Goal: Task Accomplishment & Management: Manage account settings

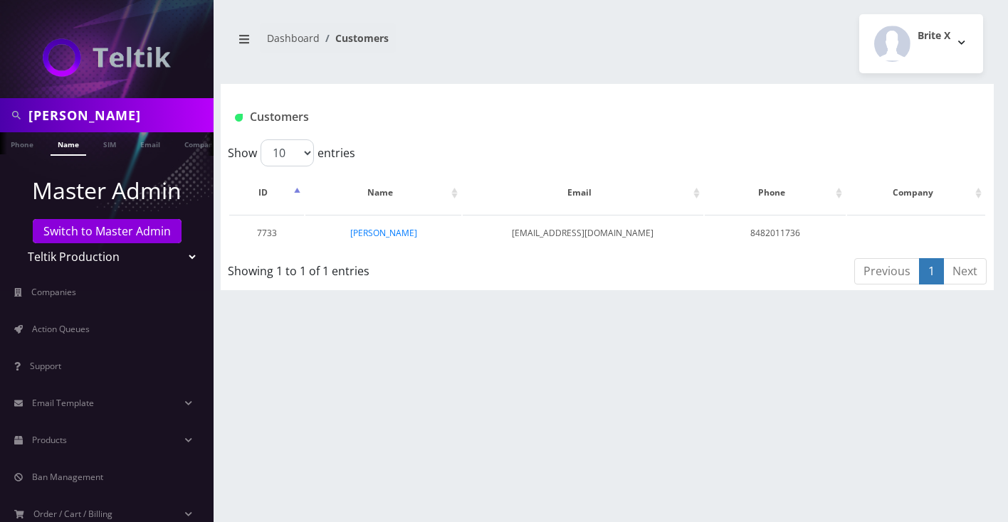
click at [87, 114] on input "[PERSON_NAME]" at bounding box center [119, 115] width 182 height 27
click at [85, 233] on link "Switch to Master Admin" at bounding box center [107, 231] width 149 height 24
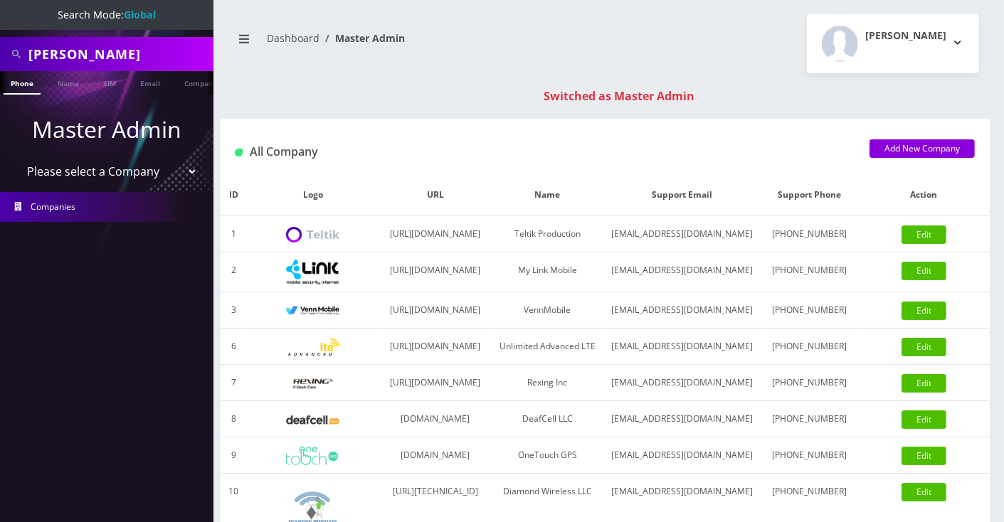
click at [127, 56] on input "[PERSON_NAME]" at bounding box center [119, 54] width 182 height 27
click at [127, 56] on input "Judith Gindoff" at bounding box center [119, 54] width 182 height 27
paste input "[TECHNICAL_ID]"
type input "[TECHNICAL_ID]"
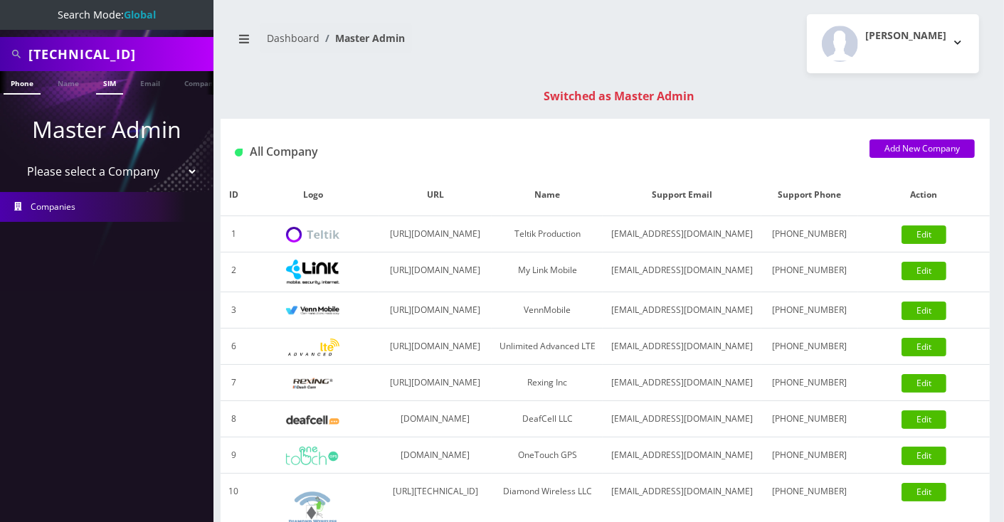
click at [107, 77] on link "SIM" at bounding box center [109, 82] width 27 height 23
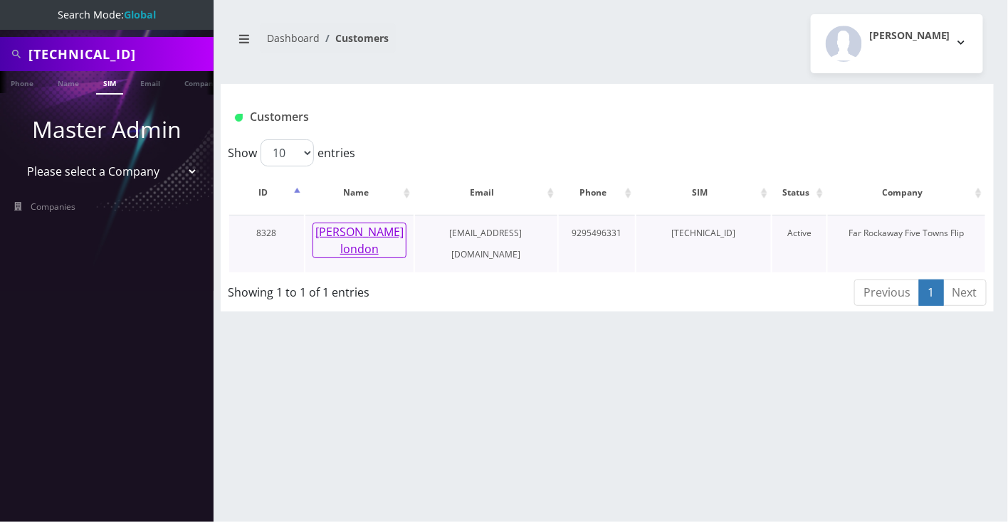
click at [356, 232] on button "avigail london" at bounding box center [359, 241] width 94 height 36
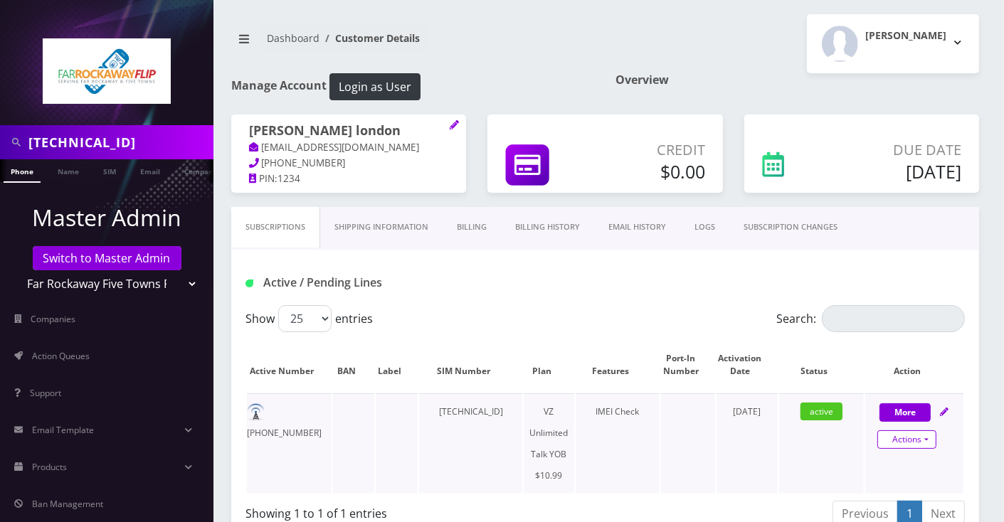
click at [921, 437] on link "Actions" at bounding box center [907, 440] width 59 height 19
select select "464"
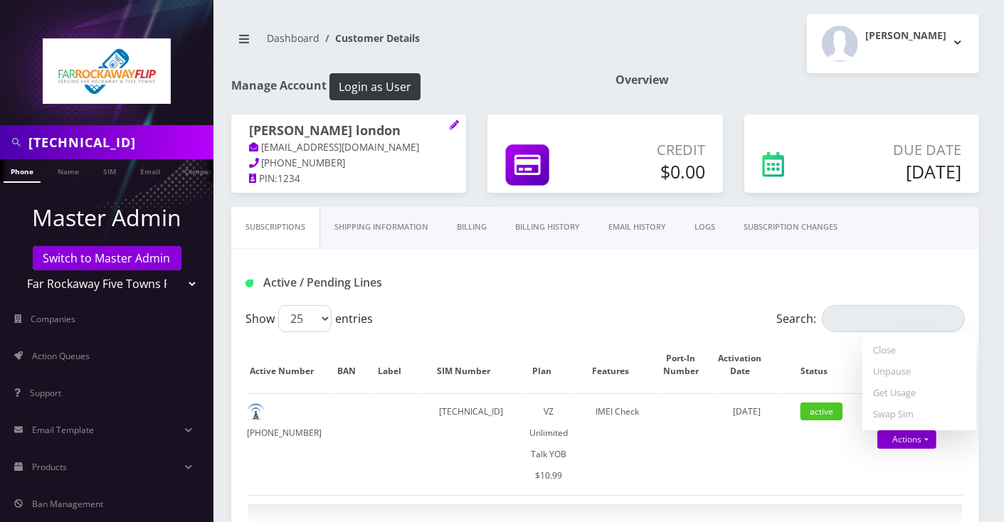
click at [735, 305] on div "Show 25 50 100 250 500 entries" at bounding box center [516, 318] width 540 height 27
click at [947, 408] on icon at bounding box center [944, 412] width 9 height 9
select select "464"
click at [944, 406] on link at bounding box center [944, 412] width 9 height 12
select select "464"
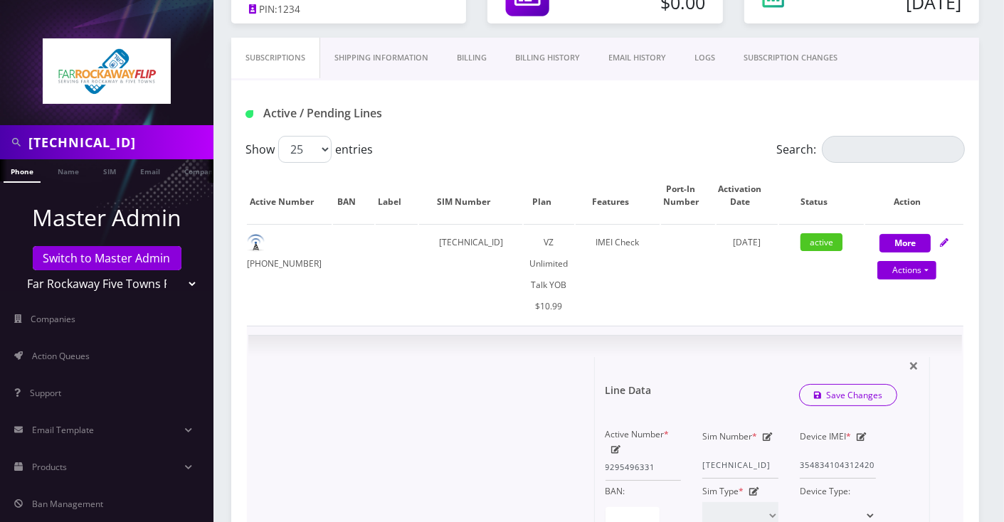
scroll to position [189, 0]
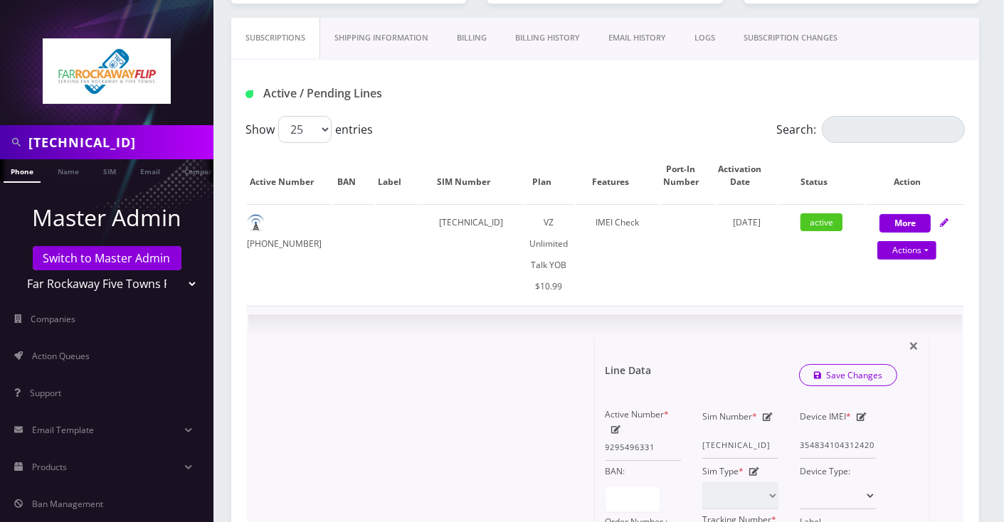
click at [610, 421] on label "Active Number *" at bounding box center [638, 414] width 64 height 21
drag, startPoint x: 617, startPoint y: 429, endPoint x: 629, endPoint y: 430, distance: 11.4
click at [617, 429] on icon at bounding box center [616, 430] width 10 height 9
click at [632, 444] on input "9295496331" at bounding box center [644, 447] width 76 height 27
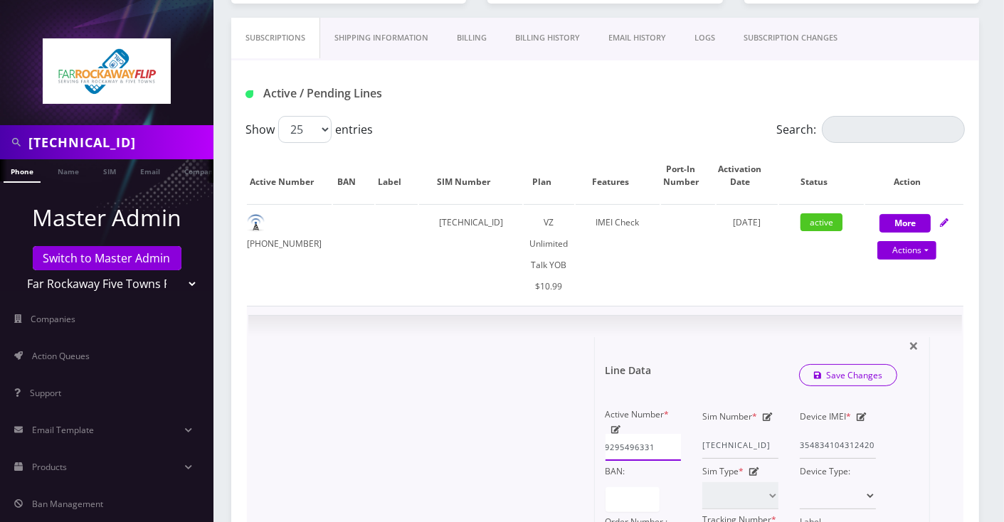
paste input "318432"
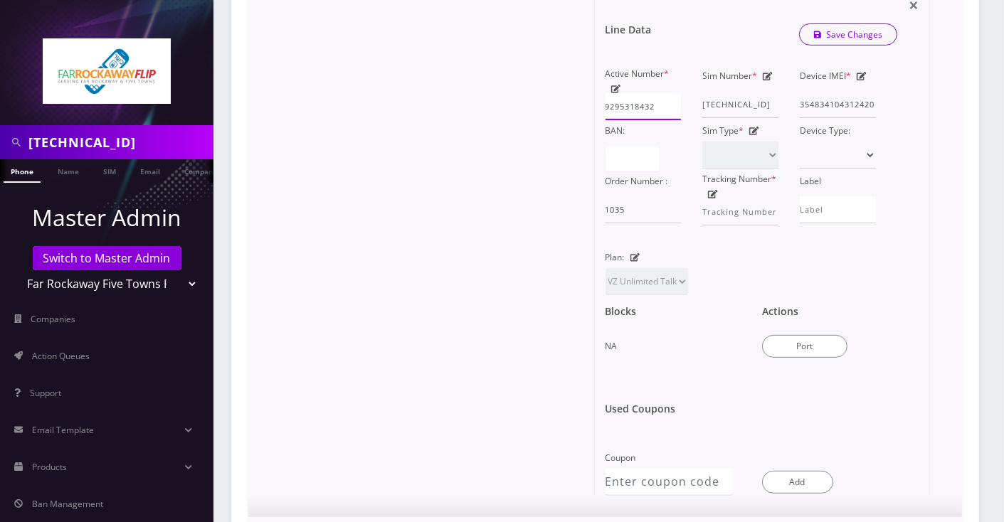
scroll to position [285, 0]
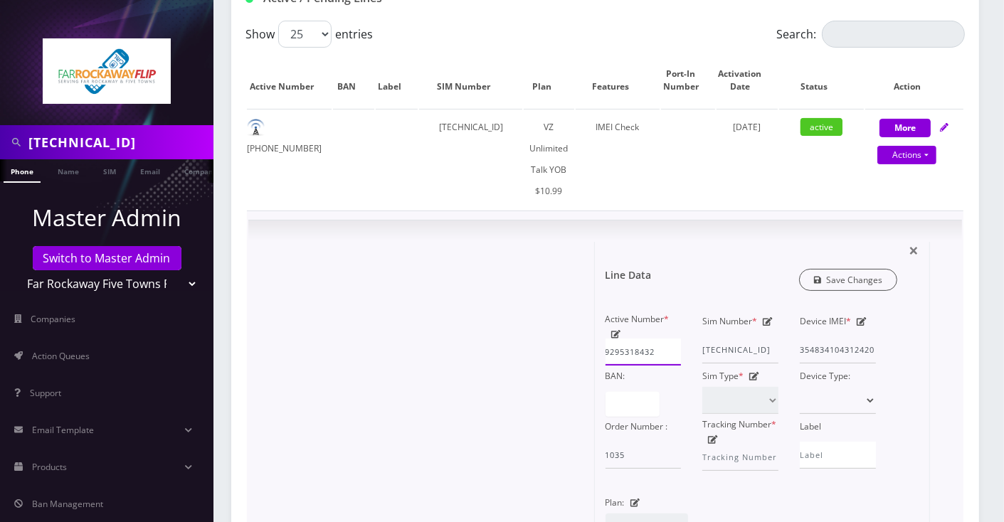
type input "9295318432"
click at [860, 278] on link "Save Changes" at bounding box center [848, 280] width 99 height 22
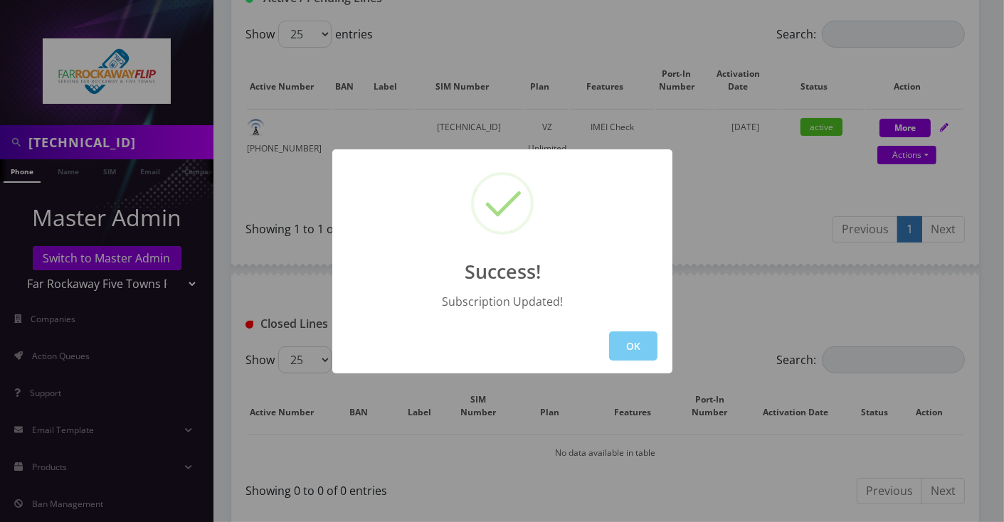
click at [631, 345] on button "OK" at bounding box center [633, 346] width 48 height 29
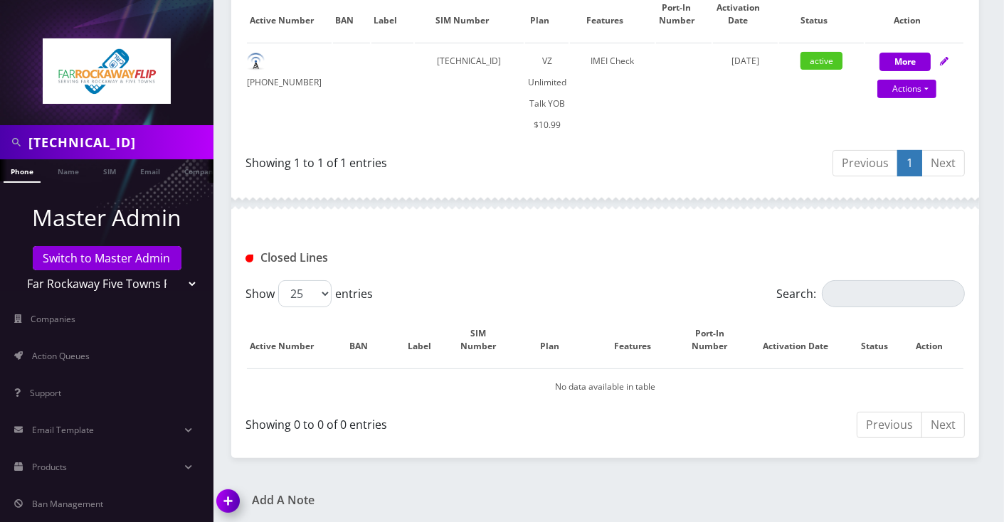
click at [218, 501] on img at bounding box center [231, 506] width 42 height 42
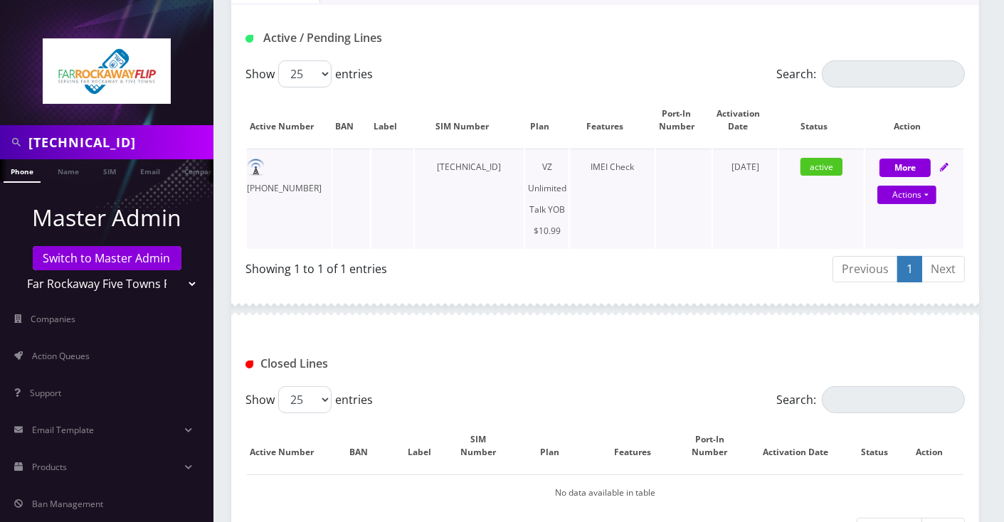
scroll to position [433, 0]
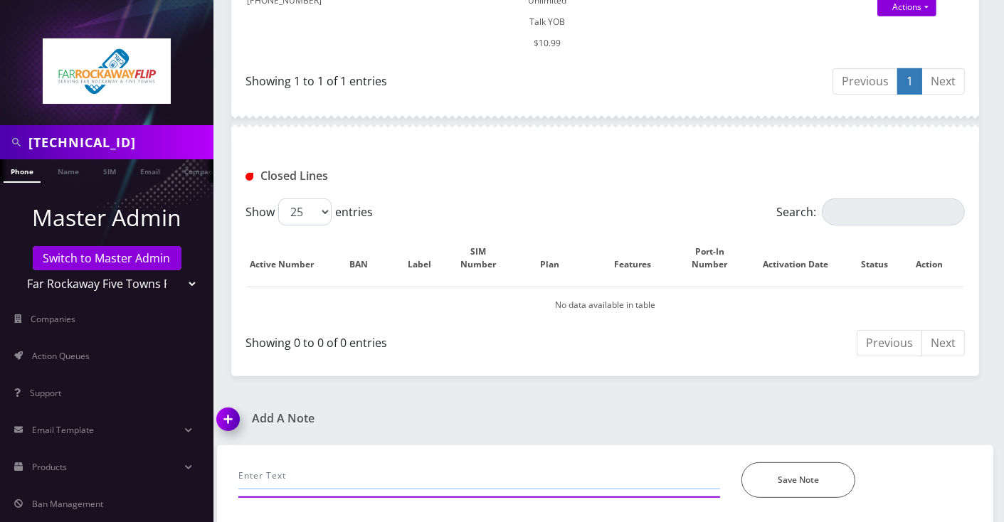
click at [312, 471] on input "text" at bounding box center [479, 476] width 482 height 27
paste input "9295496331 to 9295318432, zip 11367"
click at [435, 466] on input "mdn change per Tzvi's request, updated ib brite: 9295496331 to 9295318432, zip …" at bounding box center [479, 476] width 482 height 27
type input "mdn change per Tzvi's request, updated in brite: 9295496331 to 9295318432, zip …"
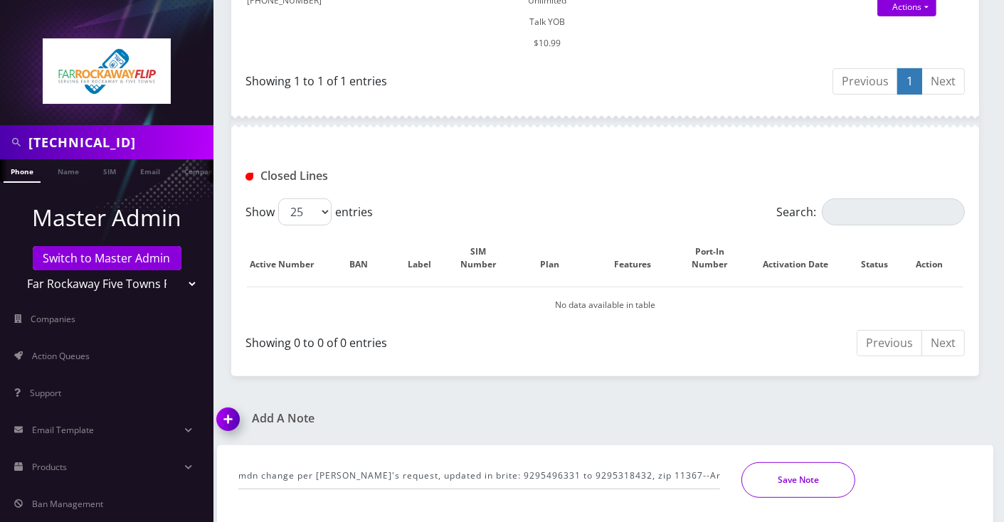
click at [764, 468] on button "Save Note" at bounding box center [799, 481] width 114 height 36
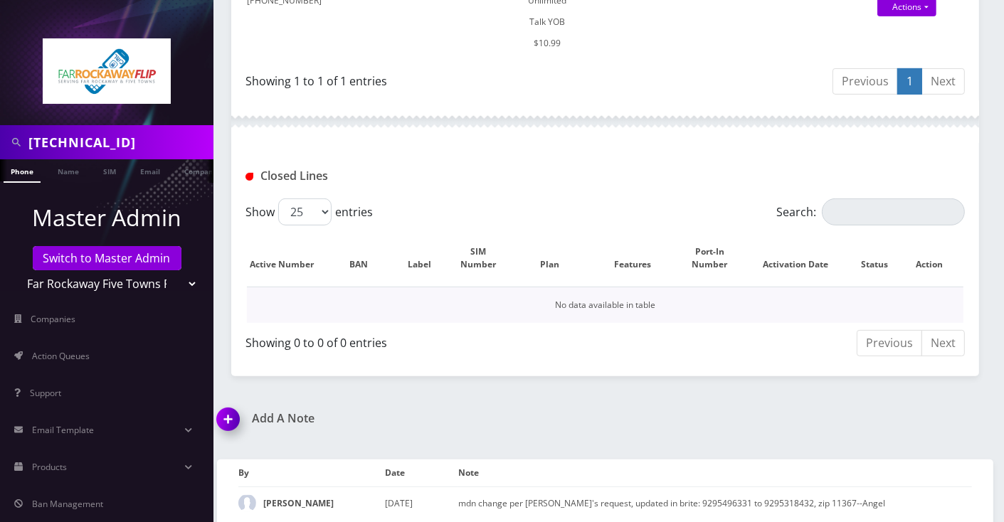
scroll to position [0, 0]
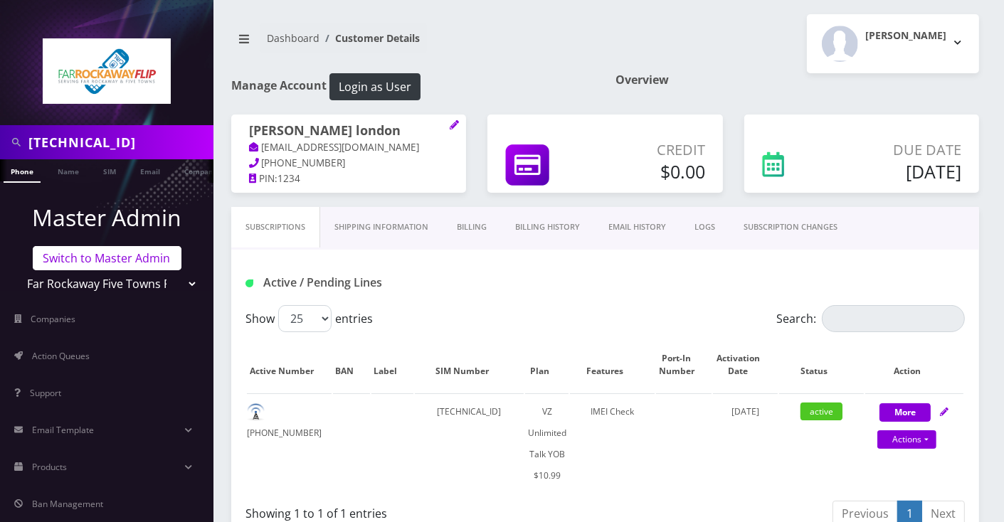
click at [88, 267] on link "Switch to Master Admin" at bounding box center [107, 258] width 149 height 24
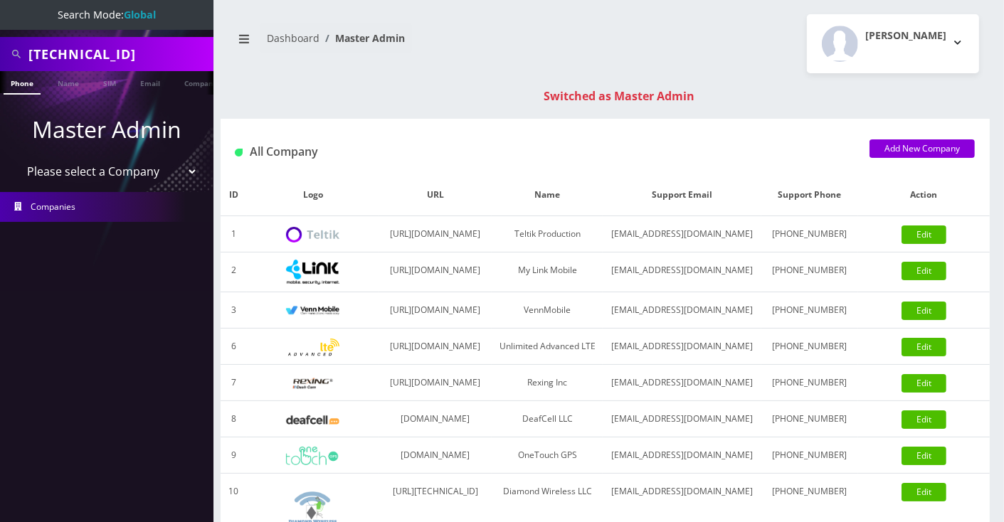
click at [132, 58] on input "89148000011835956770" at bounding box center [119, 54] width 182 height 27
paste input "Endi Buljubasic"
type input "Endi Buljubasic"
click at [66, 83] on link "Name" at bounding box center [69, 82] width 36 height 23
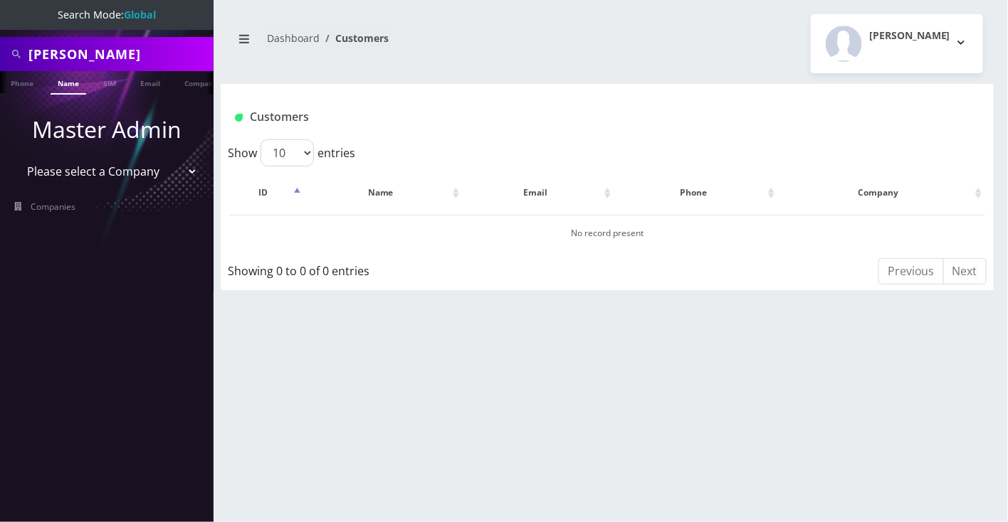
scroll to position [0, 6]
click at [70, 50] on input "Endi Buljubasic" at bounding box center [119, 54] width 182 height 27
drag, startPoint x: 108, startPoint y: 51, endPoint x: 88, endPoint y: 53, distance: 20.8
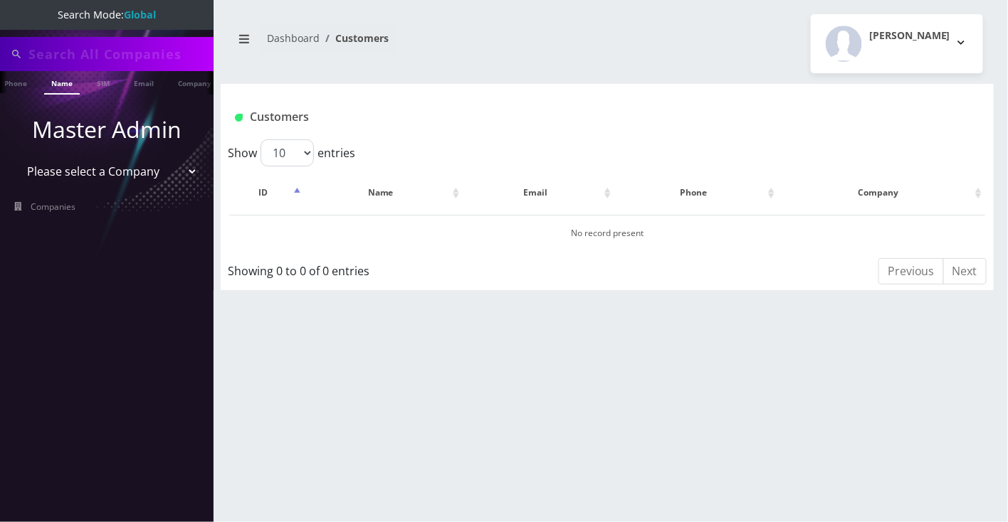
click at [108, 51] on input "text" at bounding box center [119, 54] width 182 height 27
paste input "9294864852"
type input "9294864852"
click at [16, 75] on link "Phone" at bounding box center [15, 82] width 37 height 23
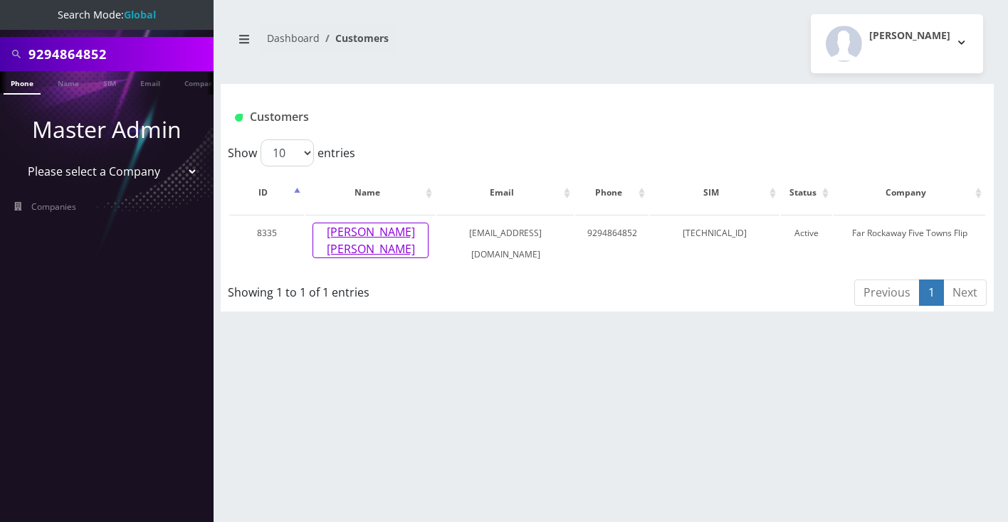
click at [374, 231] on button "[PERSON_NAME] [PERSON_NAME]" at bounding box center [370, 241] width 116 height 36
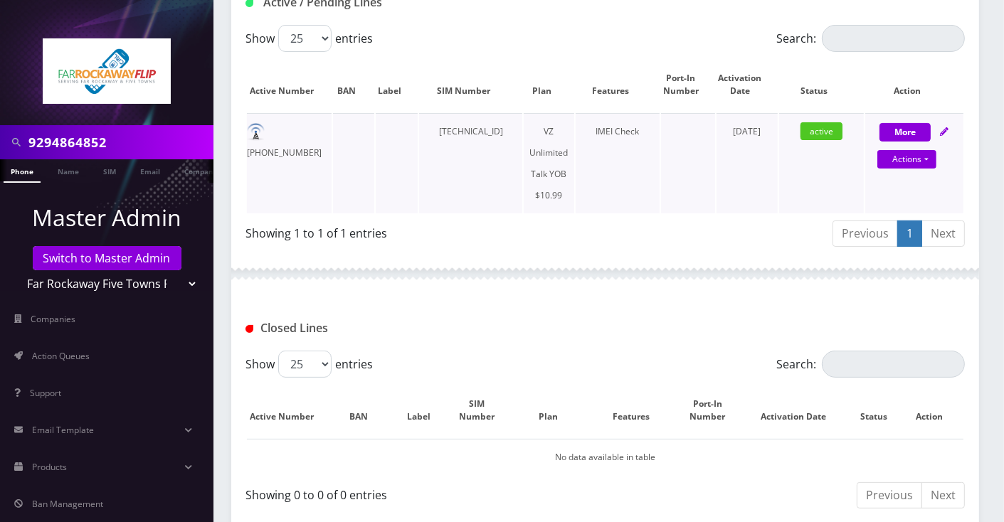
scroll to position [285, 0]
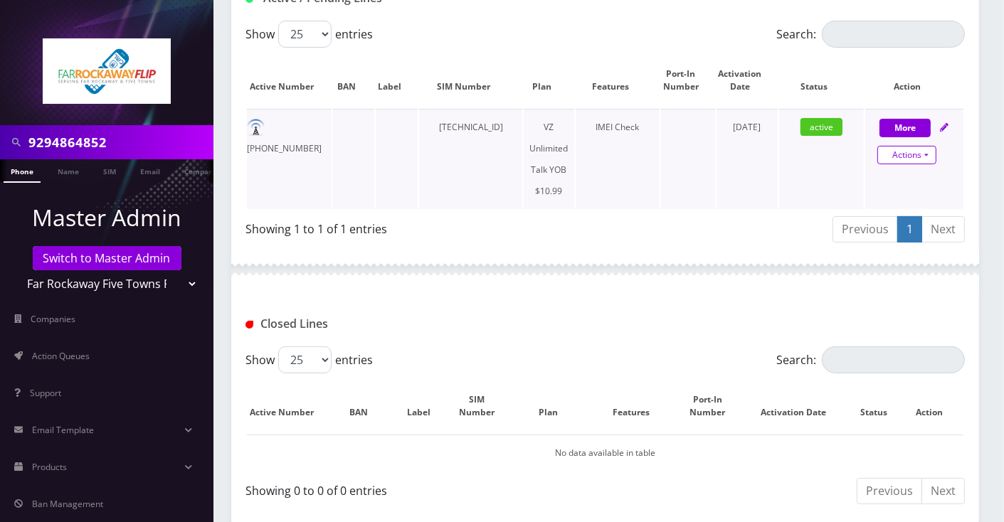
click at [920, 157] on link "Actions" at bounding box center [907, 155] width 59 height 19
select select "464"
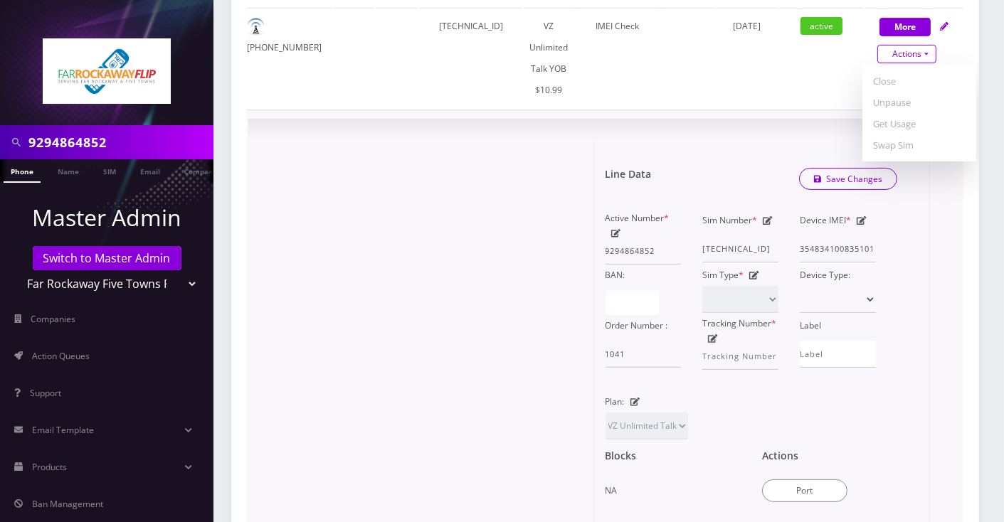
scroll to position [569, 0]
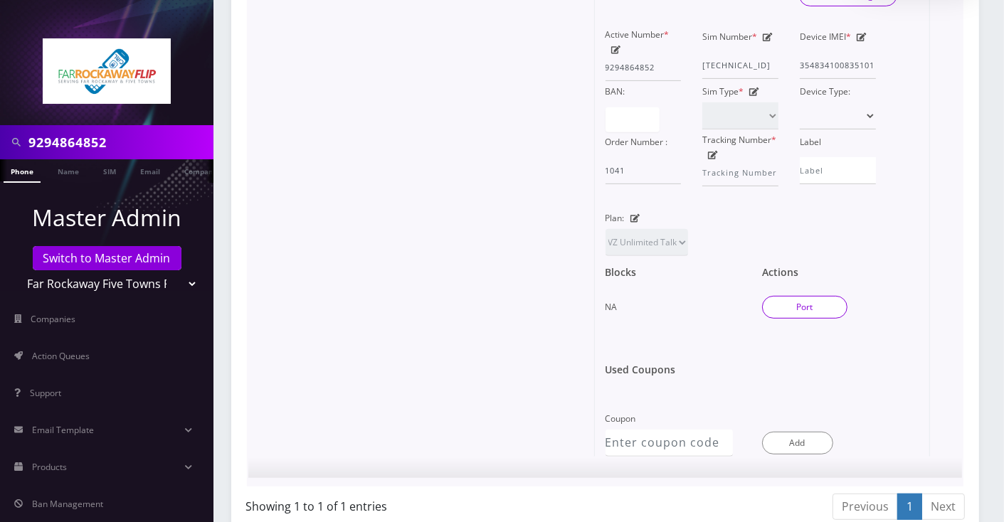
click at [833, 299] on button "Port" at bounding box center [804, 307] width 85 height 23
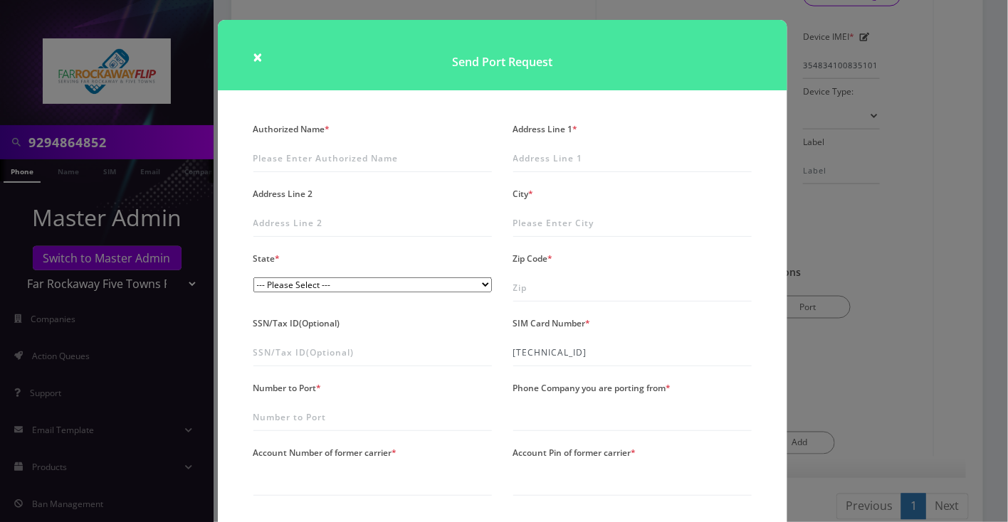
click at [915, 250] on div "× Send Port Request Authorized Name * Address Line 1 * Address Line 2 City * St…" at bounding box center [504, 261] width 1008 height 522
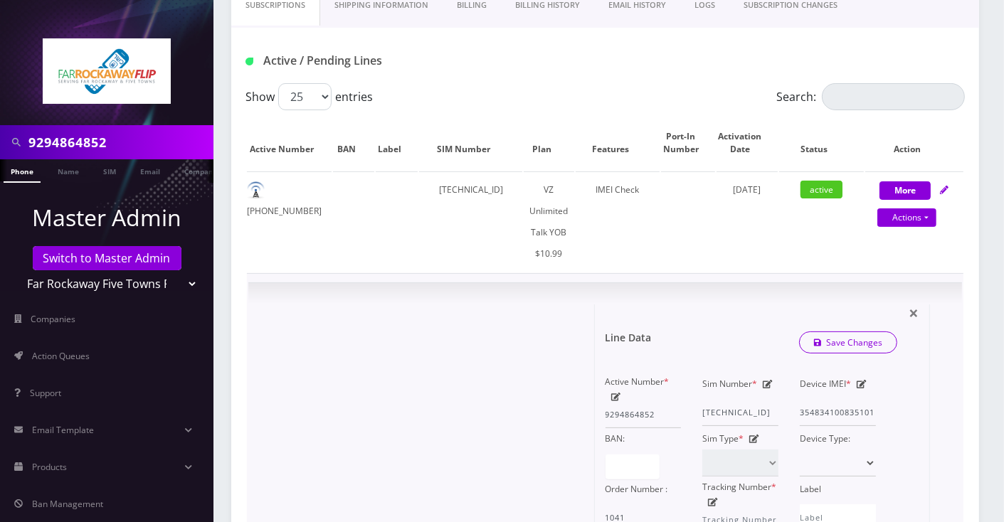
scroll to position [189, 0]
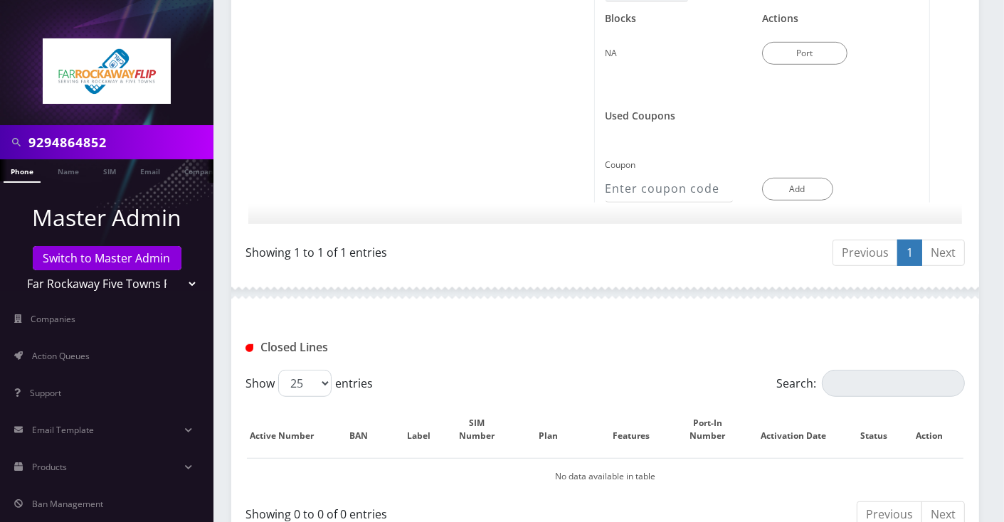
scroll to position [912, 0]
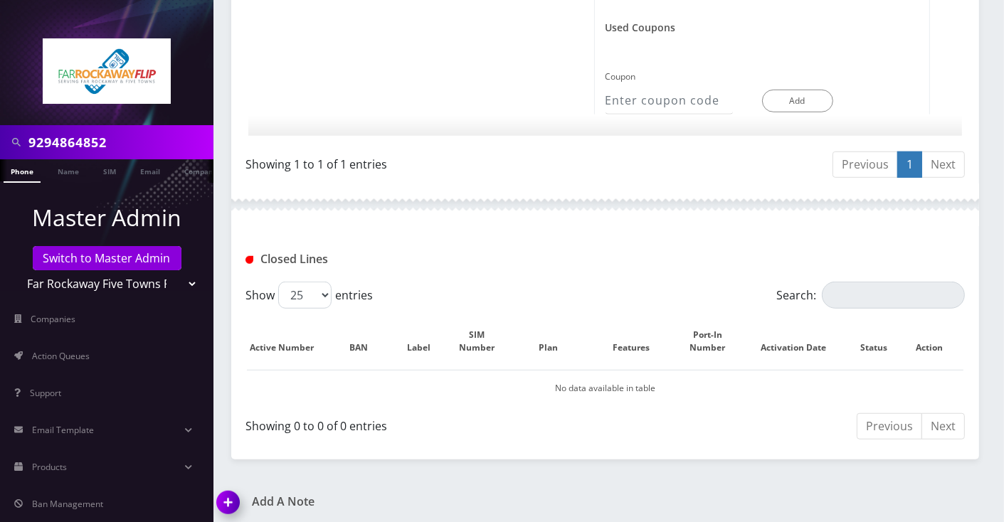
click at [225, 502] on img at bounding box center [231, 508] width 42 height 42
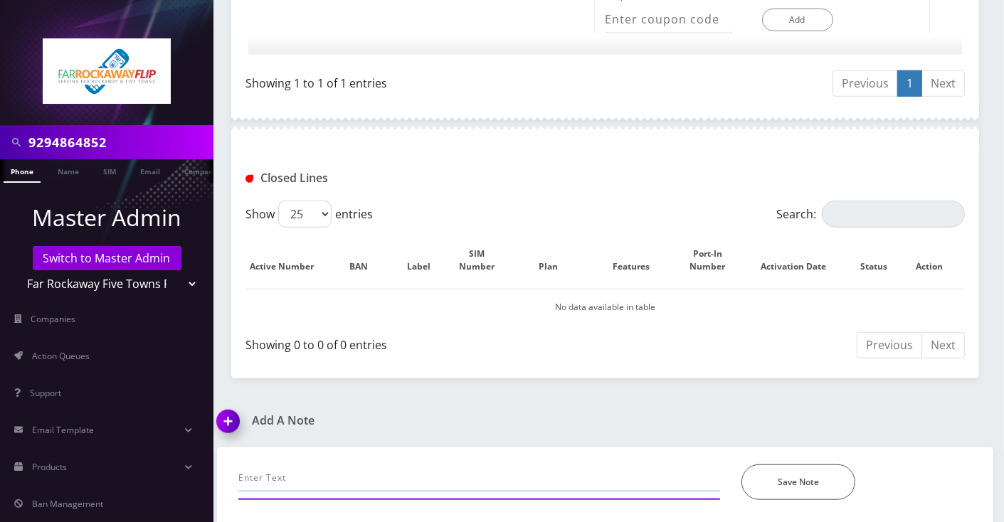
click at [293, 471] on input "text" at bounding box center [479, 478] width 482 height 27
paste input "9294864852"
drag, startPoint x: 300, startPoint y: 475, endPoint x: 608, endPoint y: 488, distance: 308.5
click at [608, 488] on div "9294864852 Tzvi requested to deactivate this number in Selectel--Angel *Please …" at bounding box center [479, 483] width 503 height 36
type input "9294864852 Tzvi requested to deactivate this number in Selectel--Angel"
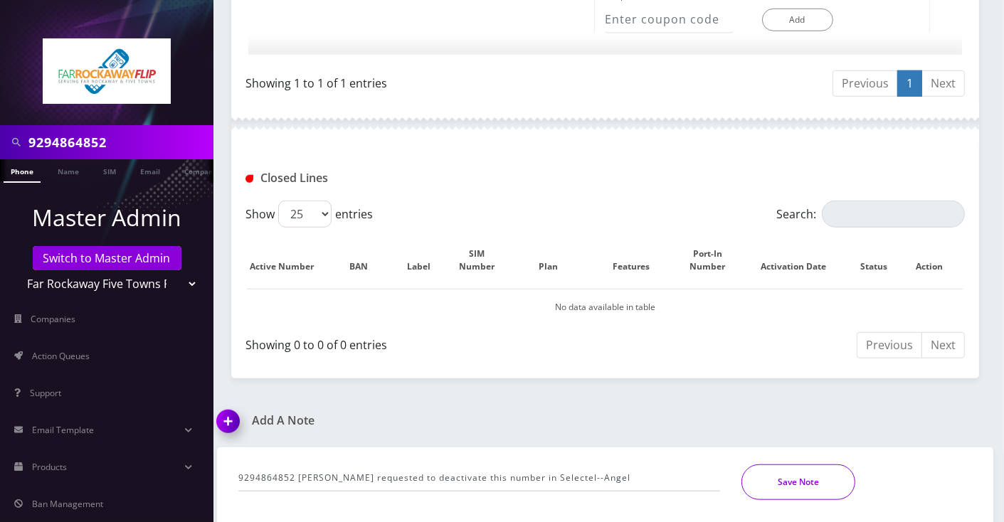
click at [788, 471] on button "Save Note" at bounding box center [799, 483] width 114 height 36
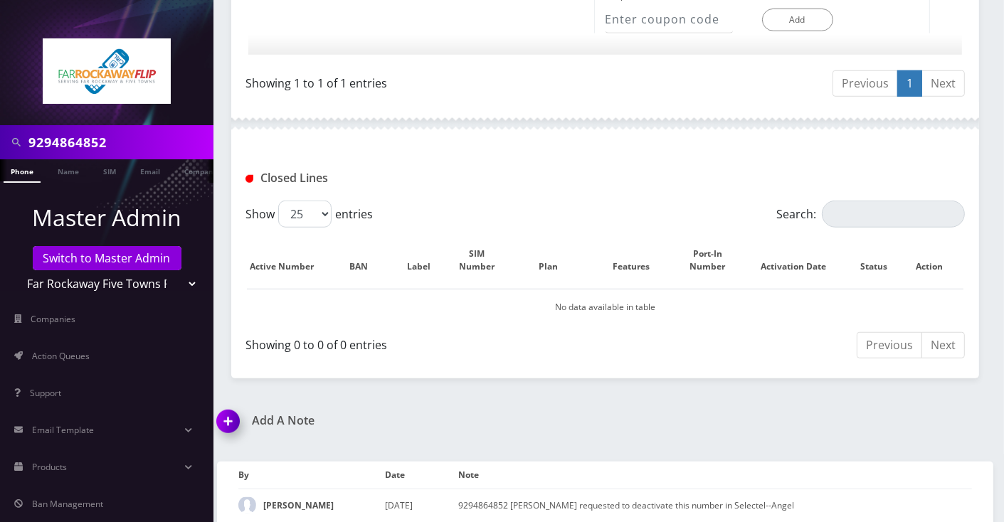
click at [119, 143] on input "9294864852" at bounding box center [119, 142] width 182 height 27
paste input "379463"
type input "9294379463"
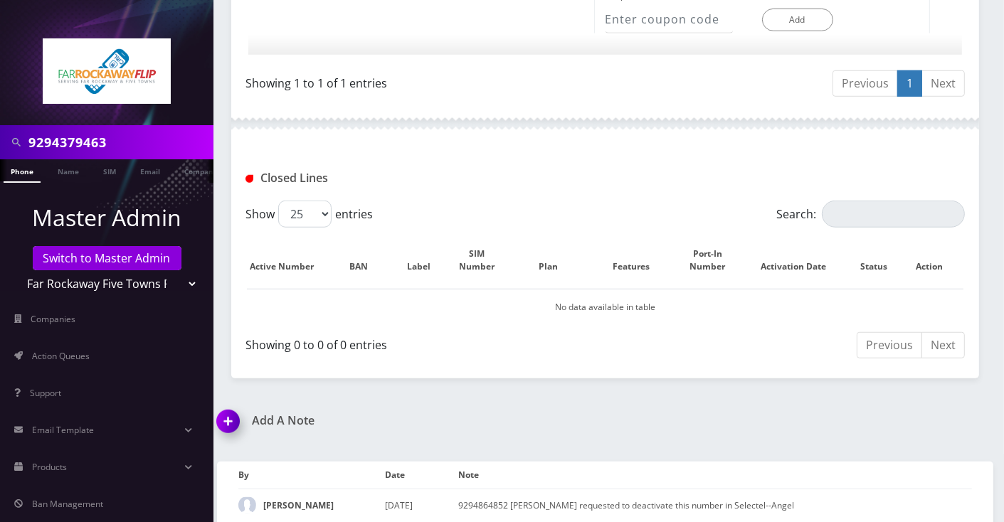
click at [28, 179] on link "Phone" at bounding box center [22, 170] width 37 height 23
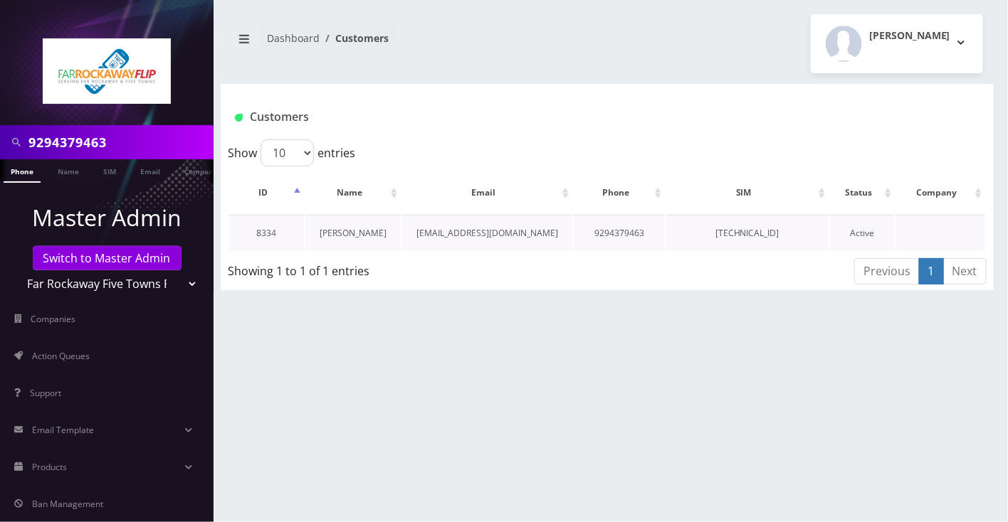
click at [368, 228] on link "[PERSON_NAME]" at bounding box center [353, 233] width 67 height 12
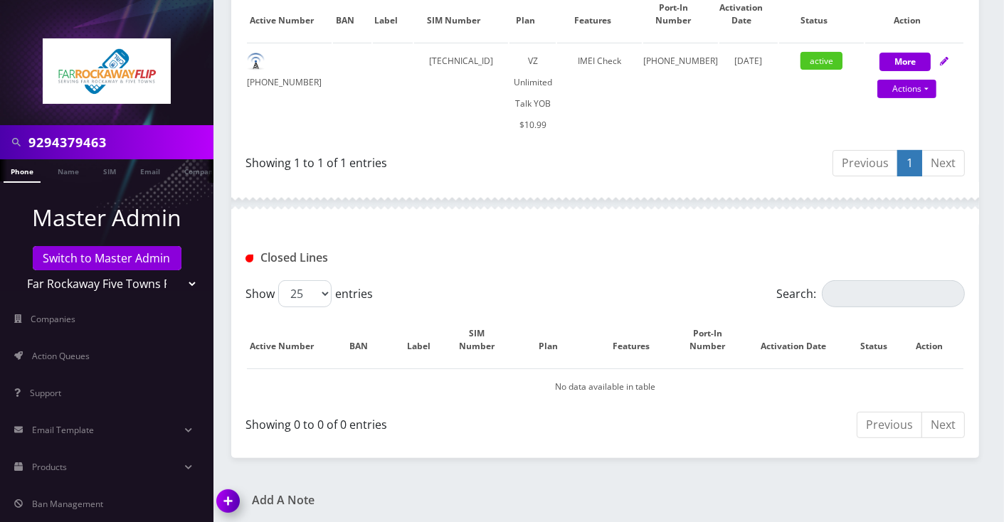
click at [220, 499] on img at bounding box center [231, 506] width 42 height 42
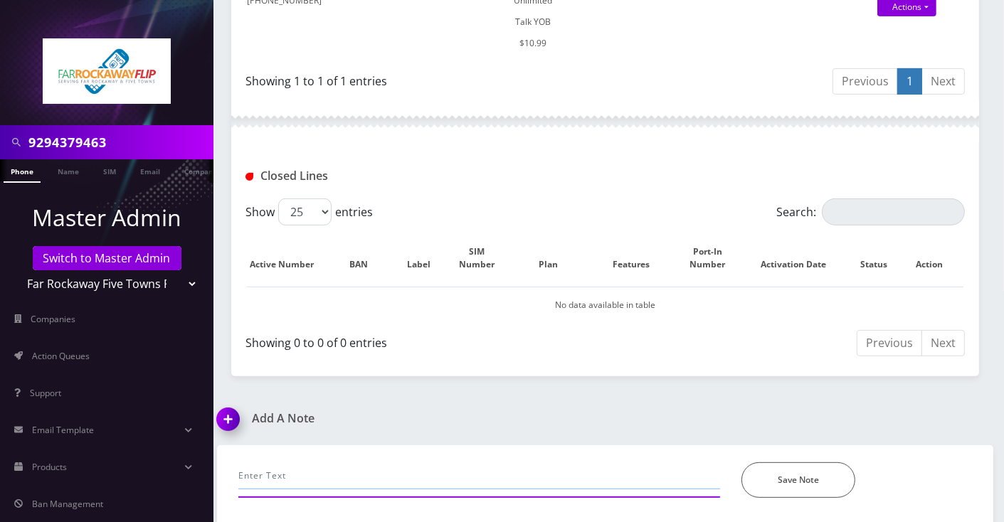
drag, startPoint x: 346, startPoint y: 465, endPoint x: 354, endPoint y: 461, distance: 8.9
click at [345, 465] on input "text" at bounding box center [479, 476] width 482 height 27
paste input "Tzvi requested to deactivate this number in Selectel--Angel"
type input "Tzvi requested to deactivate this number in Selectel--Angel"
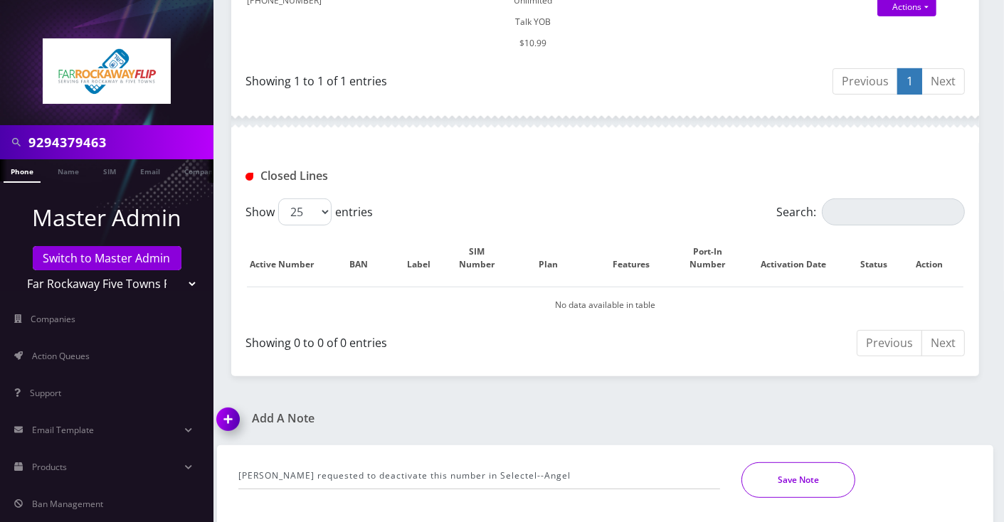
click at [809, 487] on button "Save Note" at bounding box center [799, 481] width 114 height 36
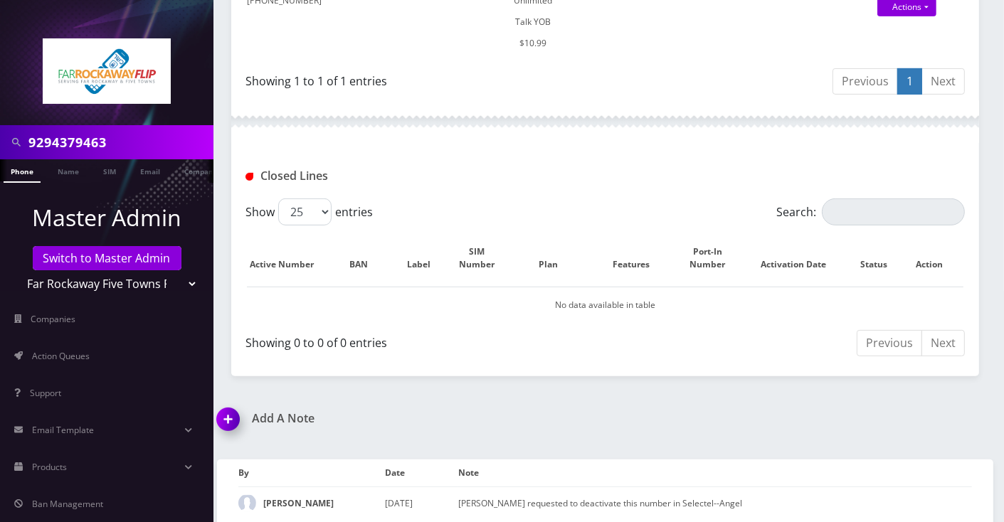
click at [680, 412] on div "Add A Note Tzvi requested to deactivate this number in Selectel--Angel *Please …" at bounding box center [605, 471] width 798 height 119
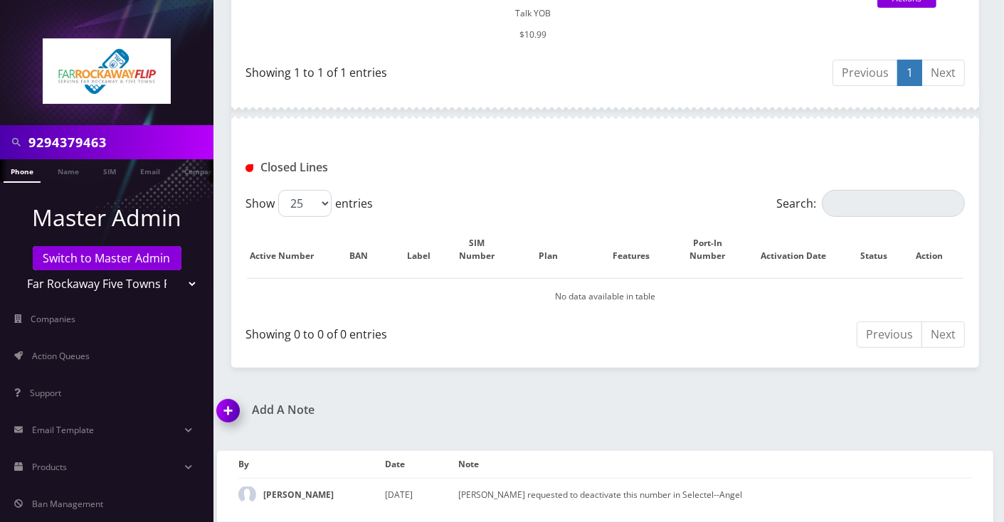
scroll to position [454, 0]
click at [116, 141] on input "9294379463" at bounding box center [119, 142] width 182 height 27
click at [127, 261] on link "Switch to Master Admin" at bounding box center [107, 258] width 149 height 24
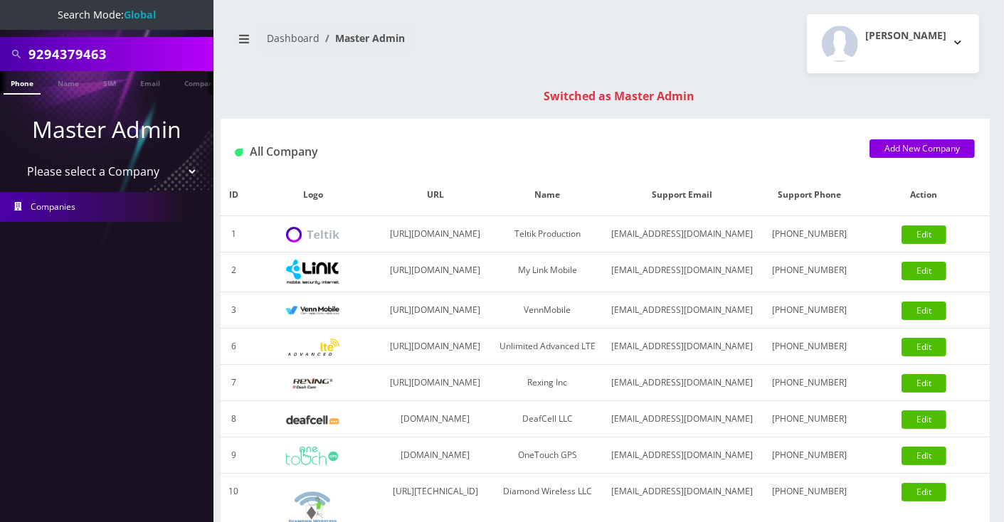
click at [83, 53] on input "9294379463" at bounding box center [119, 54] width 182 height 27
type input "[PERSON_NAME]"
click at [64, 80] on link "Name" at bounding box center [69, 82] width 36 height 23
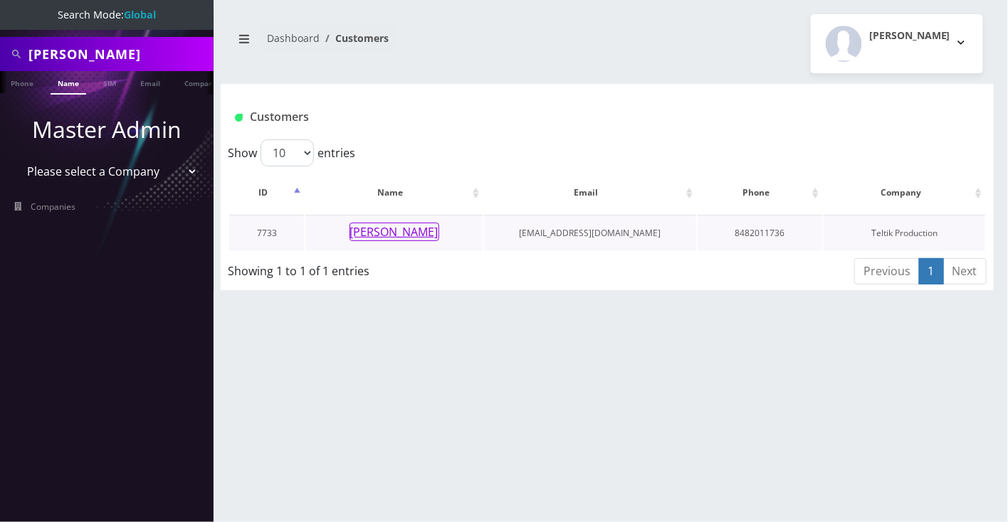
click at [400, 227] on button "[PERSON_NAME]" at bounding box center [395, 232] width 90 height 19
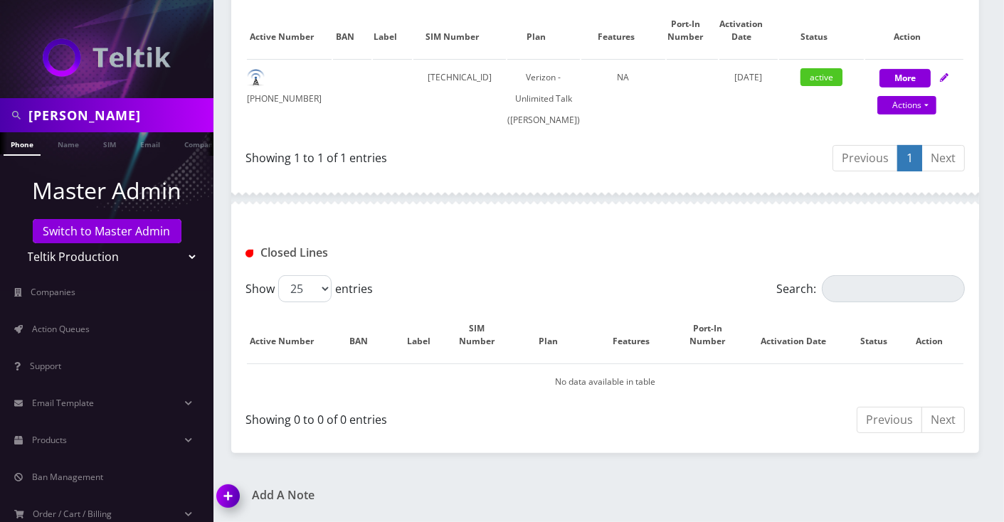
click at [221, 496] on img at bounding box center [231, 501] width 42 height 42
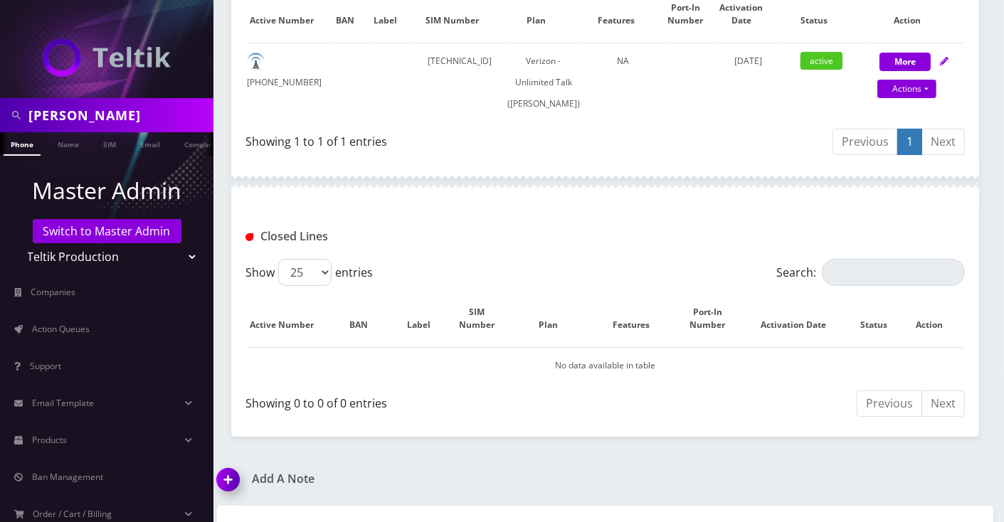
scroll to position [433, 0]
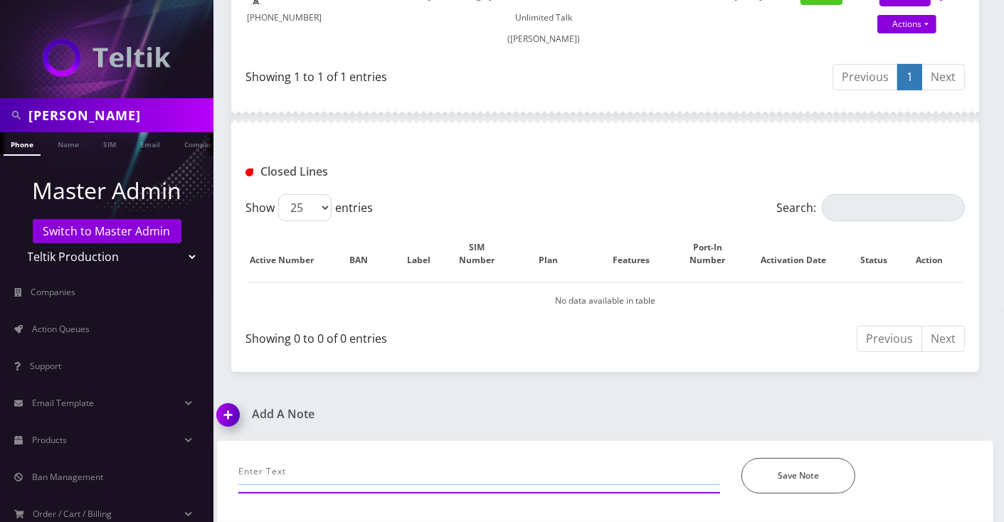
click at [343, 464] on input "text" at bounding box center [479, 471] width 482 height 27
paste input "I called her to add a new CC but it is not saving the new card in Brite. I can …"
type input "I called her to add a new CC but it is not saving the new card in Brite. I can …"
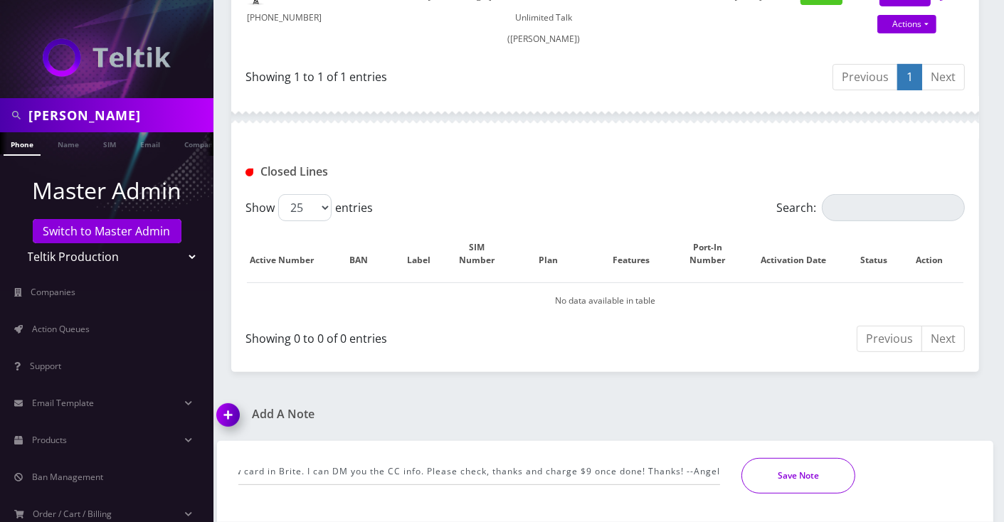
click at [804, 485] on button "Save Note" at bounding box center [799, 476] width 114 height 36
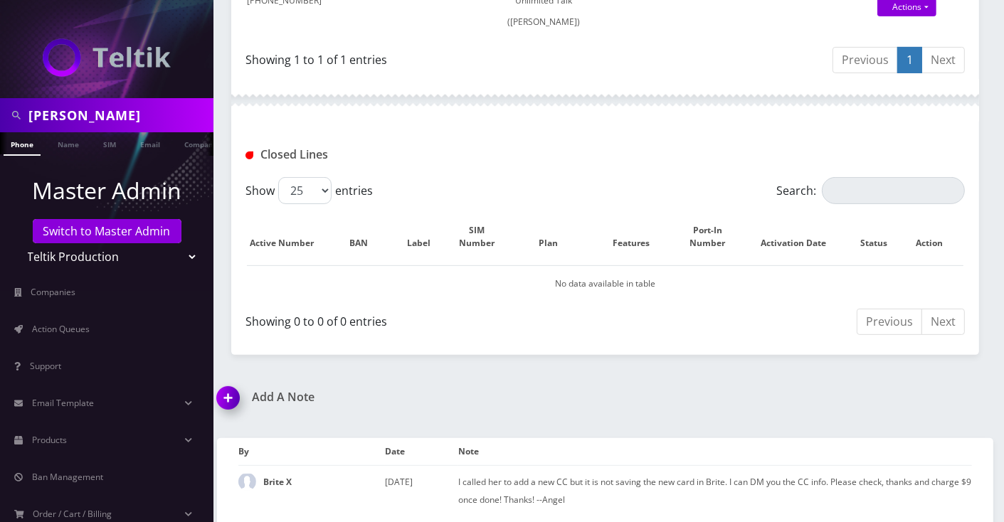
click at [53, 115] on input "[PERSON_NAME]" at bounding box center [119, 115] width 182 height 27
paste input "4439322802"
type input "4439322802"
click at [33, 140] on link "Phone" at bounding box center [22, 143] width 37 height 23
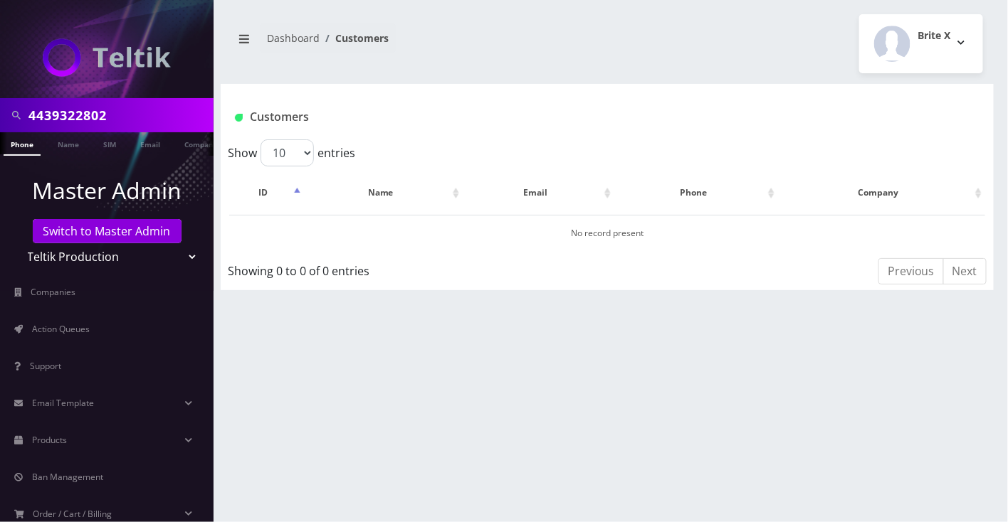
click at [75, 112] on input "4439322802" at bounding box center [119, 115] width 182 height 27
click at [25, 152] on link "Phone" at bounding box center [22, 143] width 37 height 23
click at [109, 232] on link "Switch to Master Admin" at bounding box center [107, 231] width 149 height 24
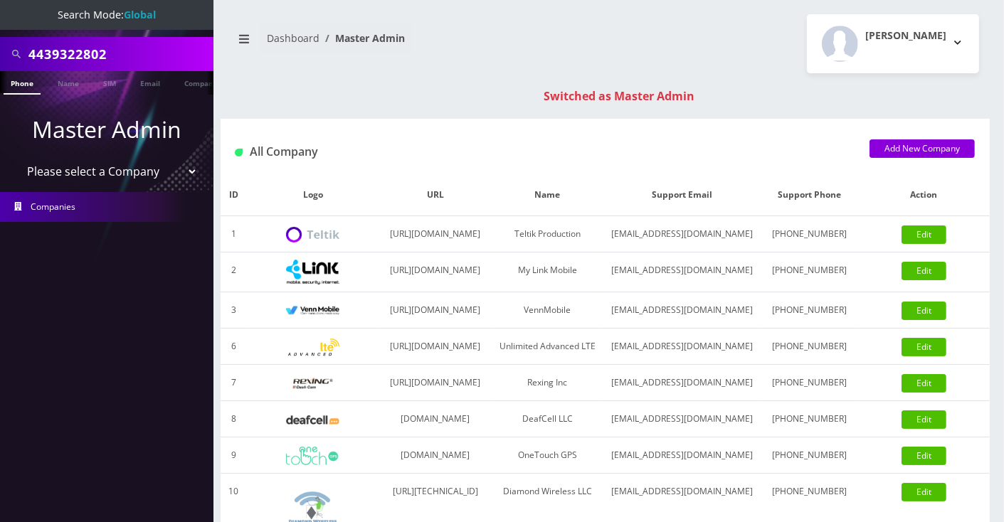
click at [25, 78] on link "Phone" at bounding box center [22, 82] width 37 height 23
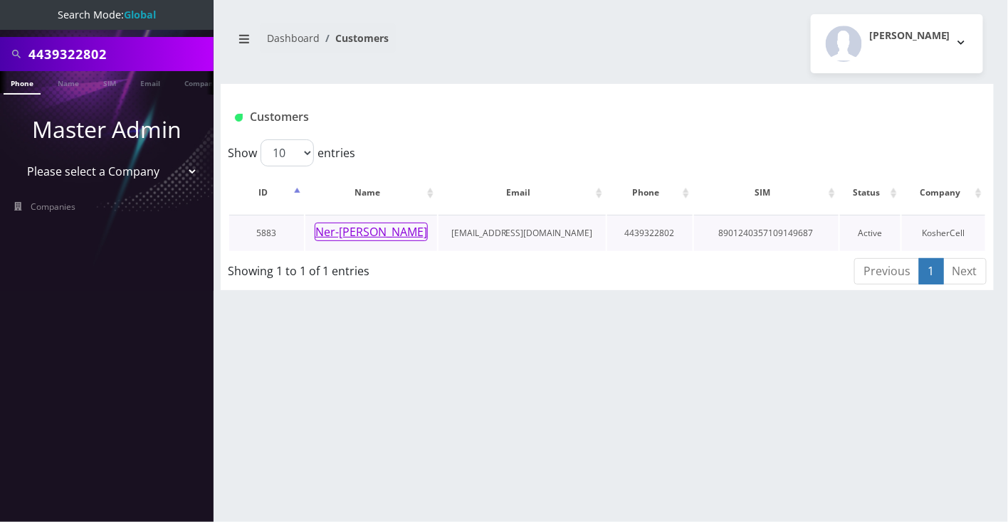
click at [389, 233] on button "Ner-[PERSON_NAME]" at bounding box center [371, 232] width 113 height 19
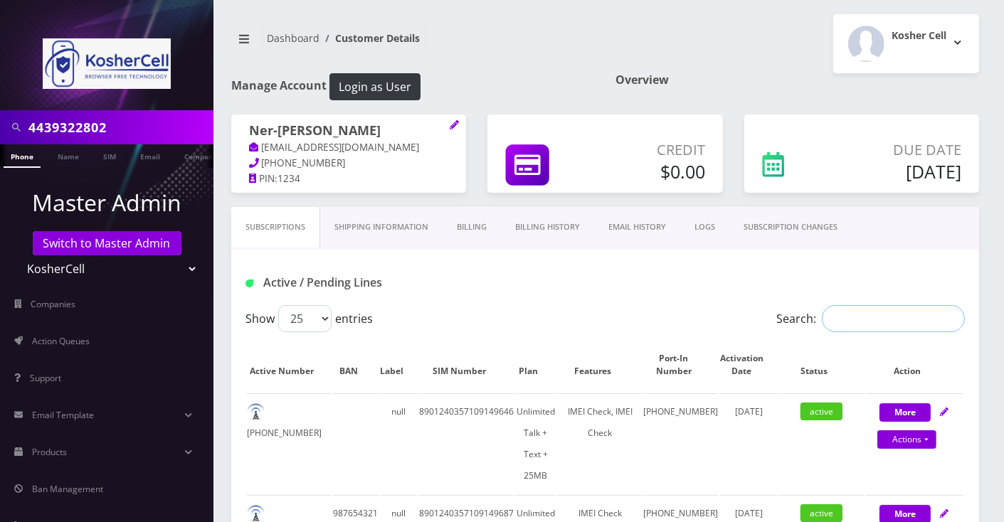
click at [875, 317] on input "Search:" at bounding box center [893, 318] width 143 height 27
paste input "4439322802"
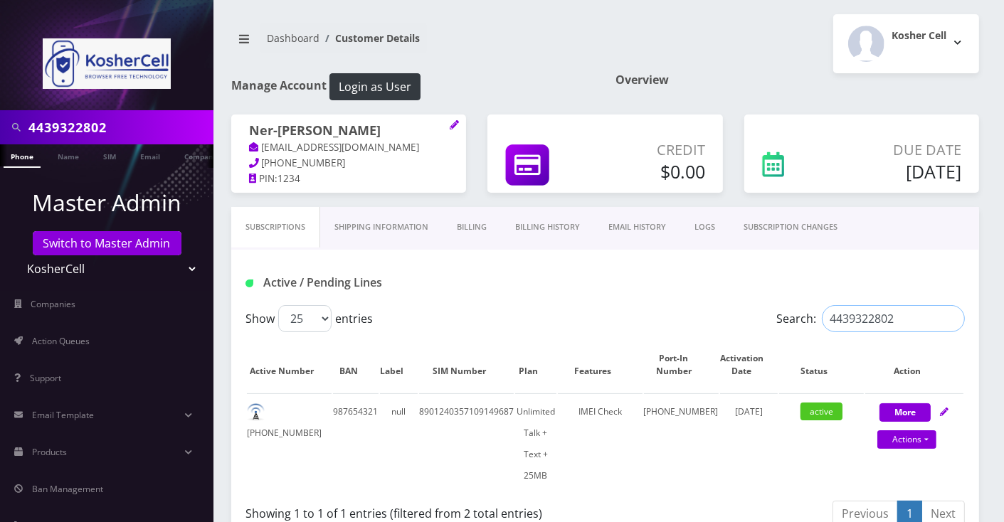
type input "4439322802"
click at [800, 226] on link "SUBSCRIPTION CHANGES" at bounding box center [791, 227] width 122 height 41
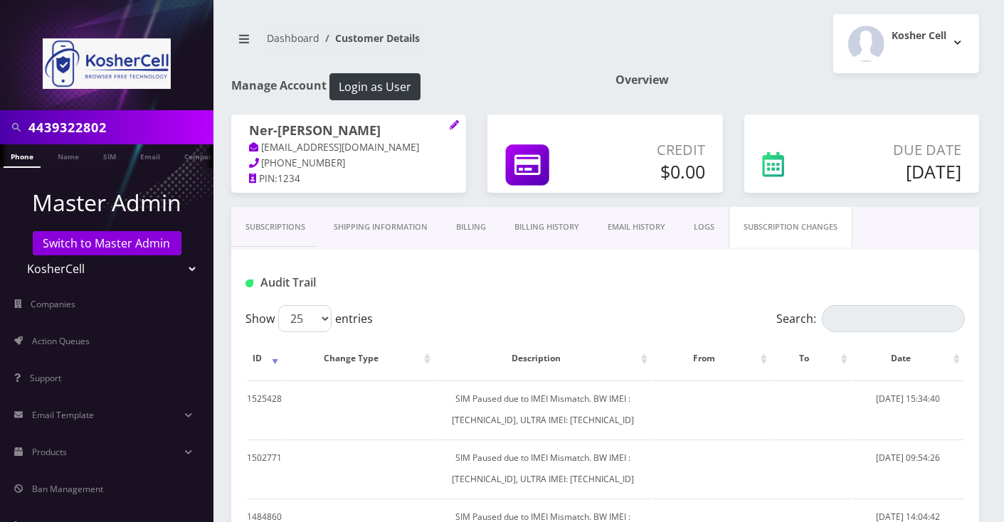
click at [291, 228] on link "Subscriptions" at bounding box center [275, 227] width 88 height 41
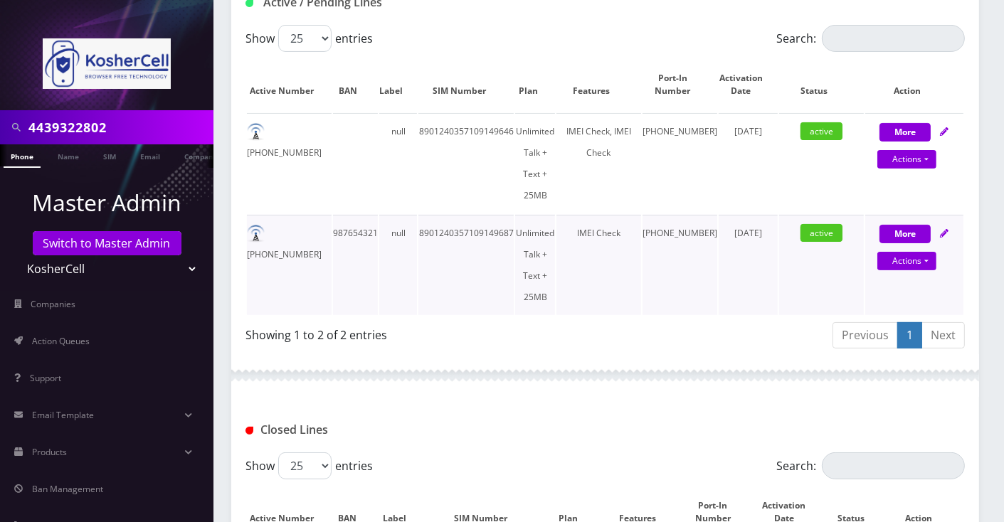
scroll to position [285, 0]
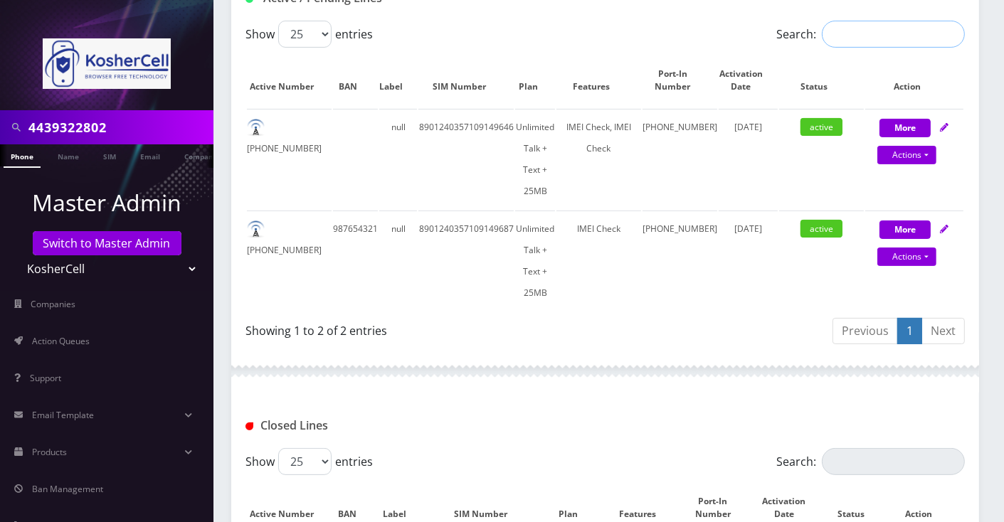
click at [916, 34] on input "Search:" at bounding box center [893, 34] width 143 height 27
paste input "4439322802"
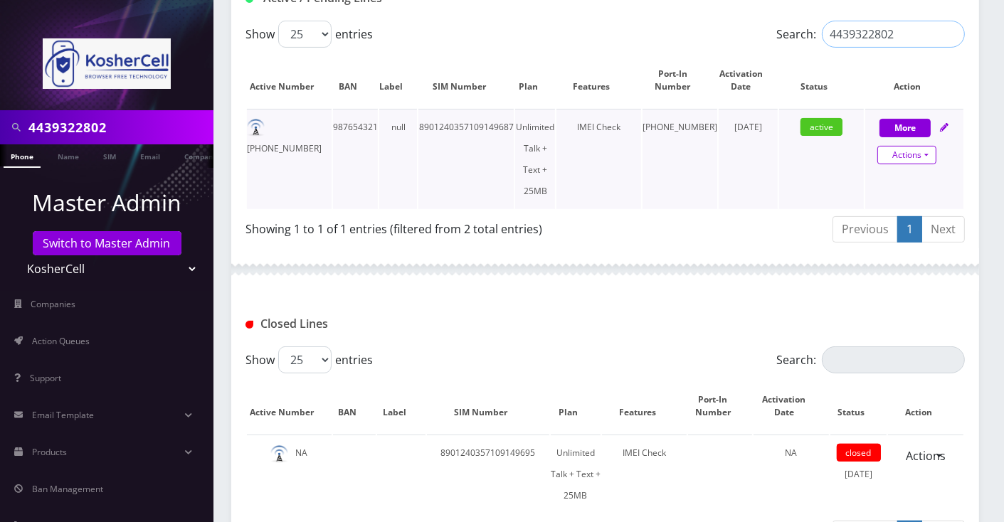
type input "4439322802"
click at [934, 159] on link "Actions" at bounding box center [907, 155] width 59 height 19
select select "244"
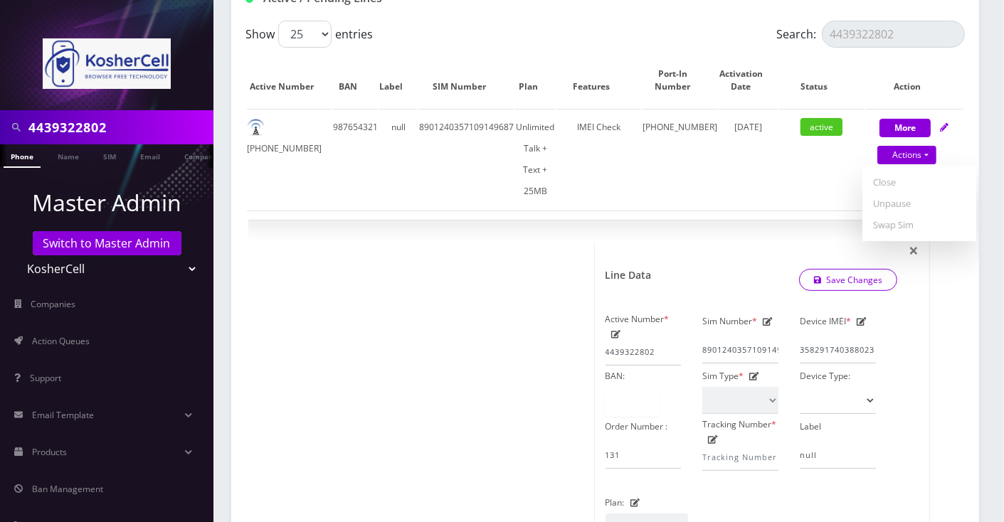
click at [127, 135] on input "4439322802" at bounding box center [119, 127] width 182 height 27
click at [328, 366] on div at bounding box center [427, 492] width 336 height 500
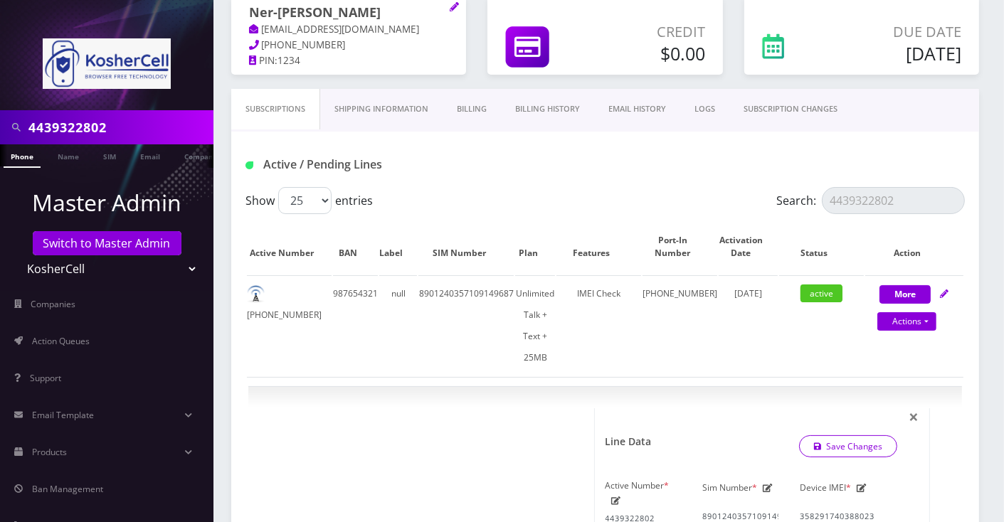
scroll to position [0, 0]
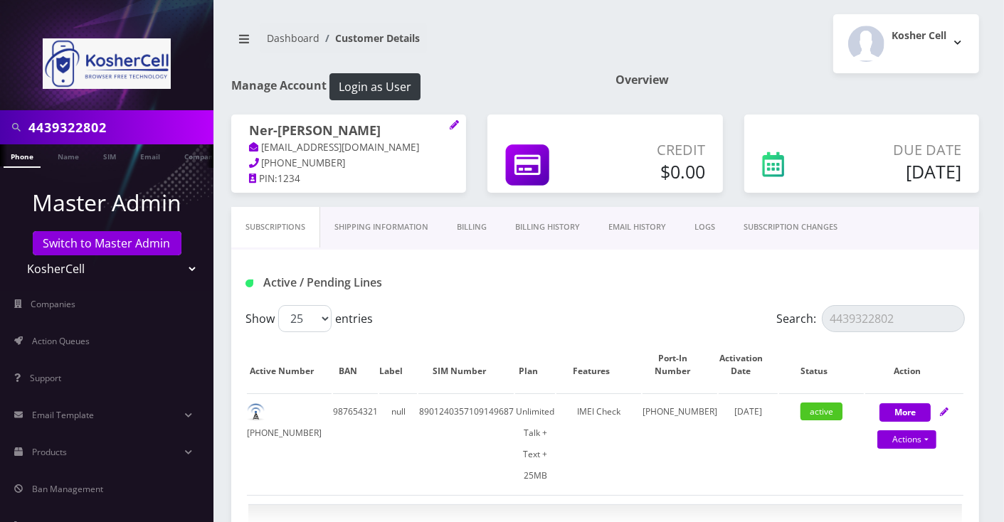
click at [801, 226] on link "SUBSCRIPTION CHANGES" at bounding box center [791, 227] width 122 height 41
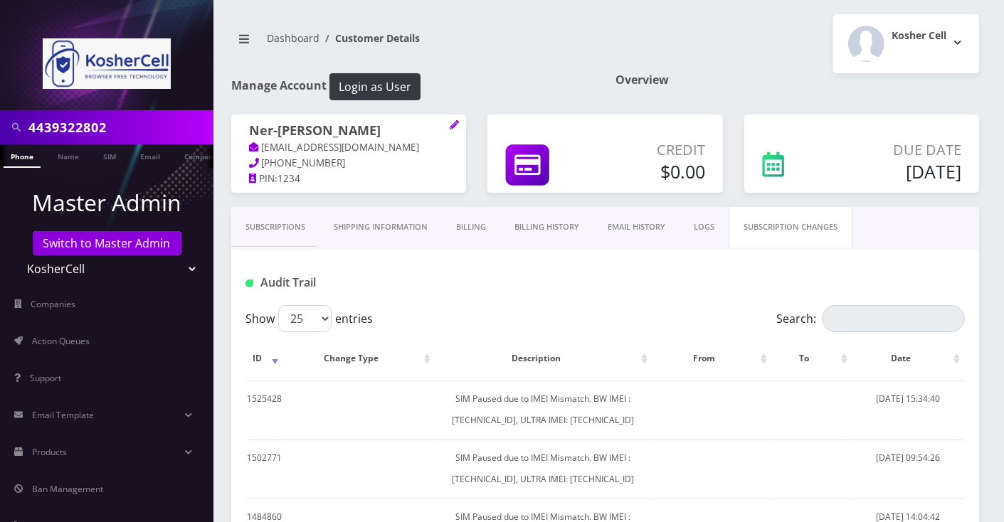
click at [283, 228] on link "Subscriptions" at bounding box center [275, 227] width 88 height 41
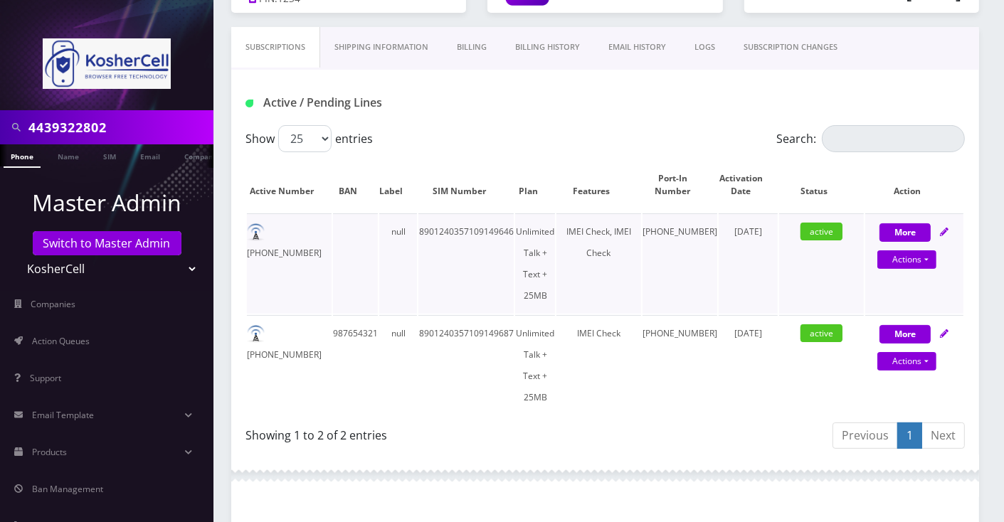
scroll to position [189, 0]
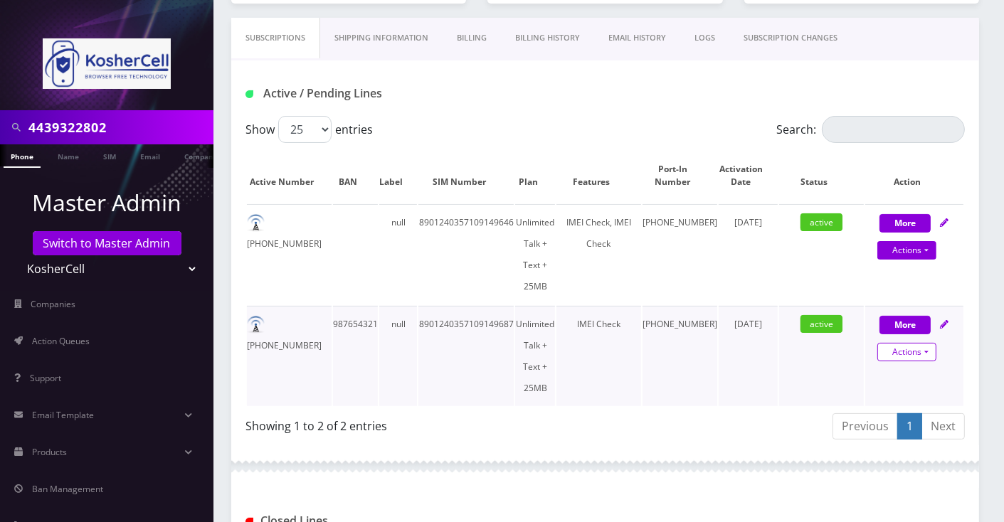
click at [927, 343] on link "Actions" at bounding box center [907, 352] width 59 height 19
click at [609, 412] on div "Previous 1 Next" at bounding box center [786, 428] width 360 height 33
click at [790, 41] on link "SUBSCRIPTION CHANGES" at bounding box center [791, 38] width 122 height 41
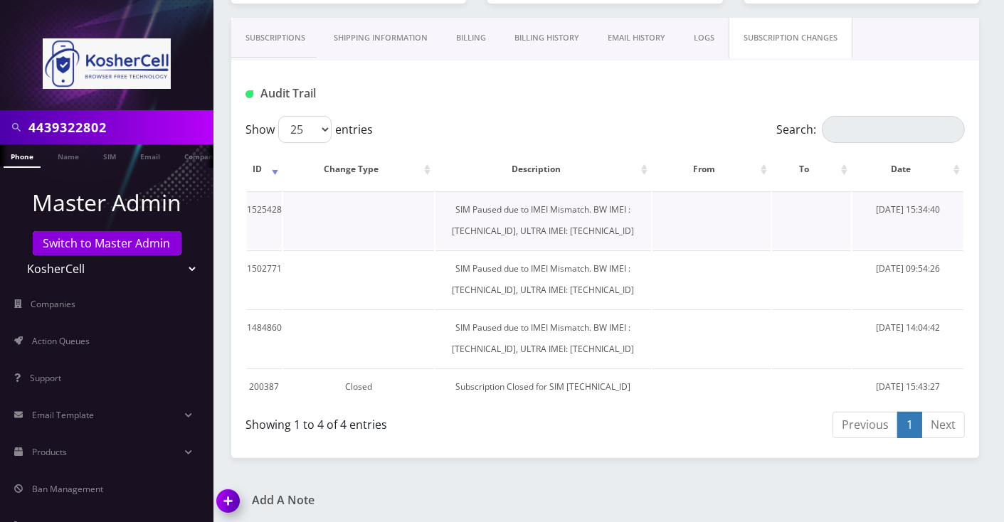
click at [616, 206] on td "SIM Paused due to IMEI Mismatch. BW IMEI : 358291740388023, ULTRA IMEI: 3582917…" at bounding box center [544, 220] width 216 height 58
copy td "358291740388023"
click at [645, 124] on div "Show 25 50 100 250 500 entries" at bounding box center [516, 129] width 540 height 27
click at [498, 204] on td "SIM Paused due to IMEI Mismatch. BW IMEI : 358291740388023, ULTRA IMEI: 3582917…" at bounding box center [544, 220] width 216 height 58
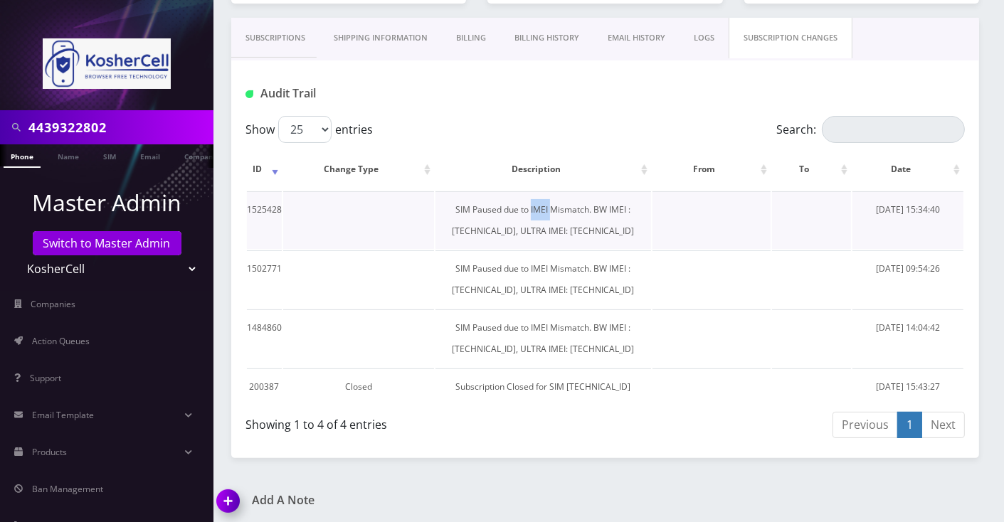
click at [498, 204] on td "SIM Paused due to IMEI Mismatch. BW IMEI : 358291740388023, ULTRA IMEI: 3582917…" at bounding box center [544, 220] width 216 height 58
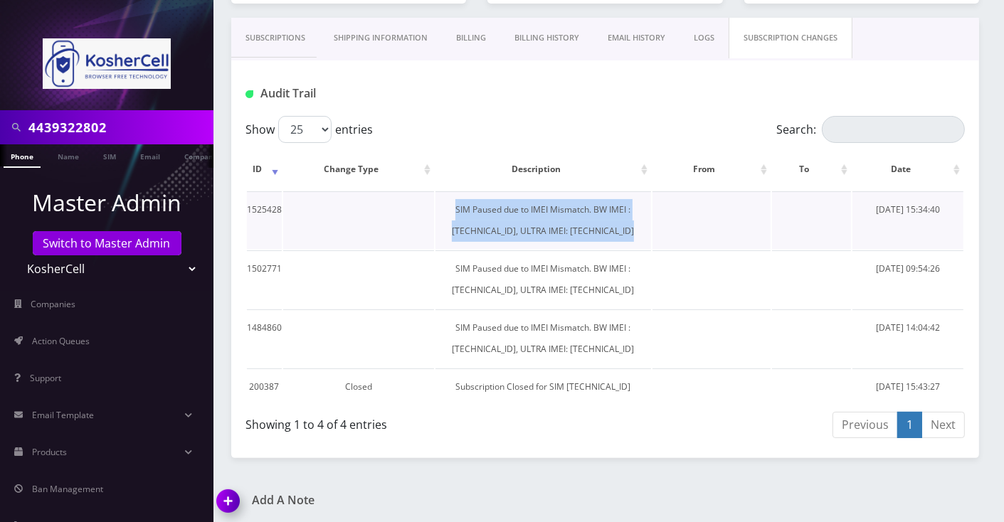
click at [498, 204] on td "SIM Paused due to IMEI Mismatch. BW IMEI : 358291740388023, ULTRA IMEI: 3582917…" at bounding box center [544, 220] width 216 height 58
copy td "SIM Paused due to IMEI Mismatch. BW IMEI : 358291740388023, ULTRA IMEI: 3582917…"
click at [273, 33] on link "Subscriptions" at bounding box center [275, 38] width 88 height 41
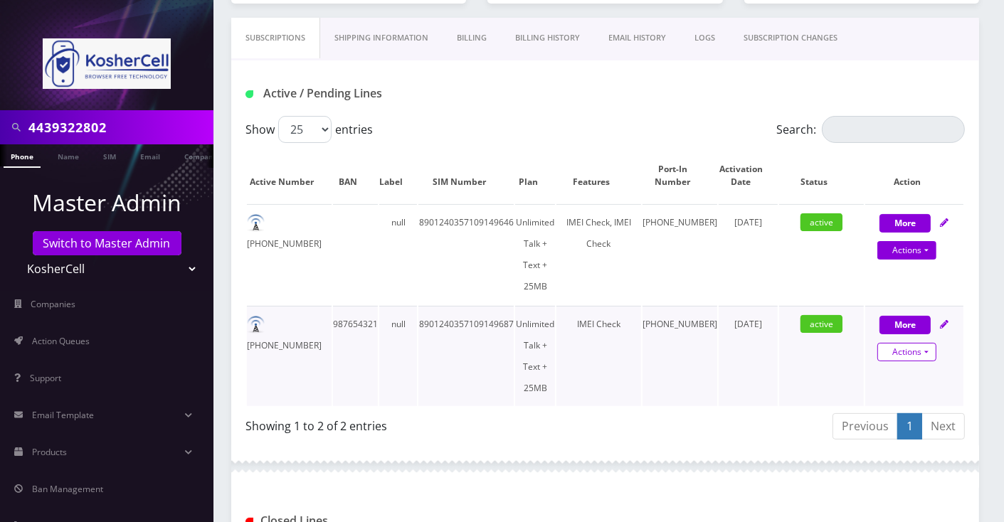
click at [897, 343] on link "Actions" at bounding box center [907, 352] width 59 height 19
click at [896, 295] on link "Unpause" at bounding box center [920, 305] width 114 height 21
click at [901, 343] on link "Actions" at bounding box center [907, 352] width 59 height 19
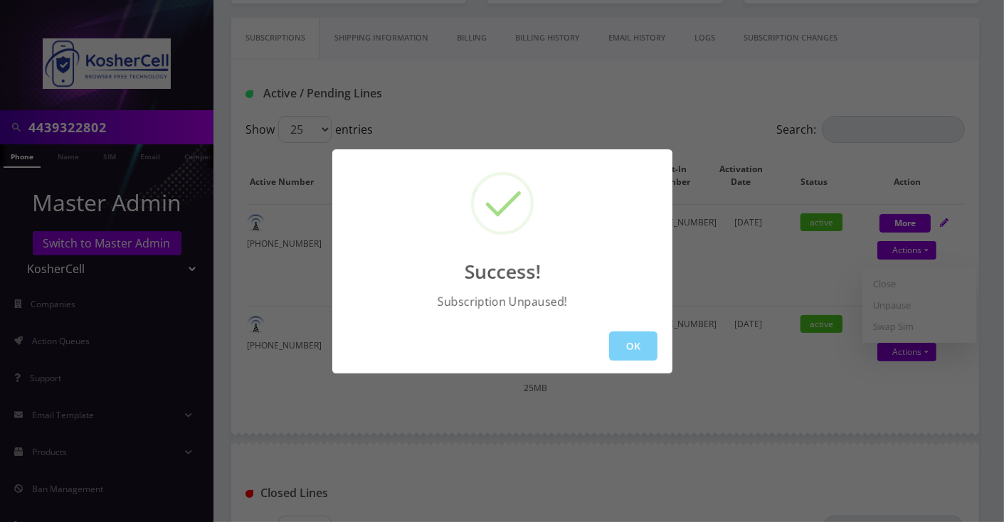
click at [893, 281] on div "Success! Subscription Unpaused! OK" at bounding box center [502, 261] width 1004 height 522
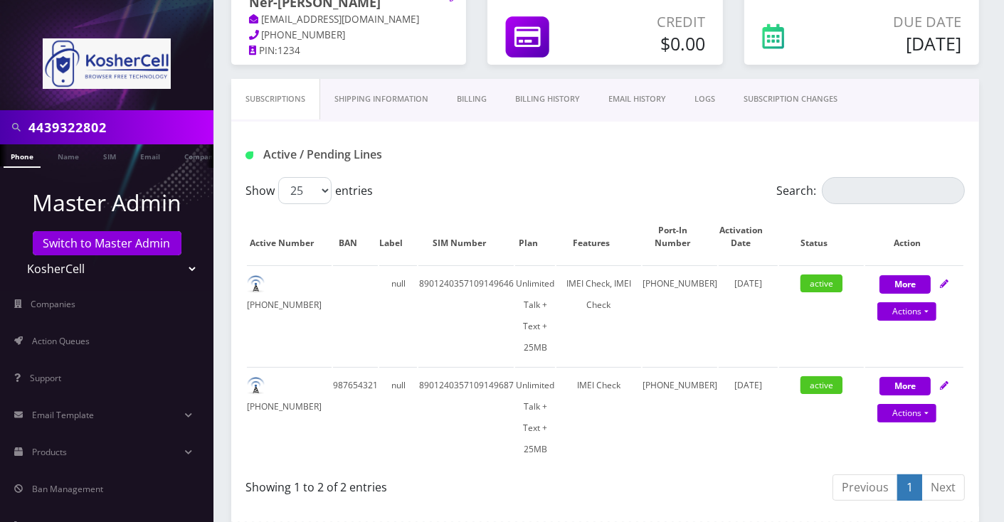
scroll to position [87, 0]
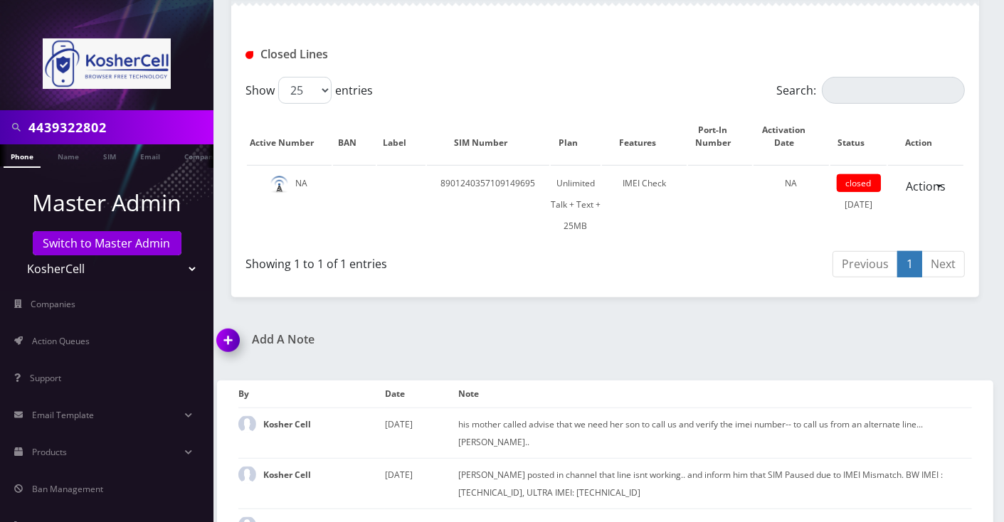
click at [232, 325] on img at bounding box center [231, 346] width 42 height 42
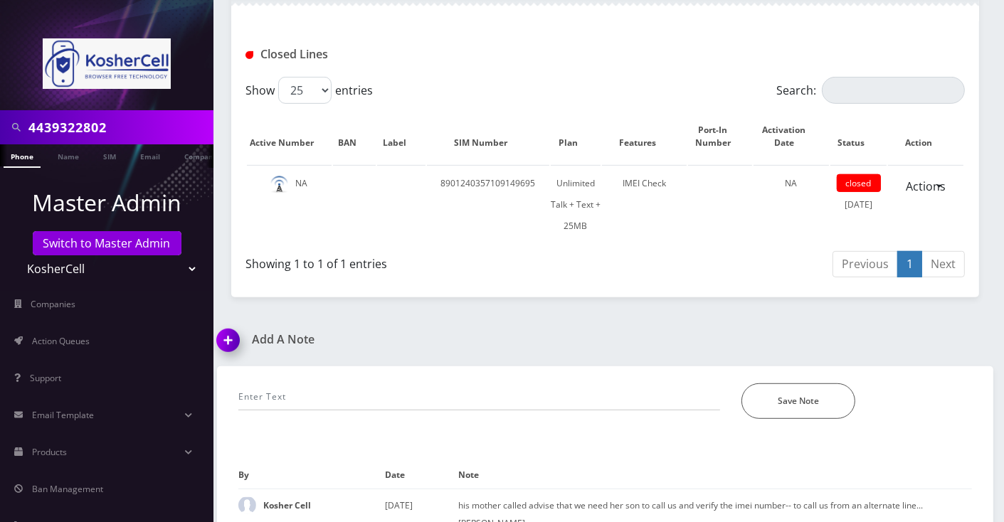
scroll to position [737, 0]
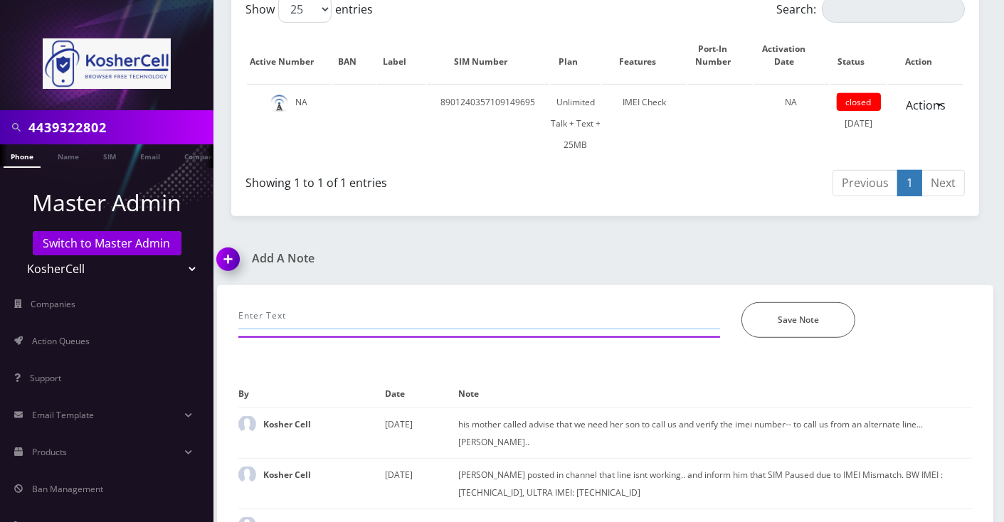
click at [310, 303] on input "text" at bounding box center [479, 316] width 482 height 27
click at [634, 303] on input "advised to insert sim 1 since it's the registered imei in brite, working now--A…" at bounding box center [479, 316] width 482 height 27
type input "advised to insert sim 1 since it's the registered imei in brite, working now--A…"
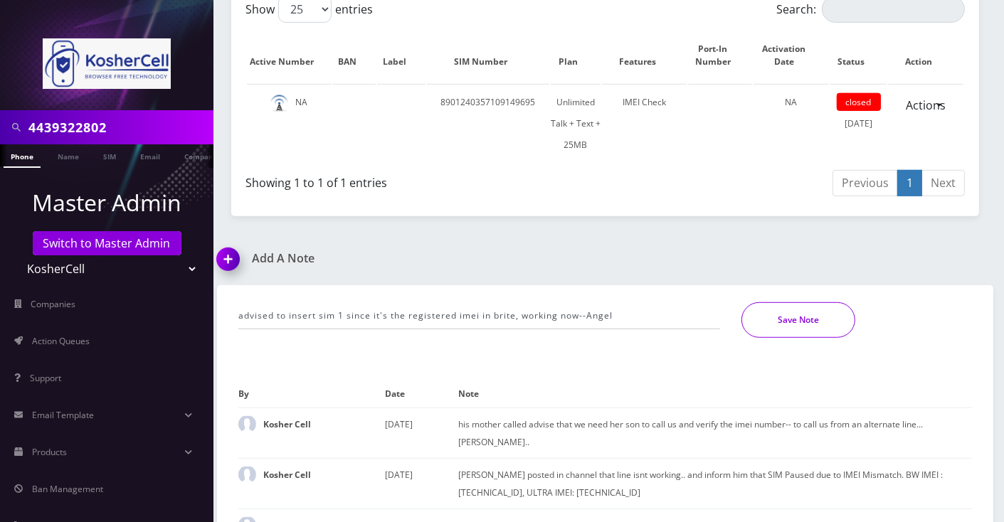
click at [838, 303] on button "Save Note" at bounding box center [799, 321] width 114 height 36
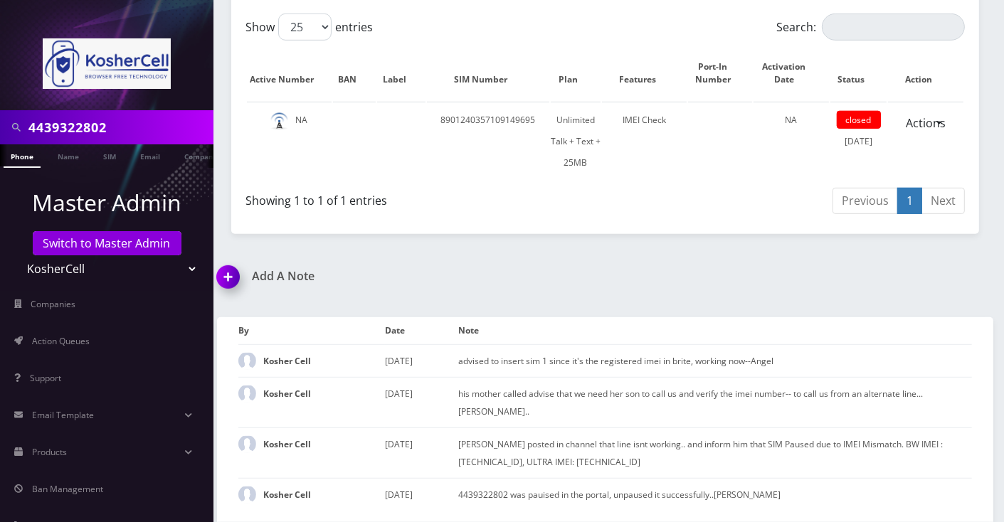
scroll to position [708, 0]
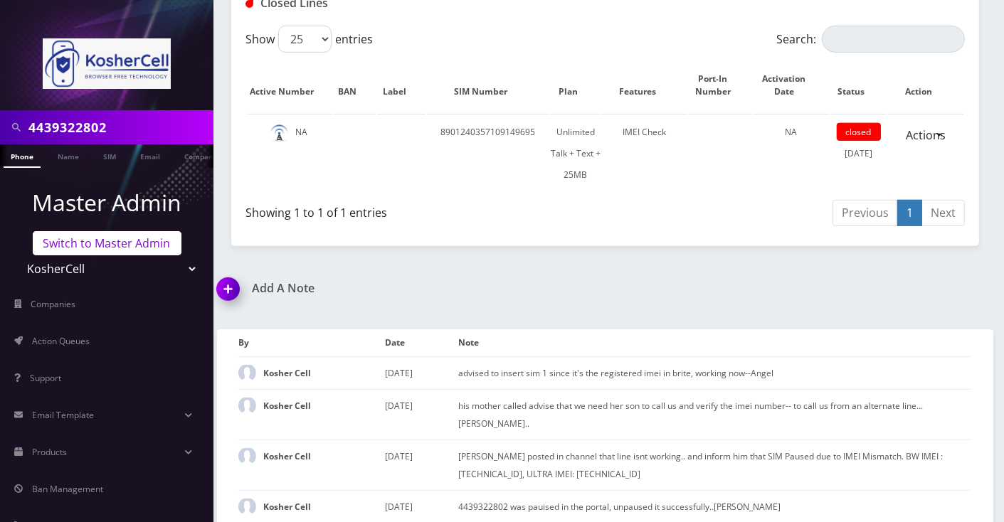
click at [100, 240] on link "Switch to Master Admin" at bounding box center [107, 243] width 149 height 24
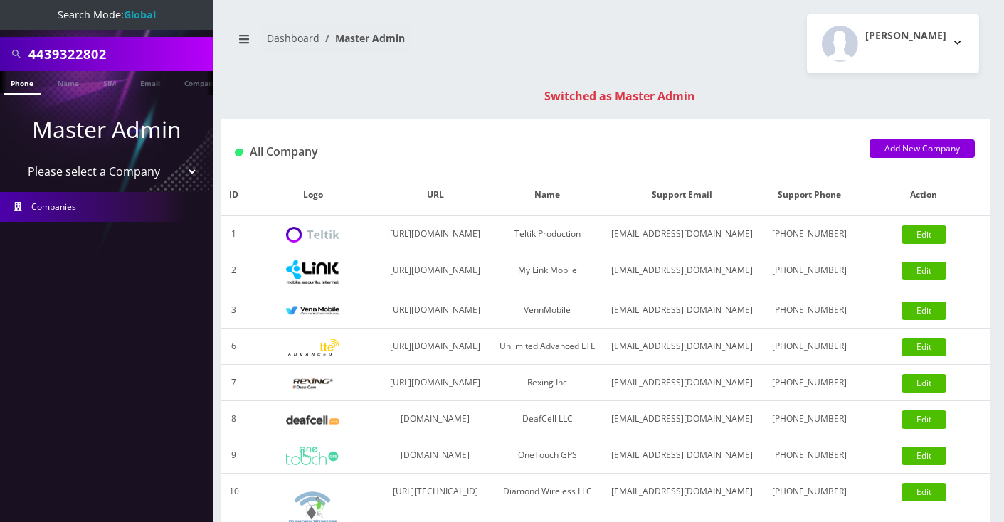
click at [72, 52] on input "4439322802" at bounding box center [119, 54] width 182 height 27
type input "9297373062"
click at [21, 86] on link "Phone" at bounding box center [22, 82] width 37 height 23
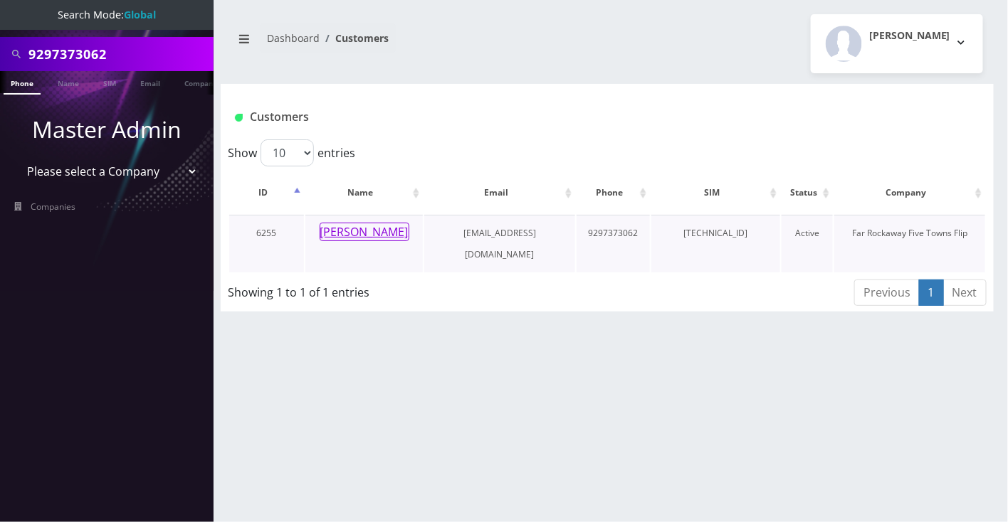
click at [361, 233] on button "CHAVA BRESLER" at bounding box center [365, 232] width 90 height 19
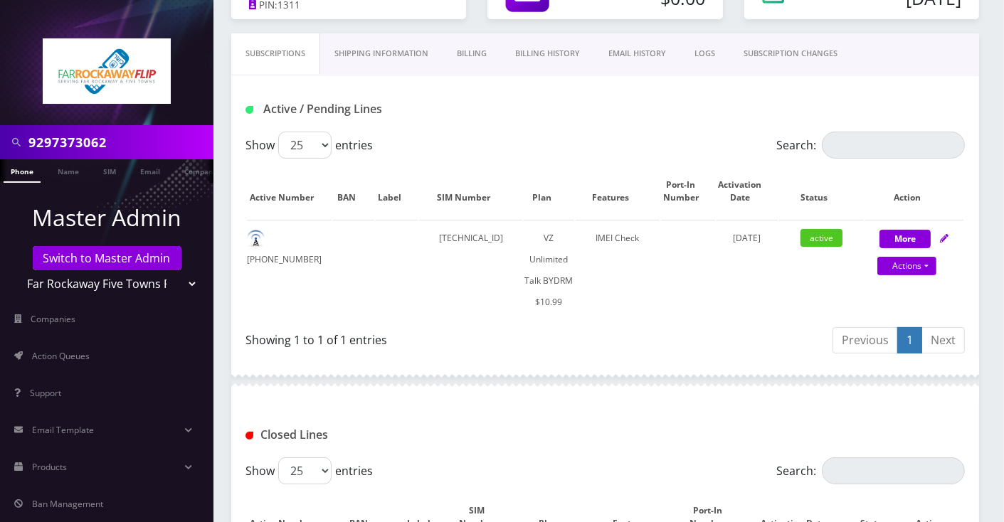
scroll to position [189, 0]
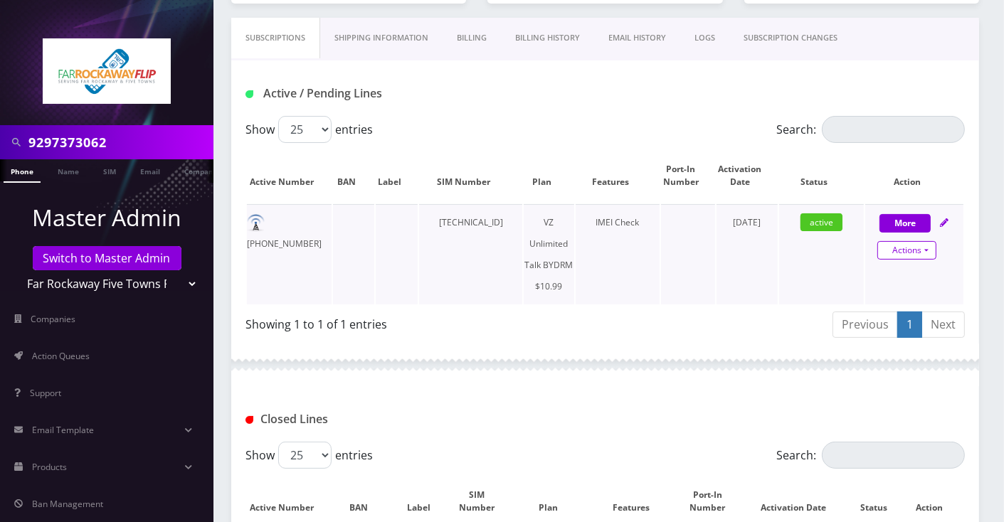
click at [924, 251] on link "Actions" at bounding box center [907, 250] width 59 height 19
select select "469"
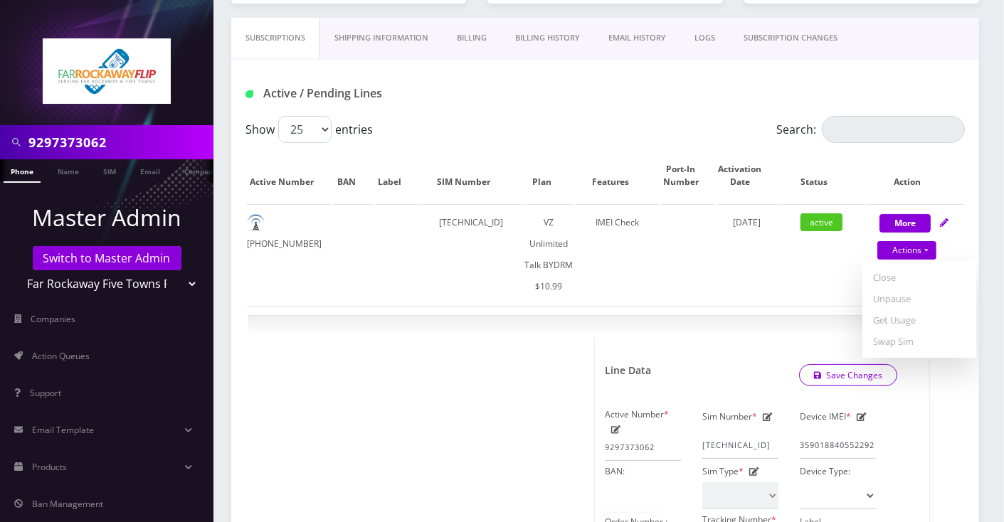
click at [78, 140] on input "9297373062" at bounding box center [119, 142] width 182 height 27
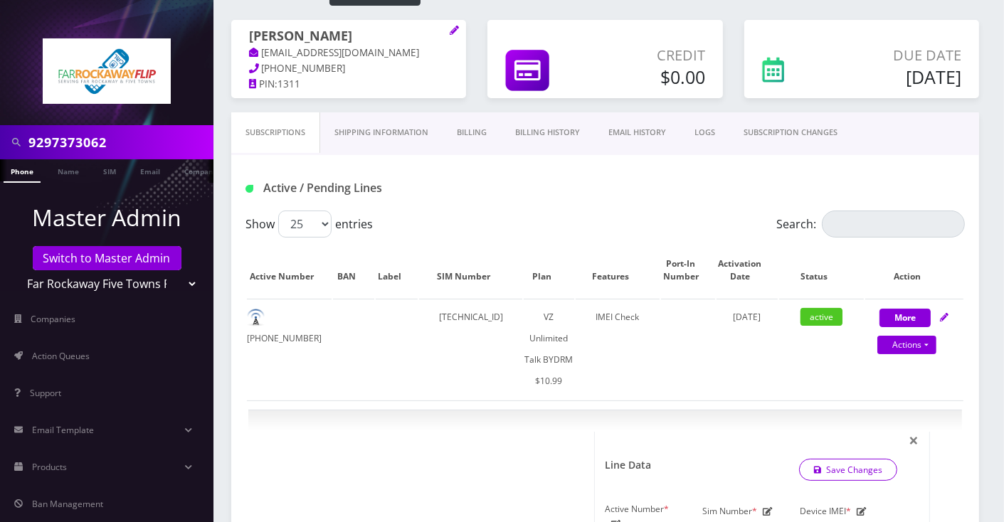
click at [562, 142] on link "Billing History" at bounding box center [547, 132] width 93 height 41
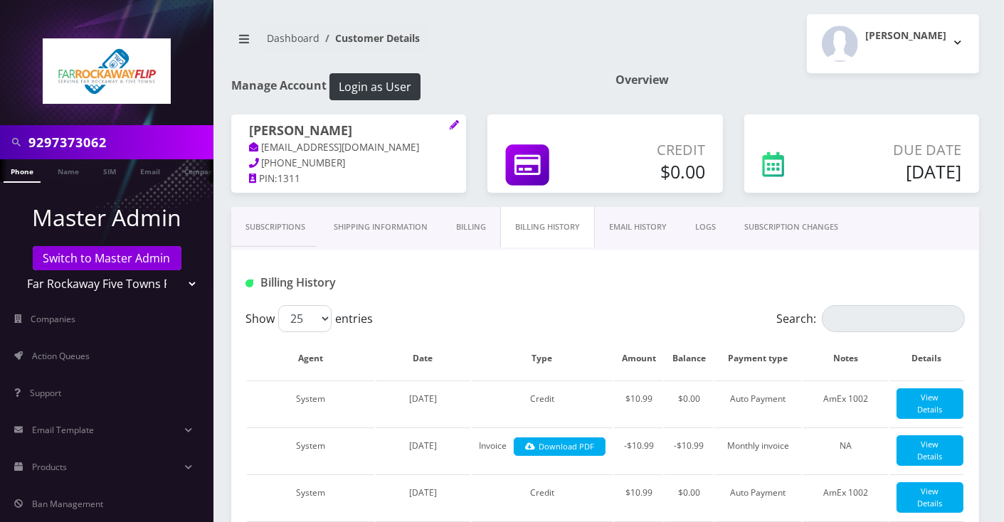
click at [820, 226] on link "SUBSCRIPTION CHANGES" at bounding box center [791, 227] width 122 height 41
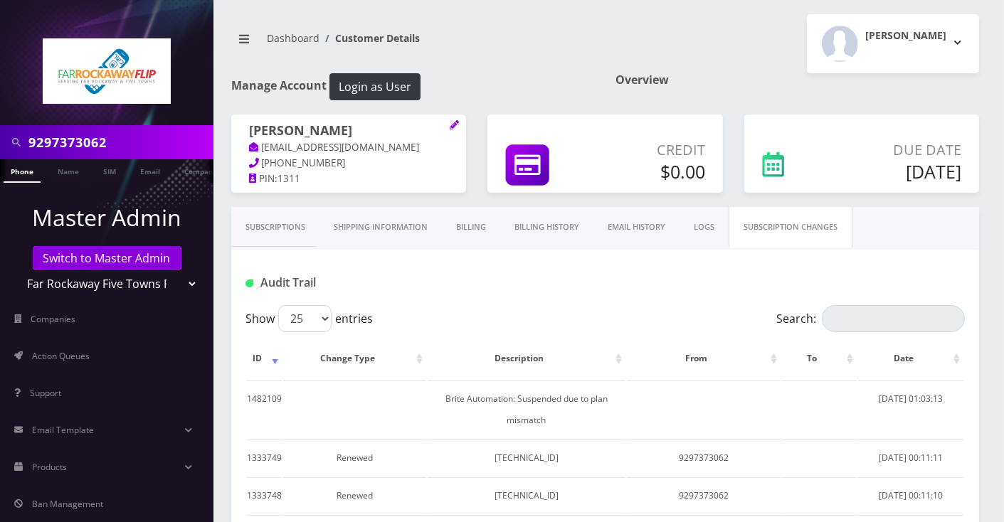
drag, startPoint x: 276, startPoint y: 221, endPoint x: 389, endPoint y: 240, distance: 114.8
click at [276, 221] on link "Subscriptions" at bounding box center [275, 227] width 88 height 41
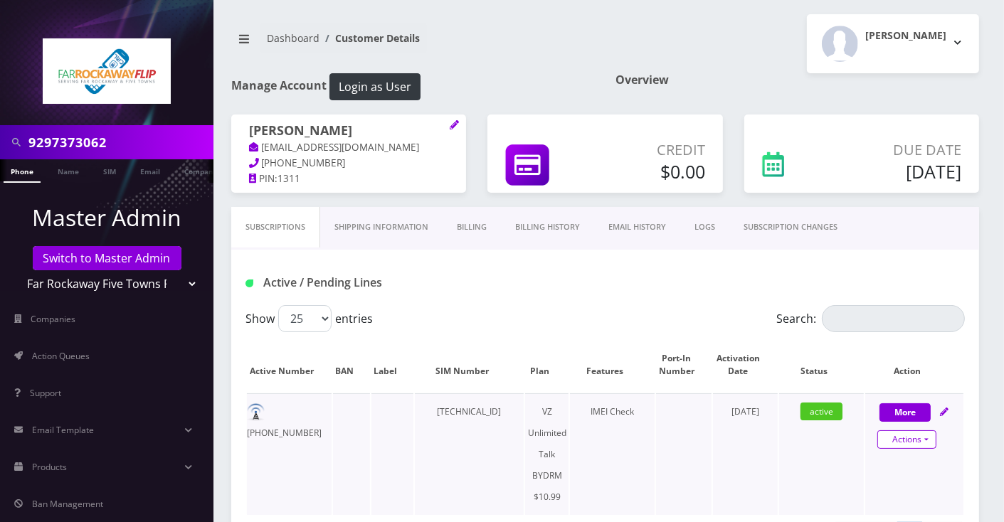
click at [927, 441] on link "Actions" at bounding box center [907, 440] width 59 height 19
select select "469"
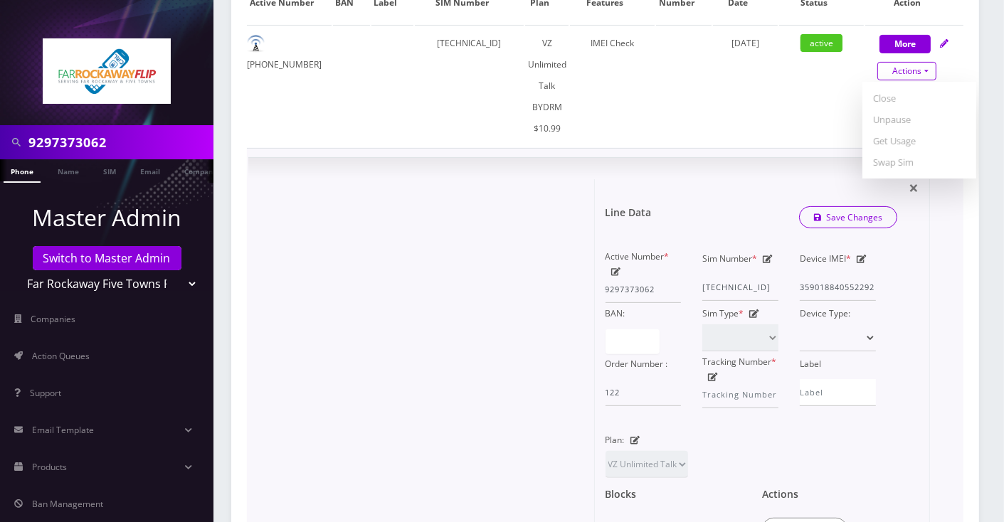
scroll to position [379, 0]
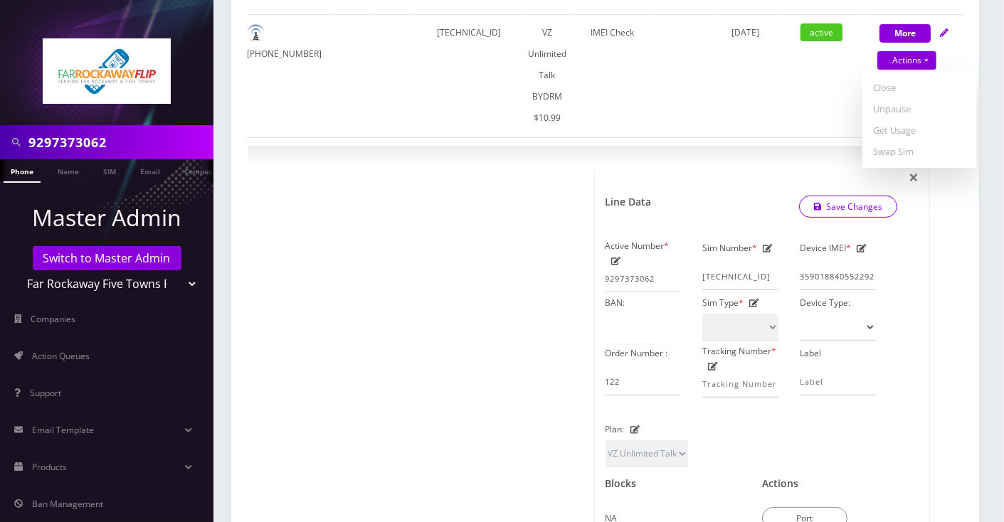
click at [137, 137] on input "9297373062" at bounding box center [119, 142] width 182 height 27
paste input "486485"
type input "9294864852"
click at [28, 171] on link "Phone" at bounding box center [22, 170] width 37 height 23
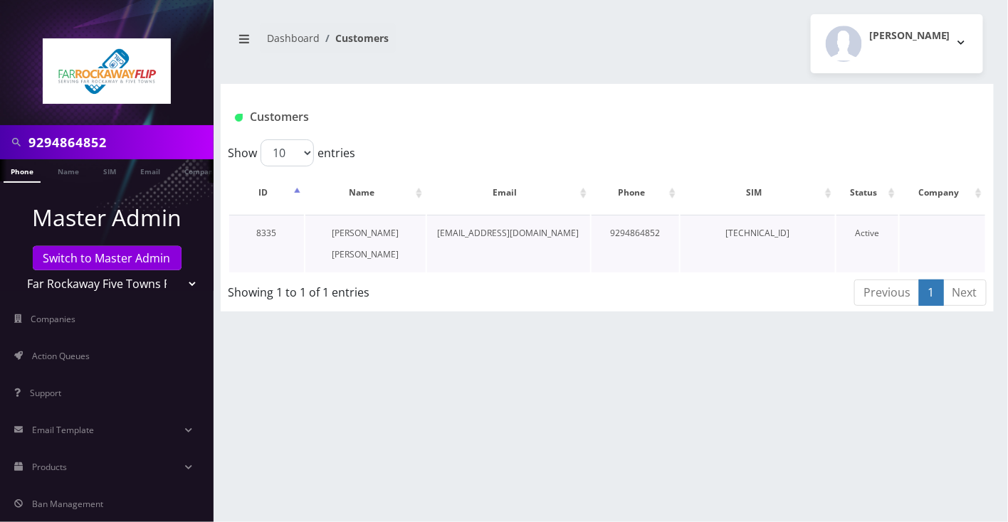
click at [387, 231] on link "[PERSON_NAME] [PERSON_NAME]" at bounding box center [365, 243] width 67 height 33
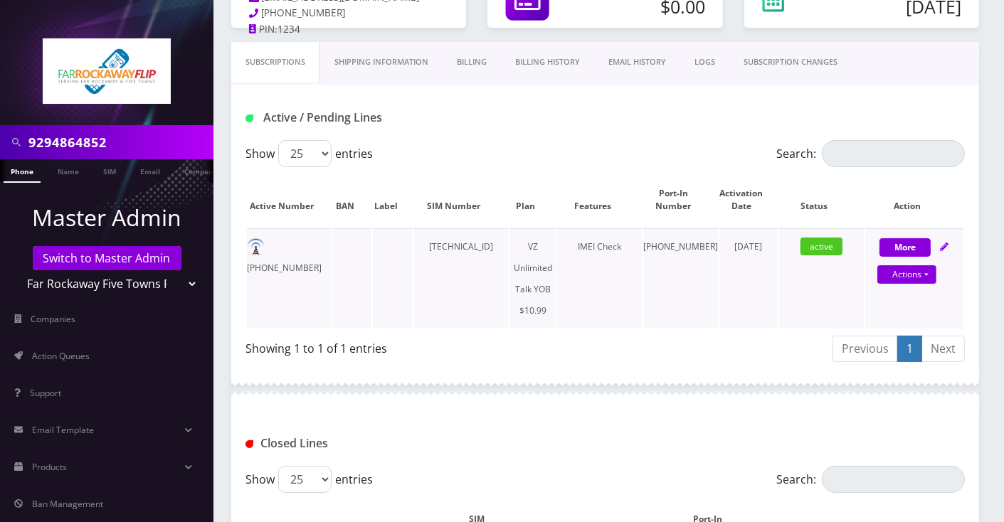
scroll to position [285, 0]
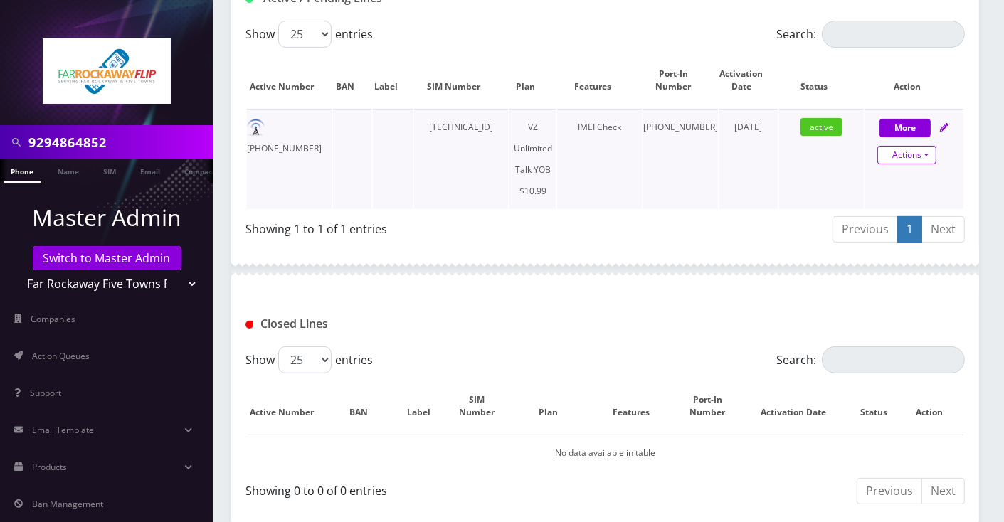
click at [920, 156] on link "Actions" at bounding box center [907, 155] width 59 height 19
select select "464"
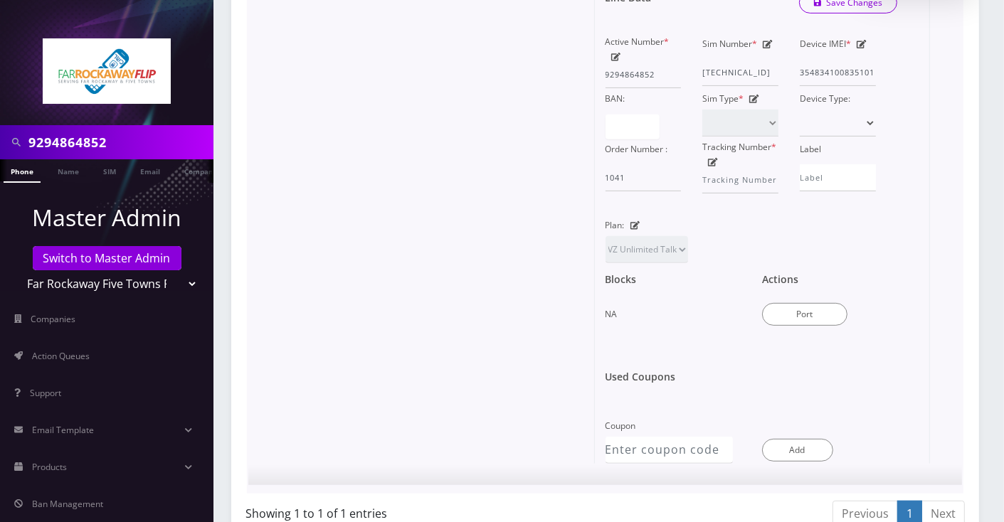
scroll to position [569, 0]
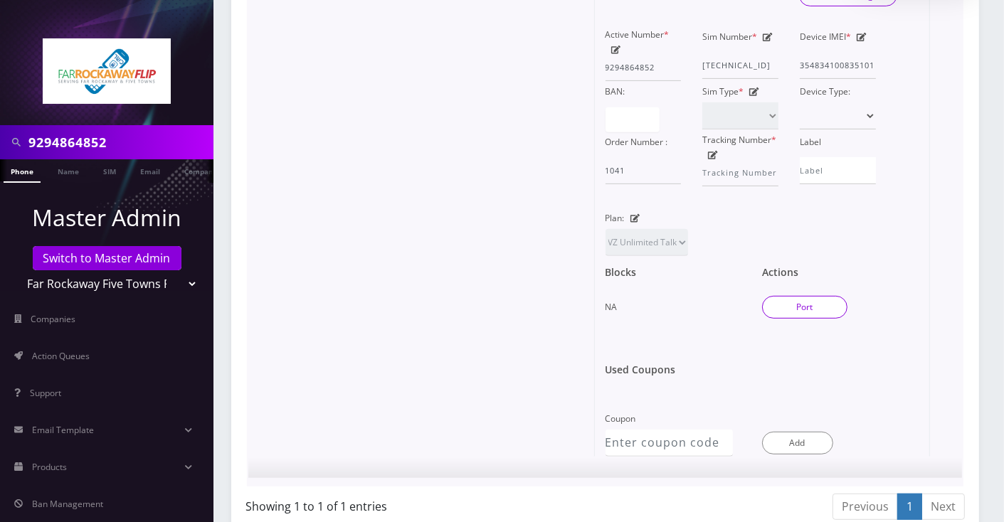
click at [826, 310] on button "Port" at bounding box center [804, 307] width 85 height 23
type input "rochel izaak"
type input "4812 13th avenue"
type input "brooklyn"
select select "NY"
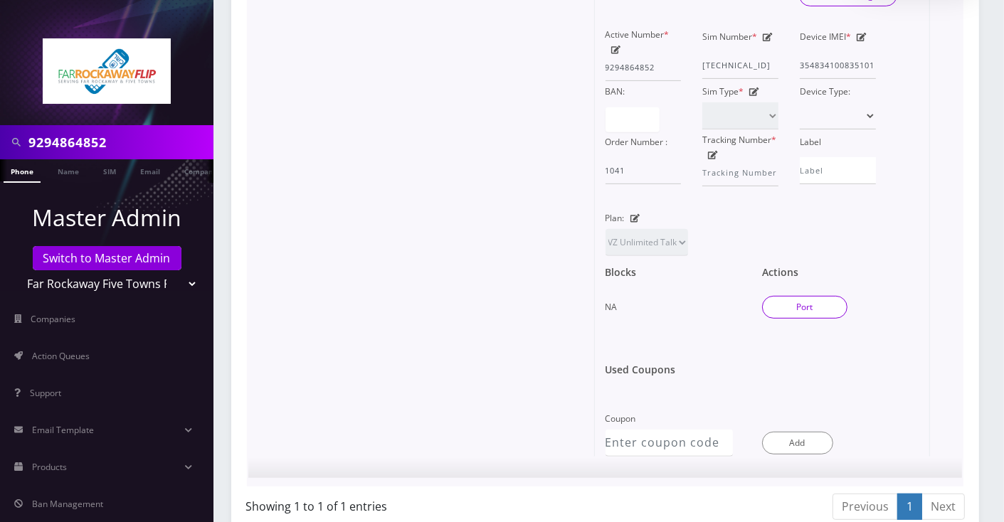
type input "11219"
type input "89148000011835956523"
type input "9296756680"
type input "verizon"
type input "8042269049"
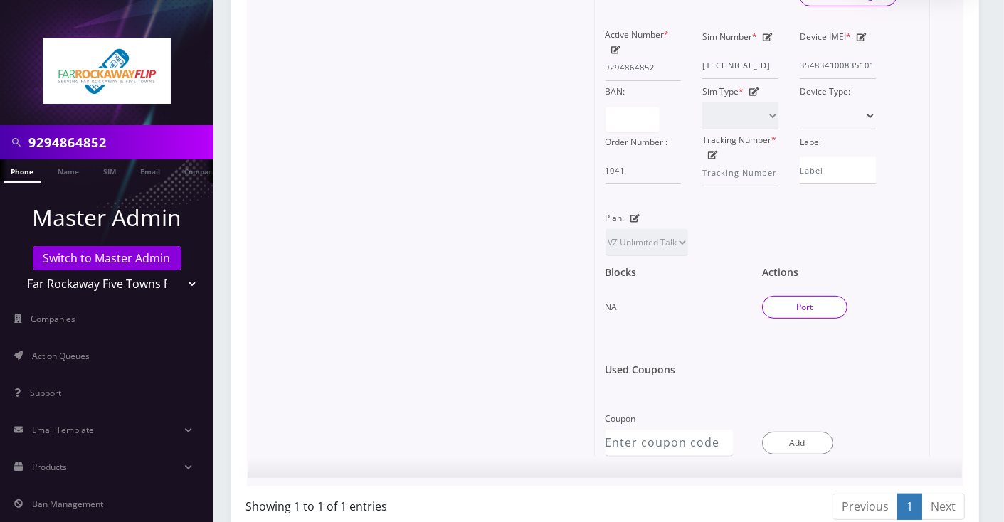
type input "1919"
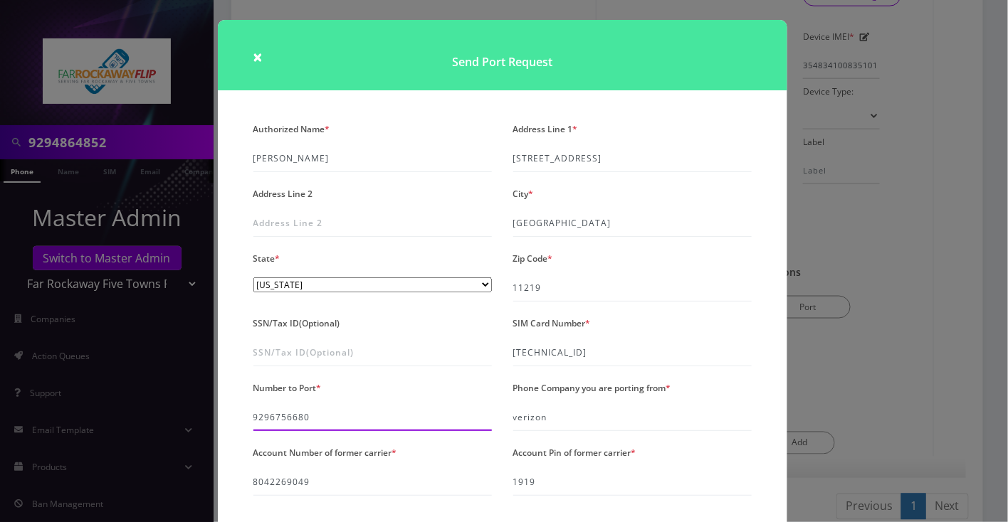
click at [281, 421] on input "9296756680" at bounding box center [372, 417] width 238 height 27
click at [947, 263] on div "× Send Port Request Authorized Name * rochel izaak Address Line 1 * 4812 13th a…" at bounding box center [504, 261] width 1008 height 522
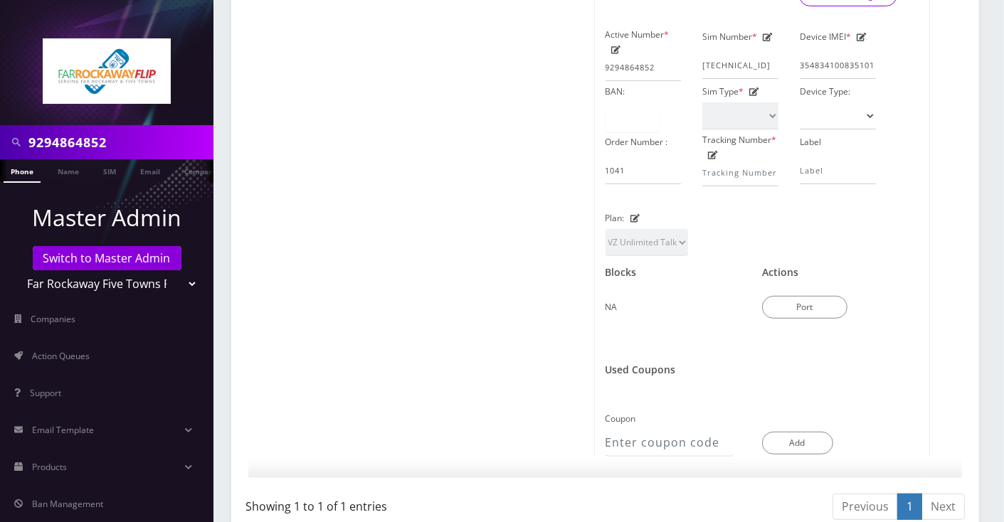
click at [66, 135] on input "9294864852" at bounding box center [119, 142] width 182 height 27
paste input "379463"
type input "9294379463"
click at [23, 174] on link "Phone" at bounding box center [22, 170] width 37 height 23
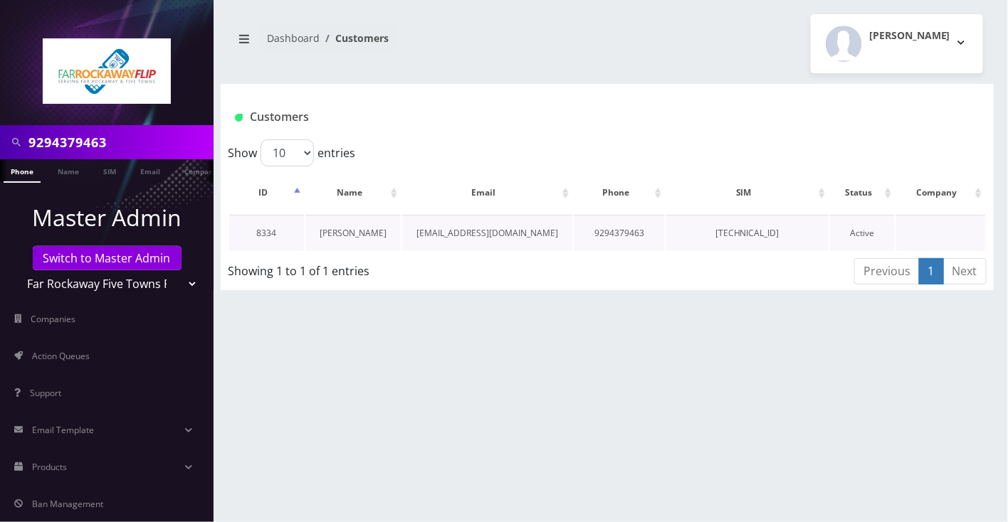
click at [356, 228] on link "[PERSON_NAME]" at bounding box center [353, 233] width 67 height 12
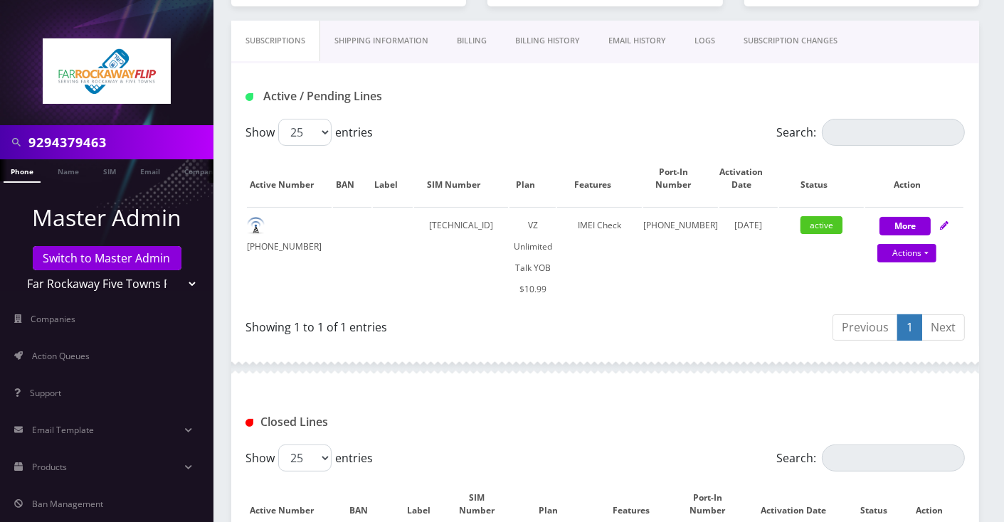
scroll to position [189, 0]
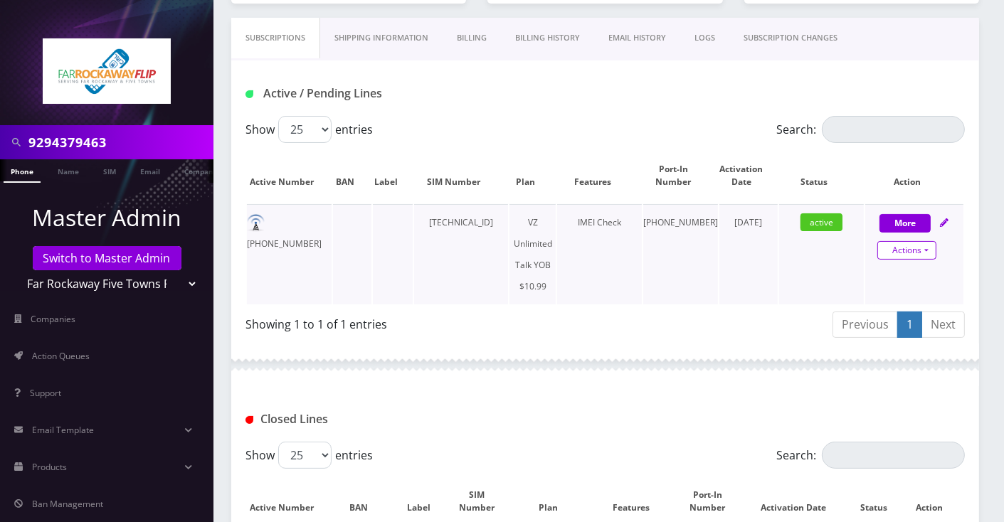
click at [929, 248] on link "Actions" at bounding box center [907, 250] width 59 height 19
select select "464"
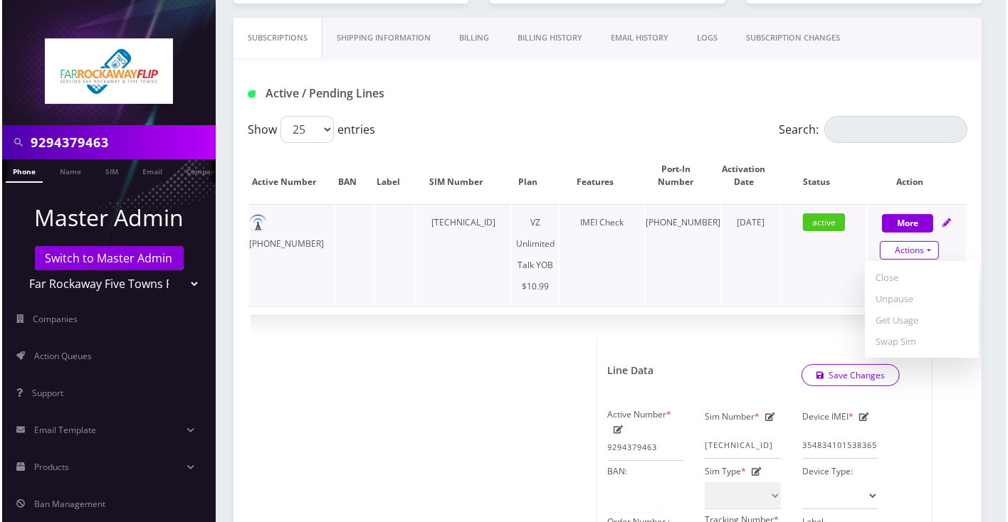
scroll to position [379, 0]
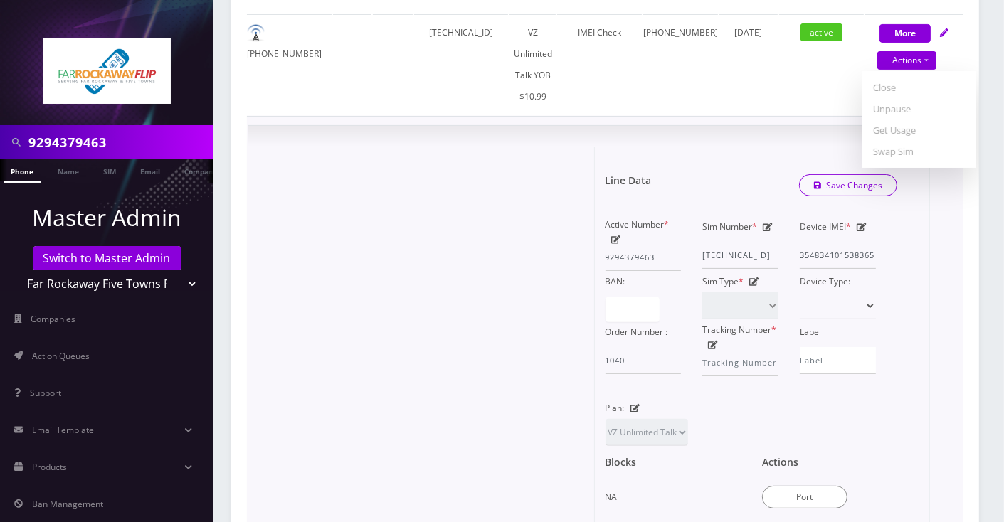
click at [814, 509] on div "Actions Port" at bounding box center [830, 482] width 157 height 73
click at [818, 495] on button "Port" at bounding box center [804, 497] width 85 height 23
type input "[PERSON_NAME]"
type input "[STREET_ADDRESS]"
type input "[GEOGRAPHIC_DATA]"
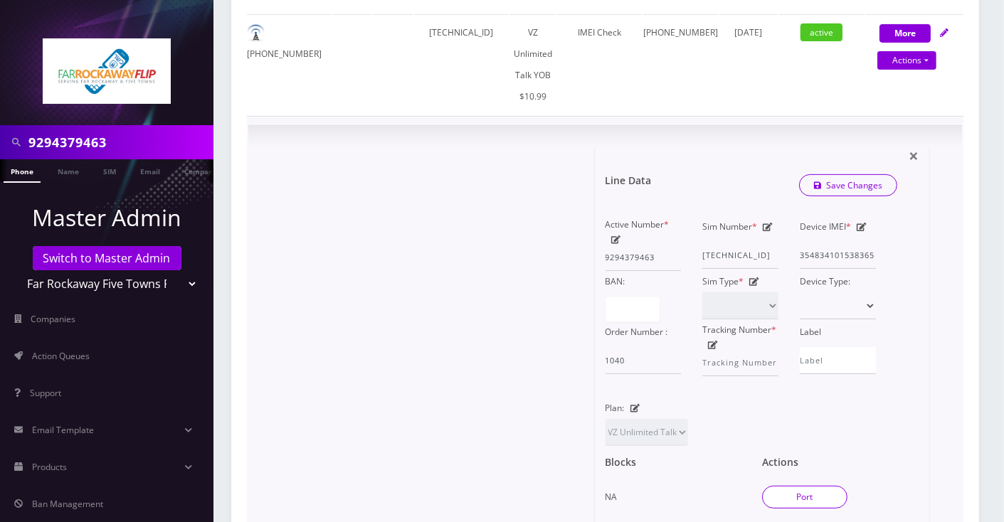
select select "NY"
type input "11214"
type input "[TECHNICAL_ID]"
type input "8457073898"
type input "verizon"
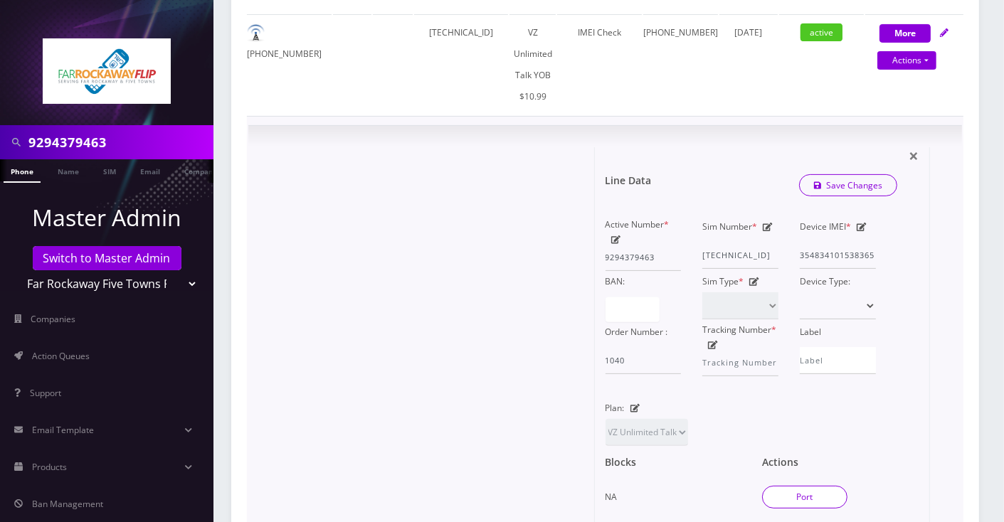
type input "87669588"
type input "7535"
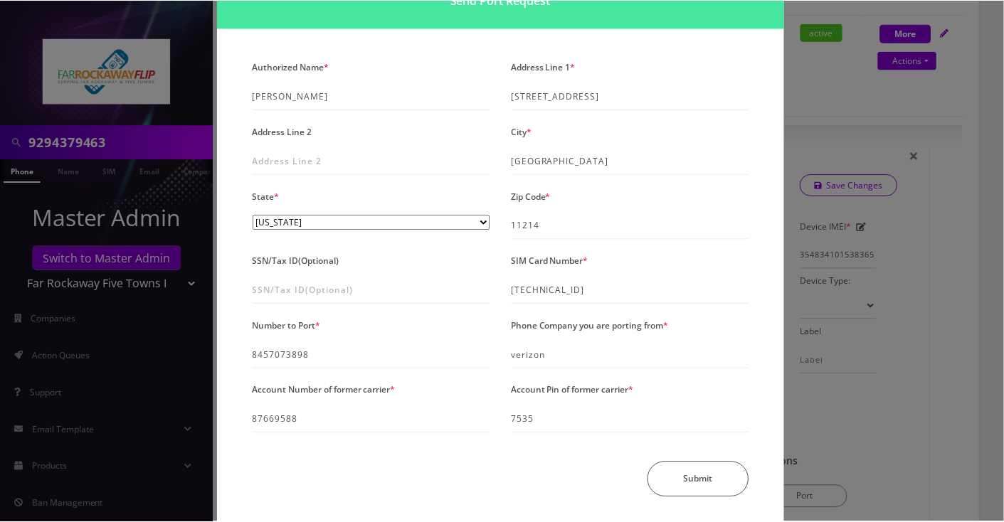
scroll to position [95, 0]
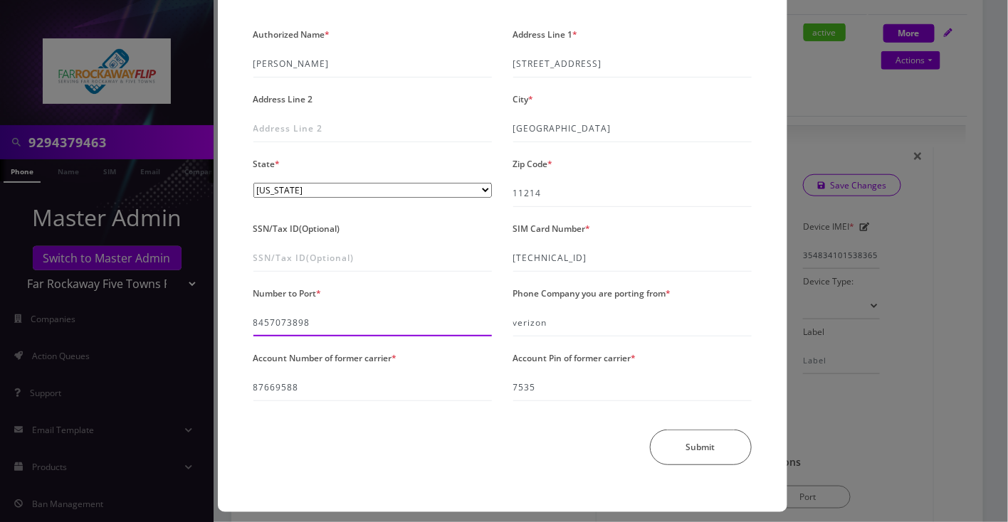
click at [290, 322] on input "8457073898" at bounding box center [372, 323] width 238 height 27
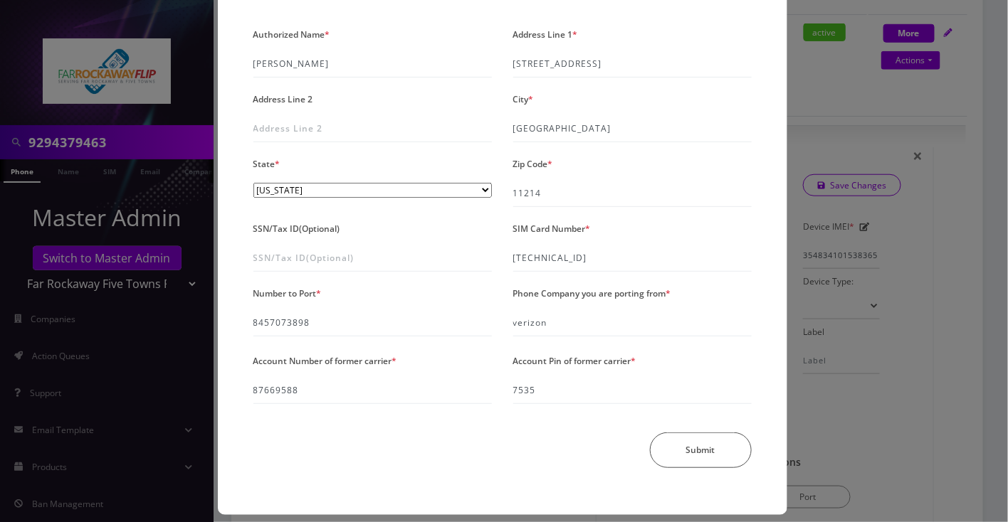
click at [957, 272] on div "× Send Port Request Authorized Name * avrohom dovid bender Address Line 1 * 214…" at bounding box center [504, 261] width 1008 height 522
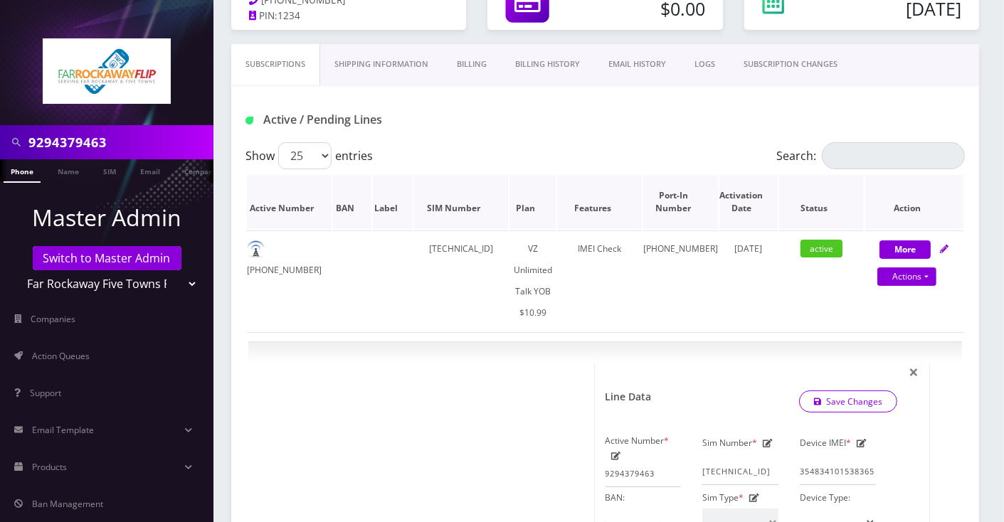
scroll to position [189, 0]
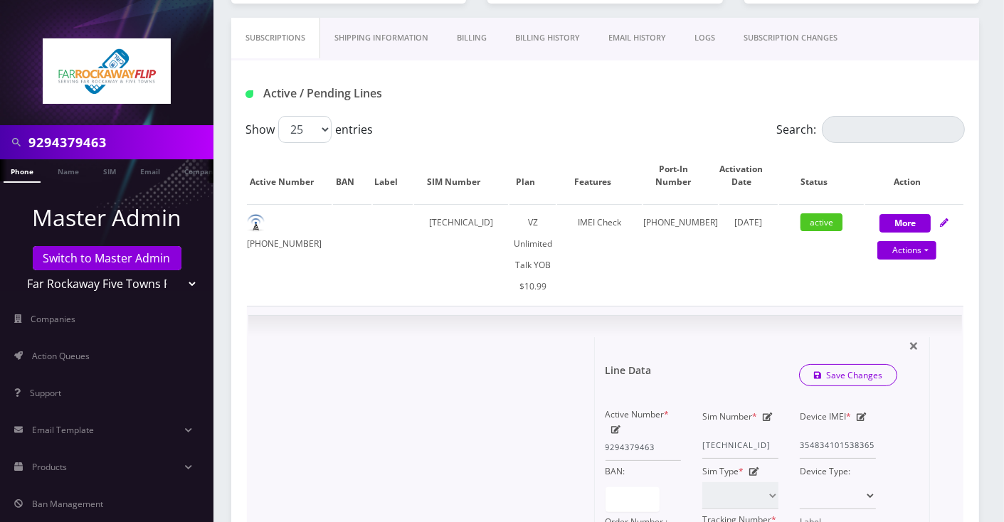
click at [617, 429] on icon at bounding box center [616, 430] width 10 height 9
click at [636, 443] on input "9294379463" at bounding box center [644, 447] width 76 height 27
click at [692, 84] on div "Active / Pending Lines" at bounding box center [605, 93] width 741 height 23
click at [120, 137] on input "9294379463" at bounding box center [119, 142] width 182 height 27
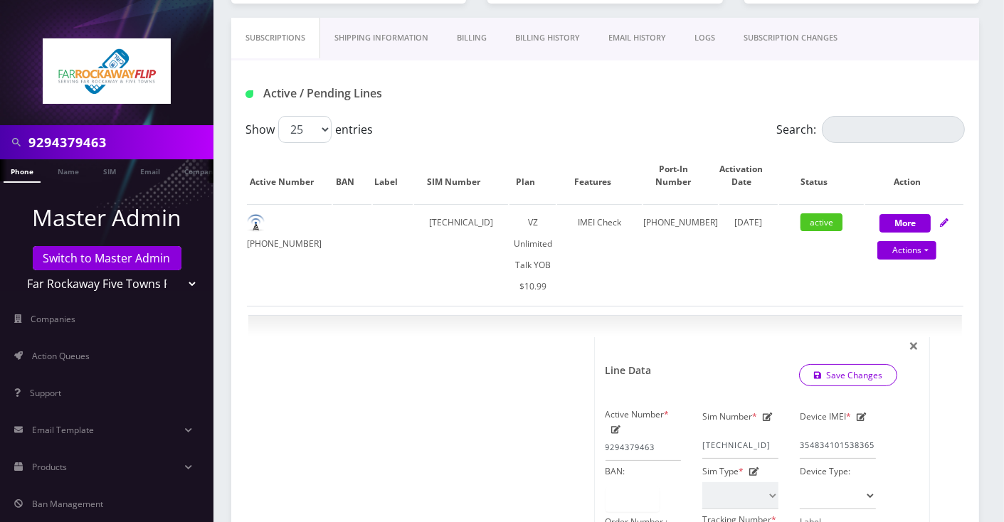
click at [120, 137] on input "9294379463" at bounding box center [119, 142] width 182 height 27
click at [618, 427] on icon at bounding box center [616, 430] width 10 height 9
click at [617, 430] on icon at bounding box center [616, 430] width 10 height 9
paste input "8457073898"
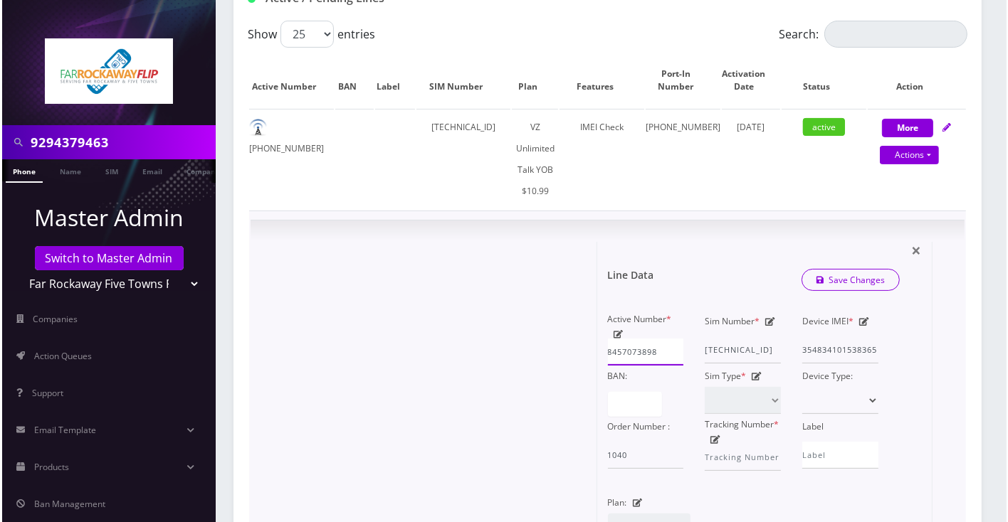
scroll to position [474, 0]
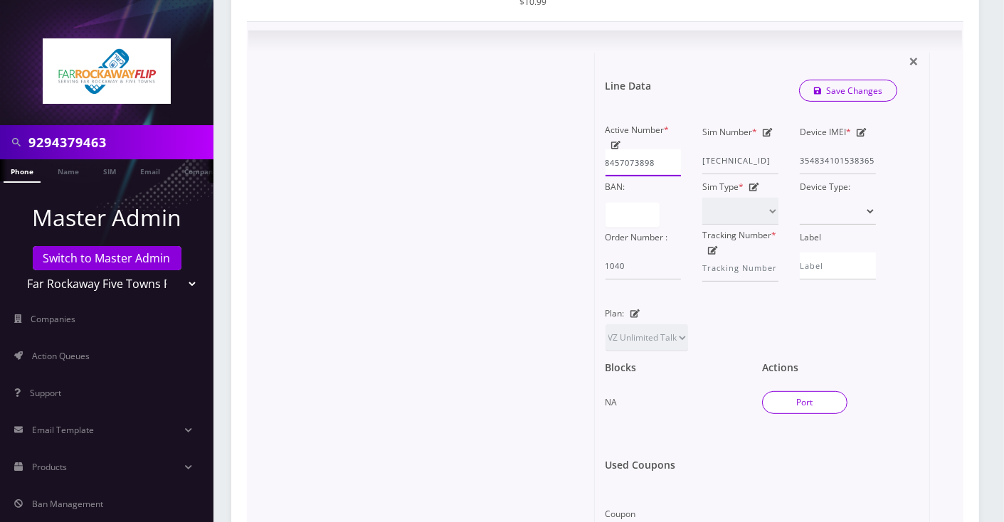
type input "8457073898"
click at [830, 401] on button "Port" at bounding box center [804, 402] width 85 height 23
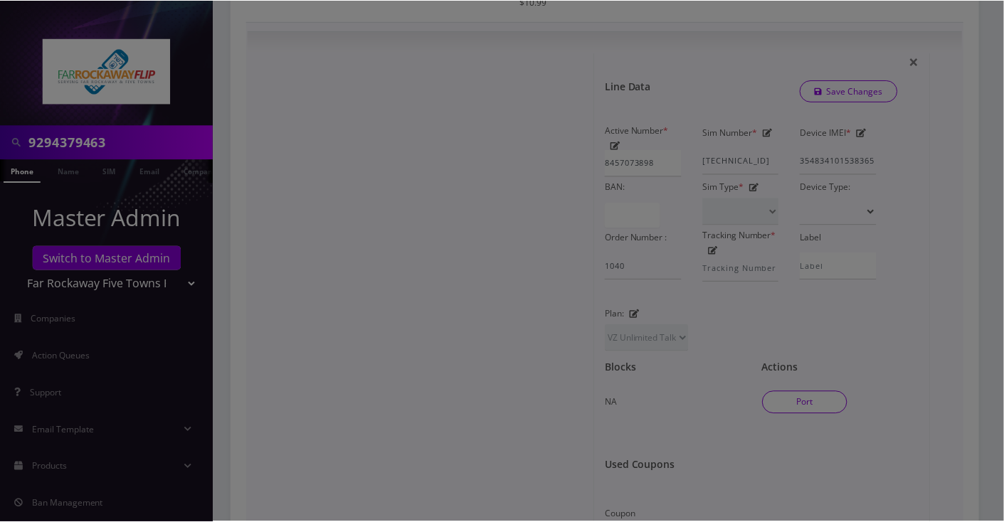
scroll to position [0, 0]
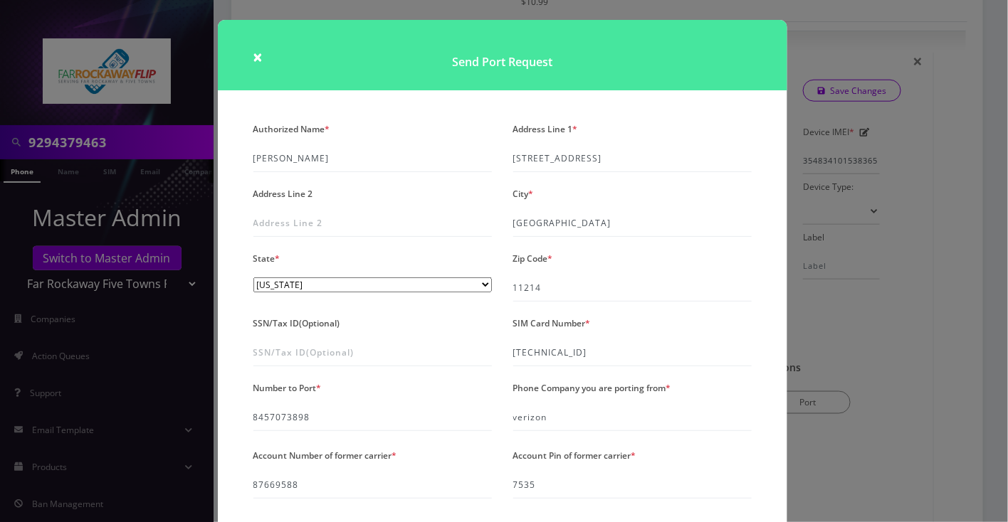
click at [910, 370] on div "× Send Port Request Authorized Name * avrohom dovid bender Address Line 1 * 214…" at bounding box center [504, 261] width 1008 height 522
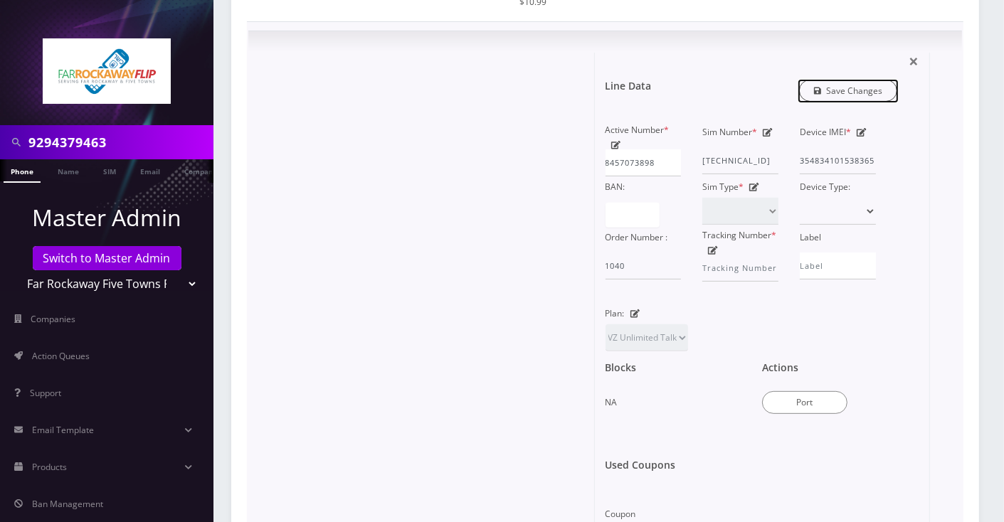
click at [856, 89] on link "Save Changes" at bounding box center [848, 91] width 99 height 22
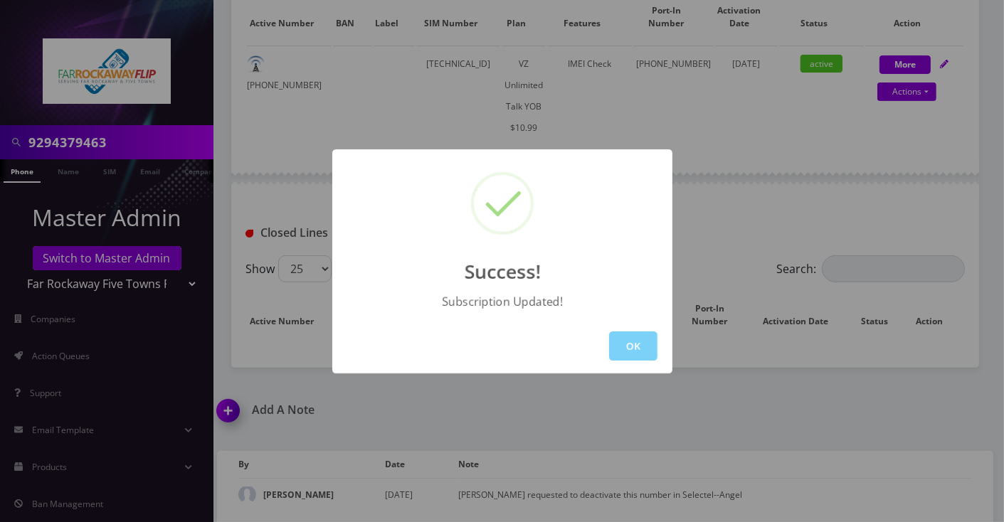
scroll to position [454, 0]
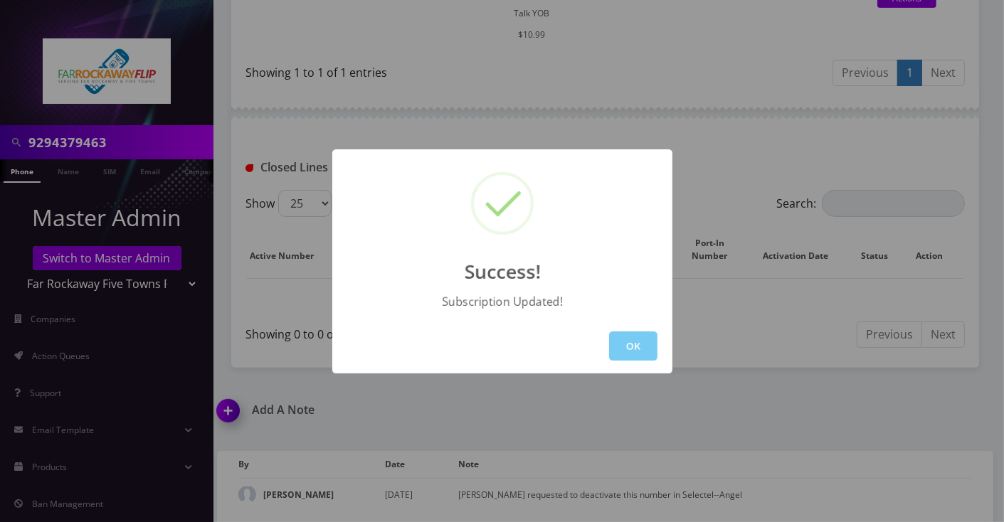
click at [641, 336] on button "OK" at bounding box center [633, 346] width 48 height 29
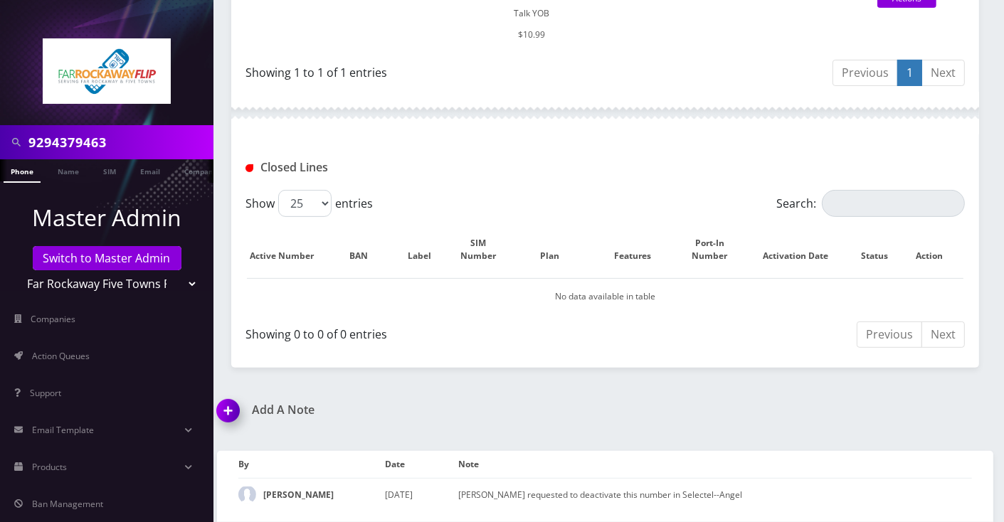
click at [222, 395] on img at bounding box center [231, 416] width 42 height 42
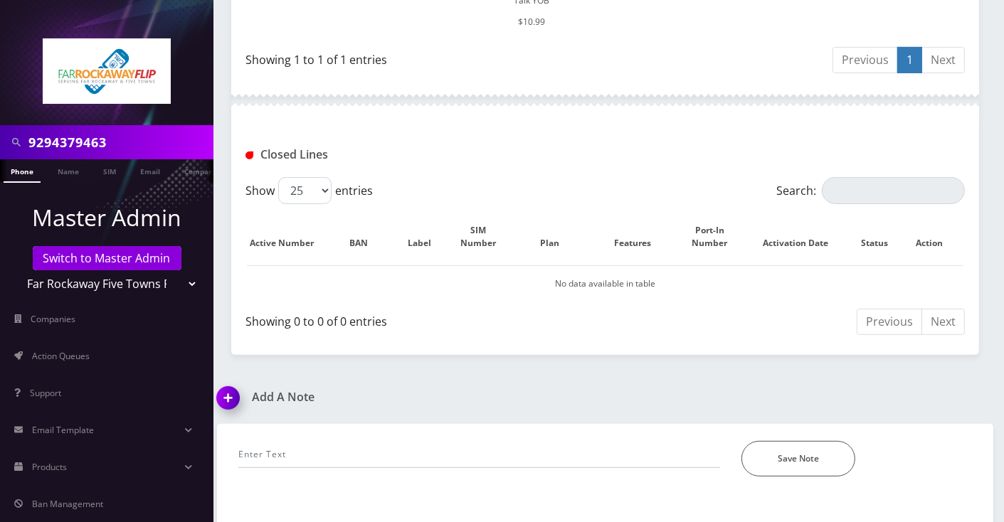
scroll to position [536, 0]
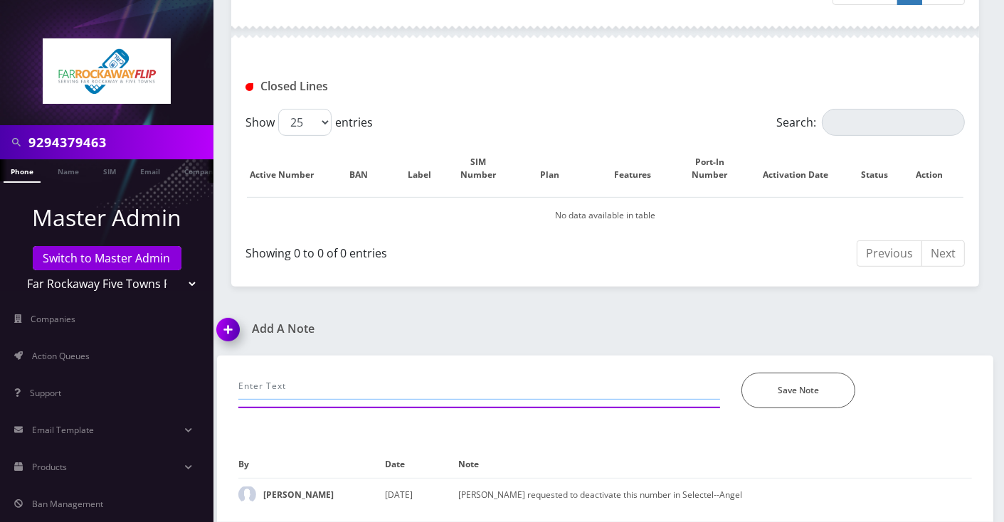
click at [317, 373] on input "text" at bounding box center [479, 386] width 482 height 27
paste input "8457073898"
type input "port completed , updated number to 8457073898--Angel"
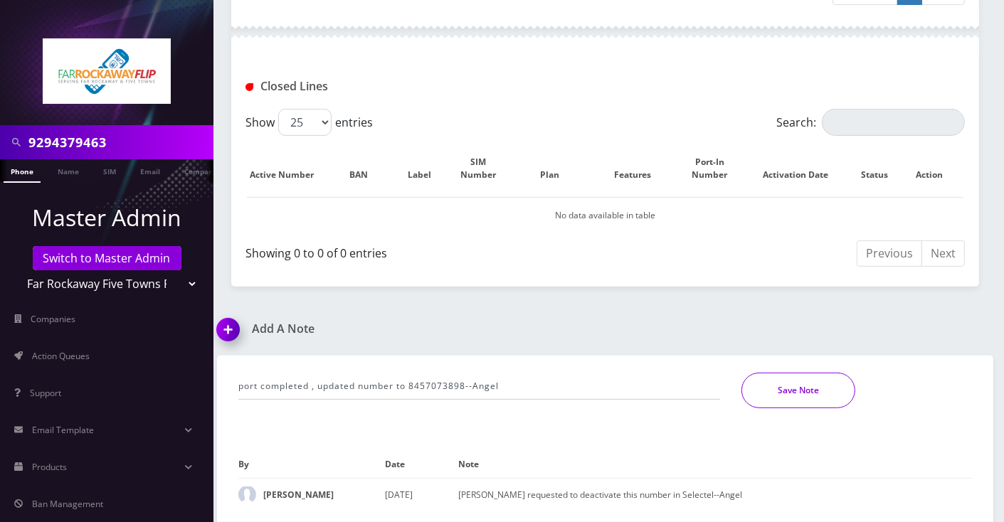
click at [791, 374] on button "Save Note" at bounding box center [799, 391] width 114 height 36
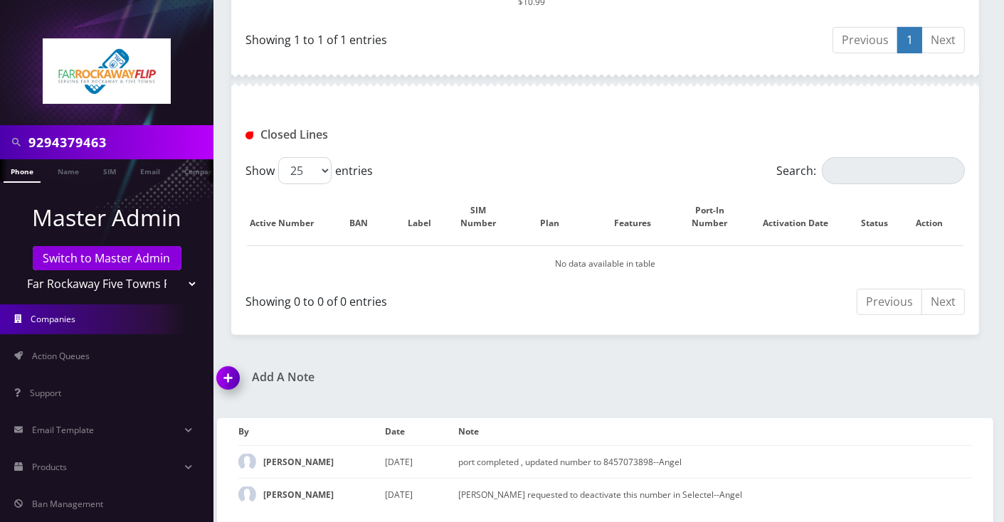
scroll to position [505, 0]
click at [117, 147] on input "9294379463" at bounding box center [119, 142] width 182 height 27
paste input "864852"
type input "9294864852"
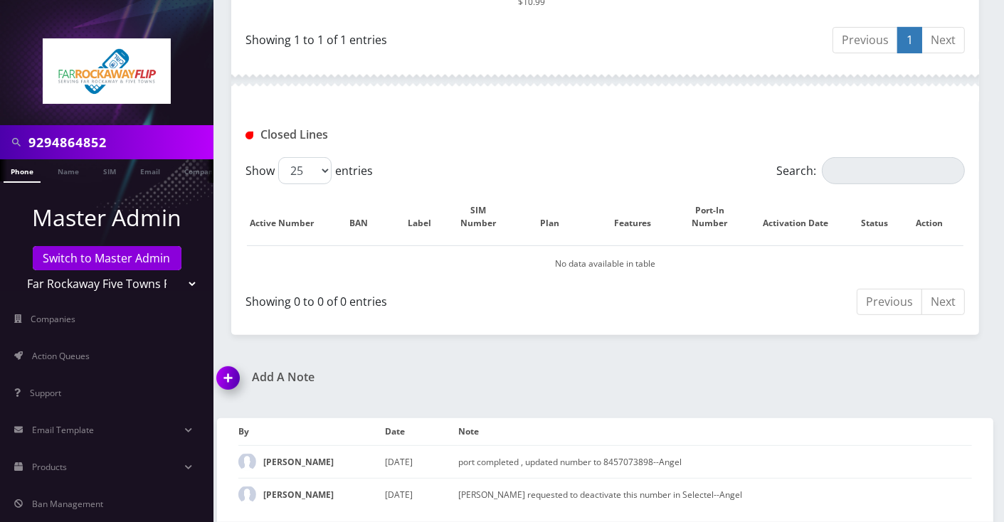
click at [17, 172] on link "Phone" at bounding box center [22, 170] width 37 height 23
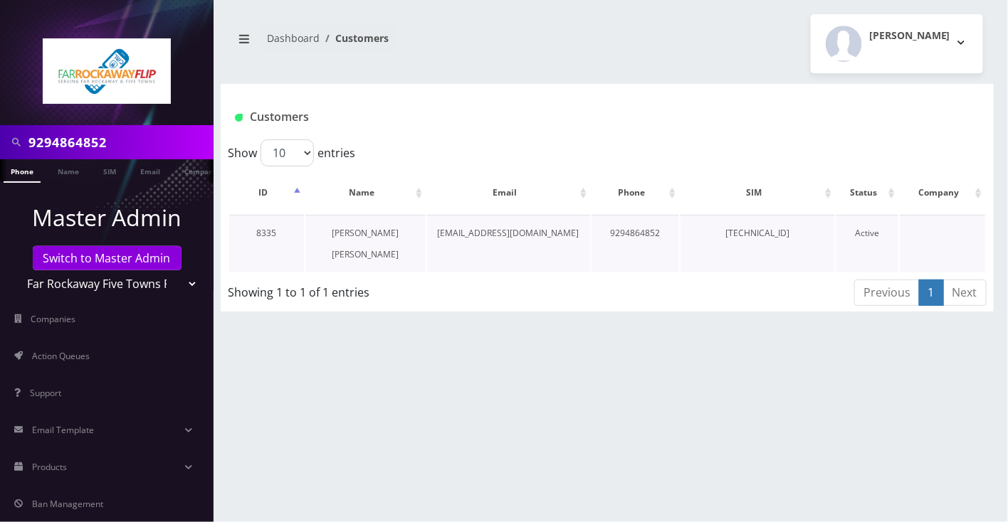
click at [370, 228] on link "[PERSON_NAME] [PERSON_NAME]" at bounding box center [365, 243] width 67 height 33
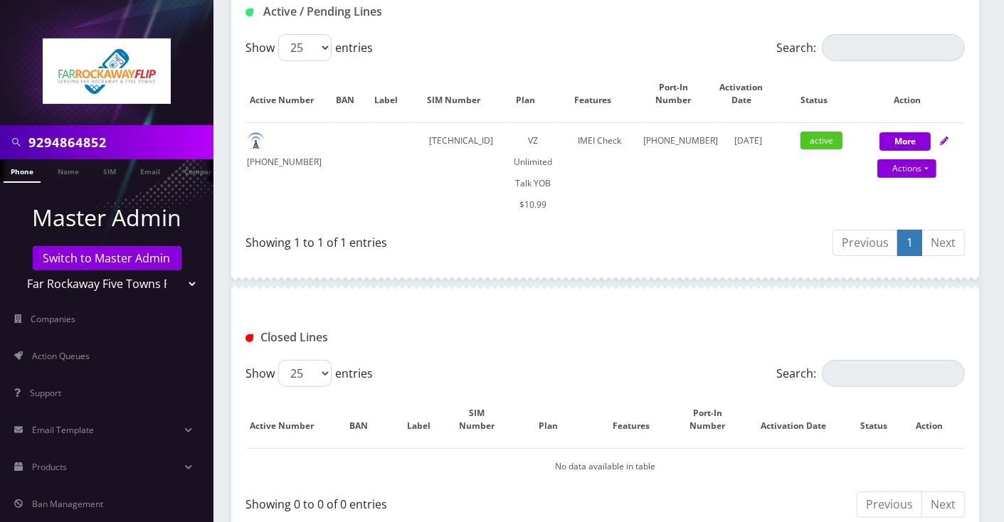
scroll to position [285, 0]
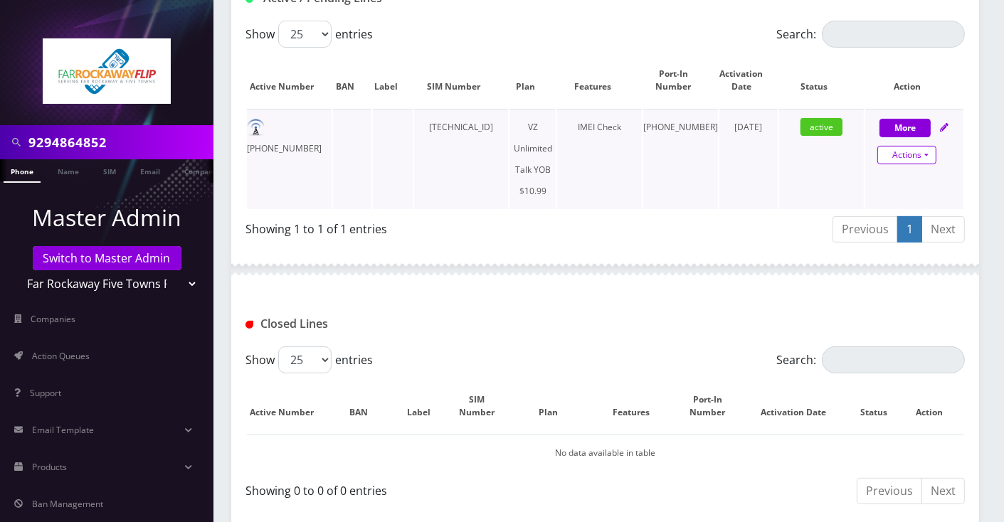
click at [925, 155] on link "Actions" at bounding box center [907, 155] width 59 height 19
select select "464"
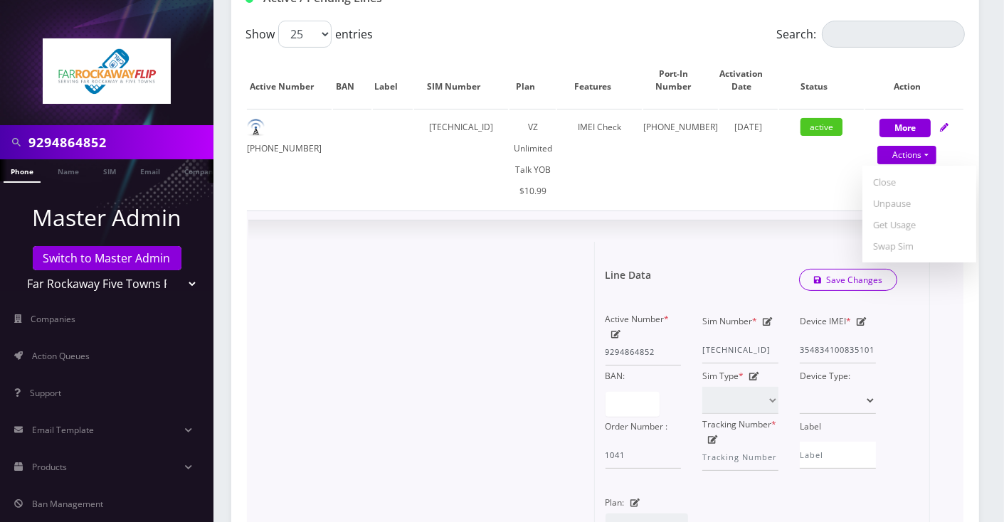
click at [612, 333] on icon at bounding box center [616, 334] width 10 height 9
click at [634, 351] on input "9294864852" at bounding box center [644, 352] width 76 height 27
paste input "6756680"
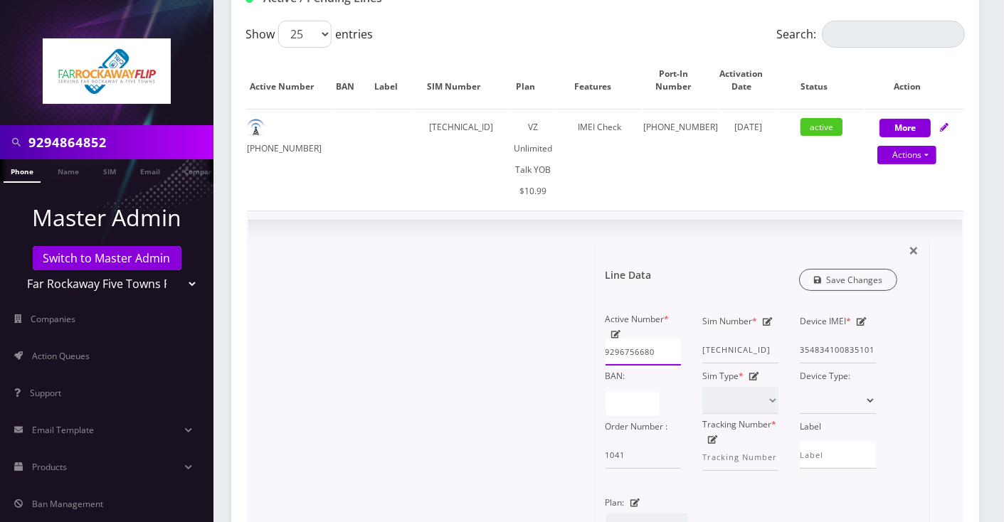
type input "9296756680"
click at [863, 276] on link "Save Changes" at bounding box center [848, 280] width 99 height 22
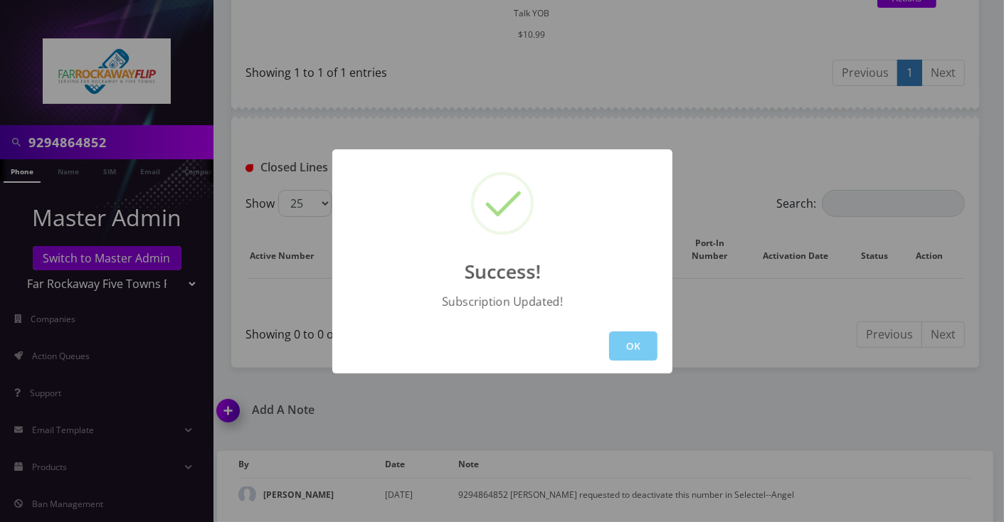
scroll to position [454, 0]
click at [237, 391] on div "Success! Subscription Updated! OK" at bounding box center [502, 261] width 1004 height 522
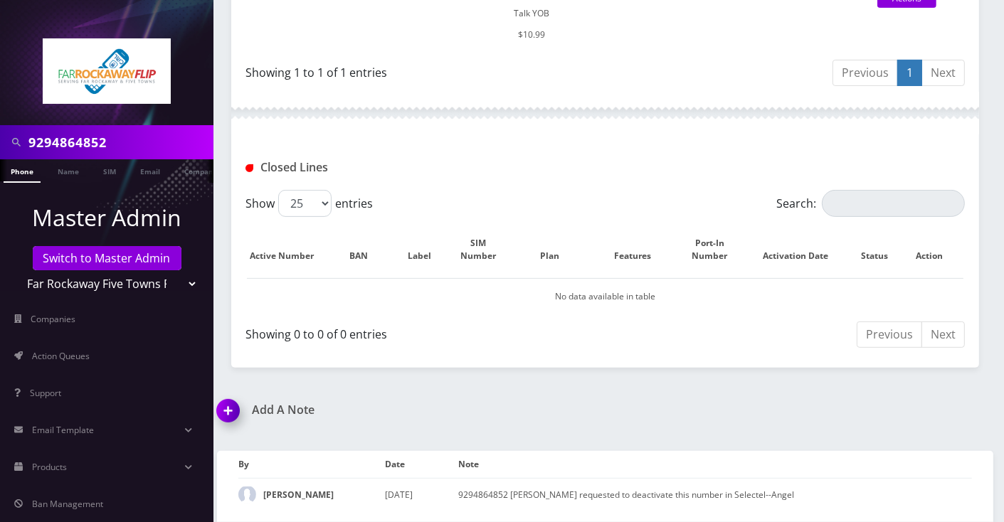
drag, startPoint x: 237, startPoint y: 392, endPoint x: 297, endPoint y: 387, distance: 60.0
click at [237, 395] on img at bounding box center [231, 416] width 42 height 42
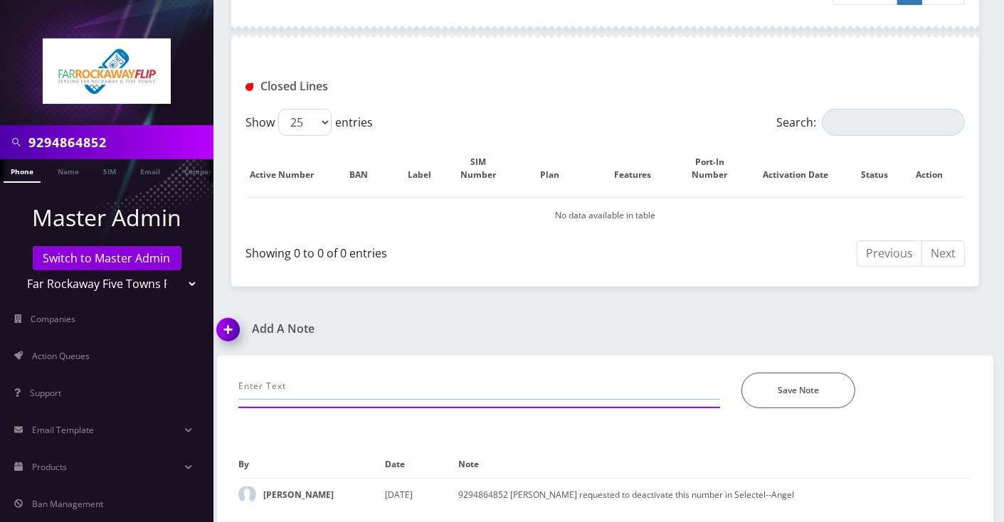
click at [335, 373] on input "text" at bounding box center [479, 386] width 482 height 27
type input "port completed, updated in Brite--Angel"
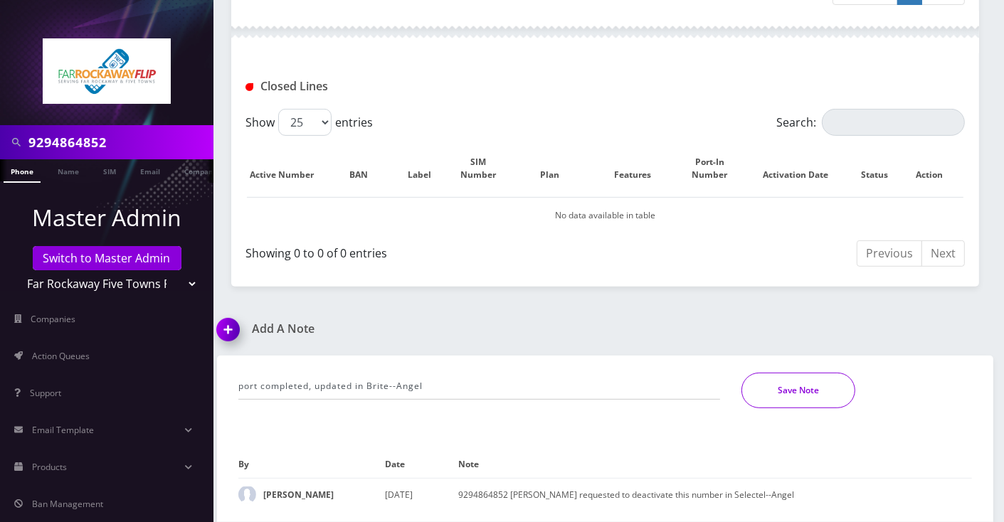
click at [792, 373] on button "Save Note" at bounding box center [799, 391] width 114 height 36
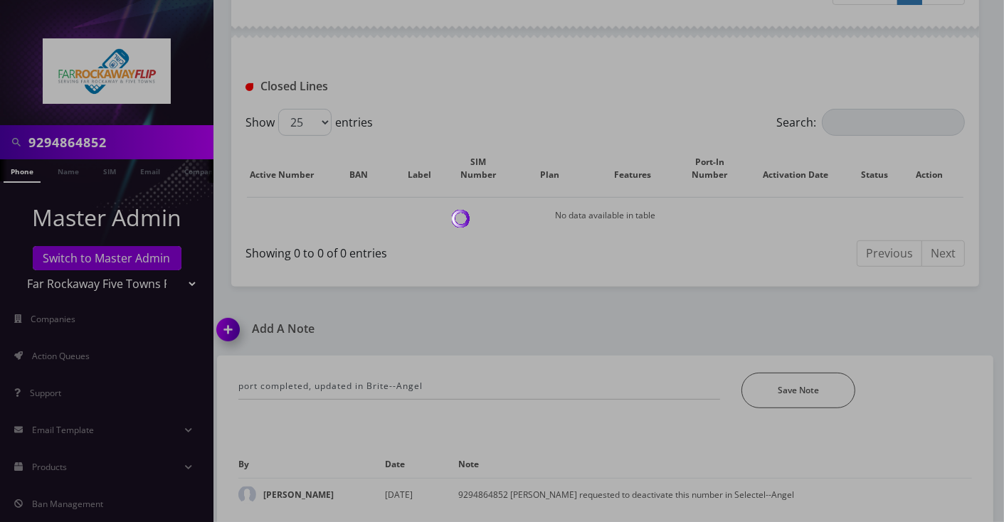
scroll to position [505, 0]
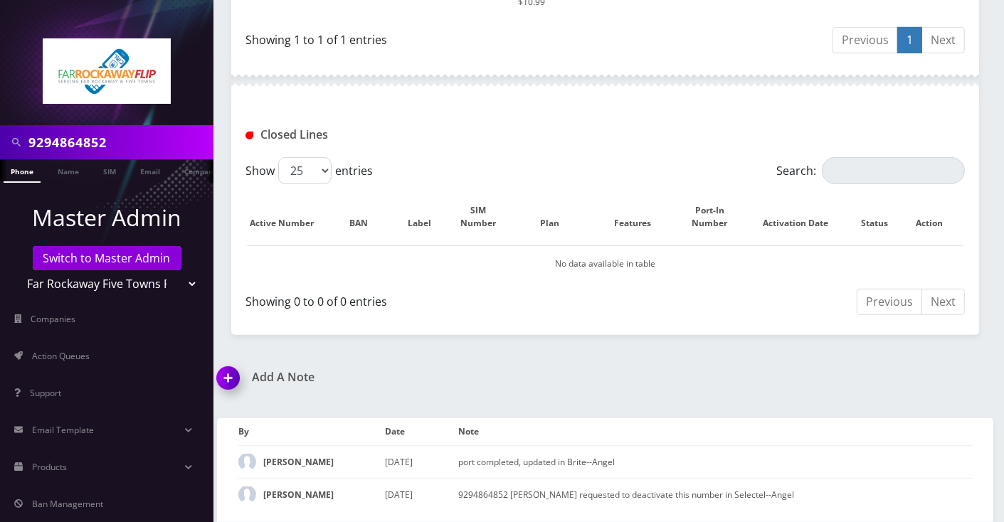
click at [62, 145] on input "9294864852" at bounding box center [119, 142] width 182 height 27
paste input "737306"
type input "9297373062"
click at [19, 170] on link "Phone" at bounding box center [22, 170] width 37 height 23
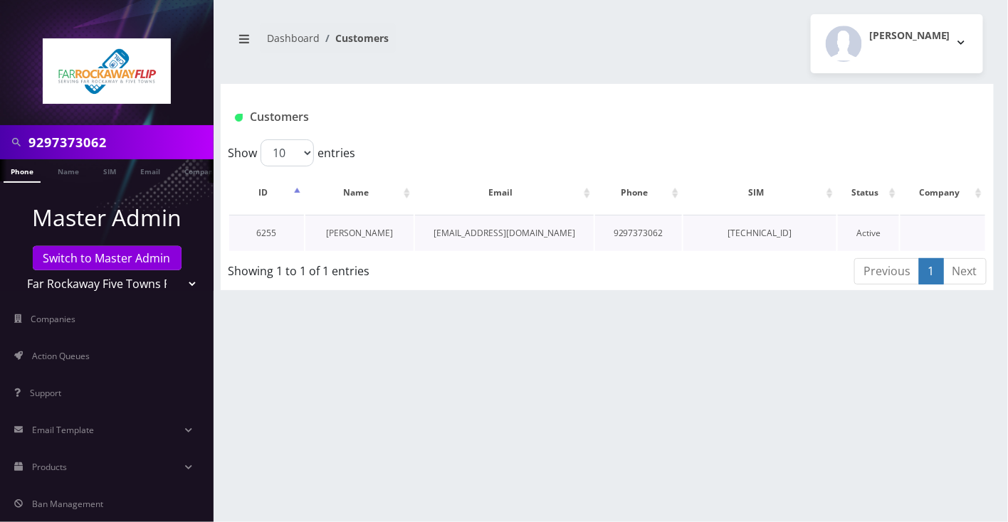
click at [379, 231] on link "[PERSON_NAME]" at bounding box center [359, 233] width 67 height 12
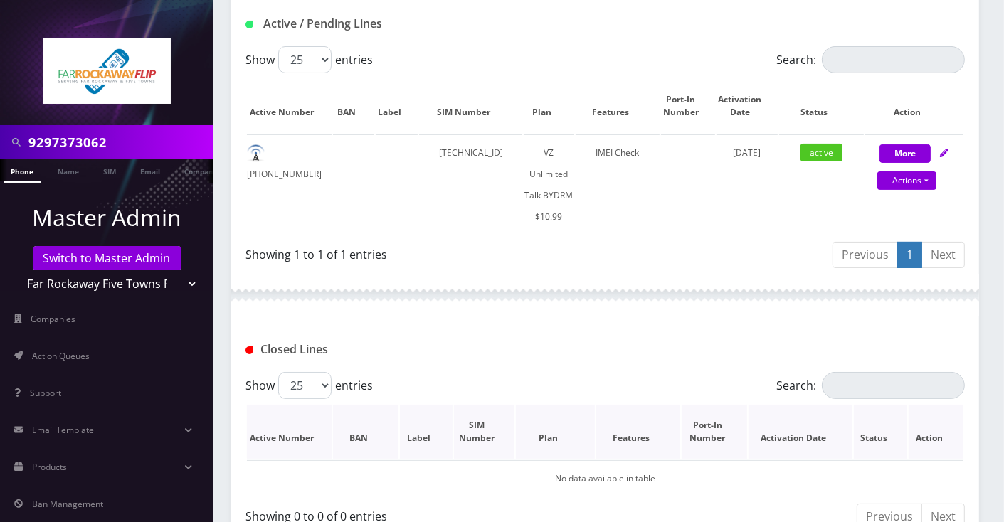
scroll to position [351, 0]
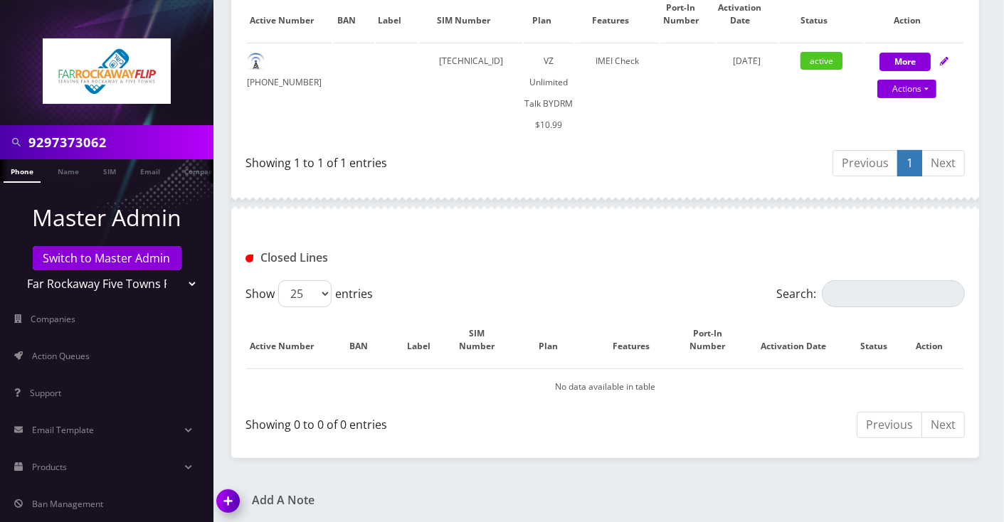
click at [221, 506] on img at bounding box center [231, 506] width 42 height 42
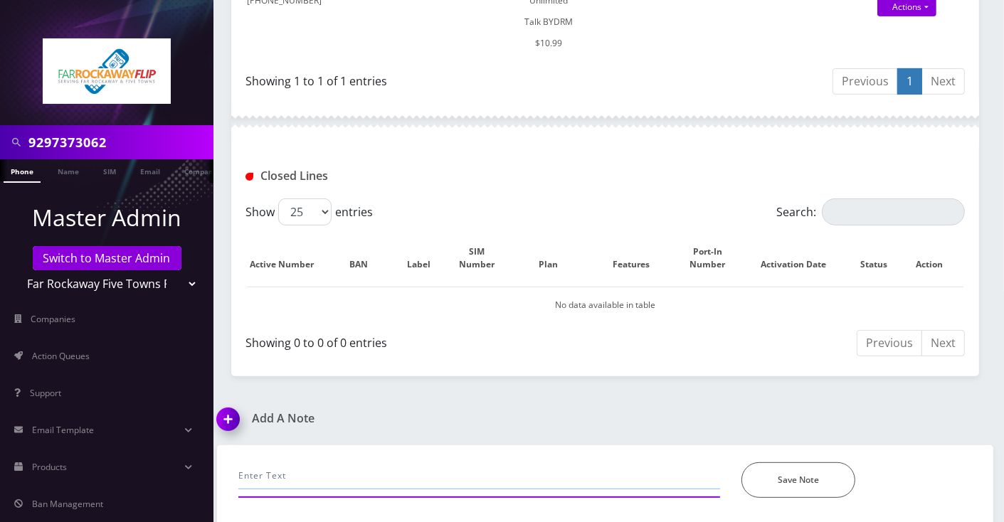
click at [285, 475] on input "text" at bounding box center [479, 476] width 482 height 27
paste input "It was on SIM1 earlier... The sim now is in SIM2 with IMEI 359018840552292"
type input "call- not working, It was on SIM1 earlier... The sim now is in SIM2 with IMEI 3…"
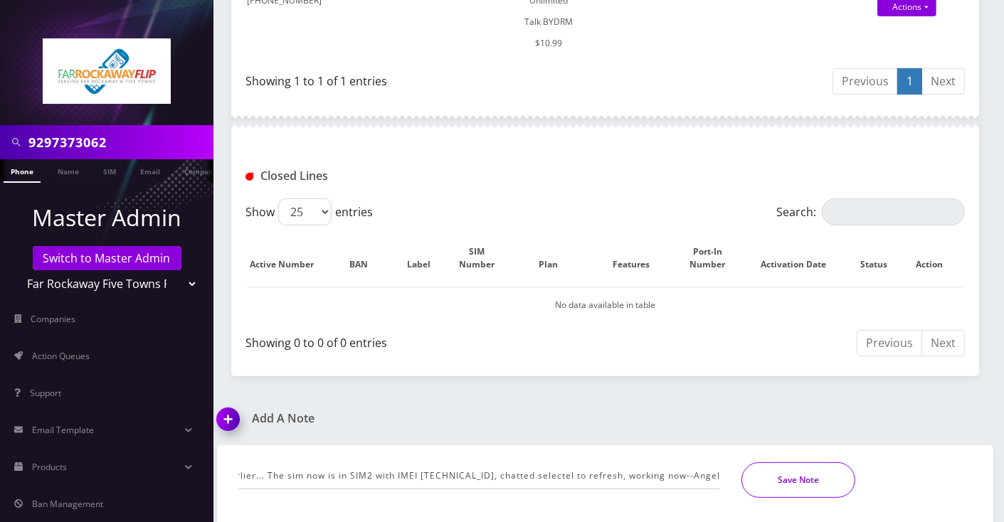
click at [806, 474] on button "Save Note" at bounding box center [799, 481] width 114 height 36
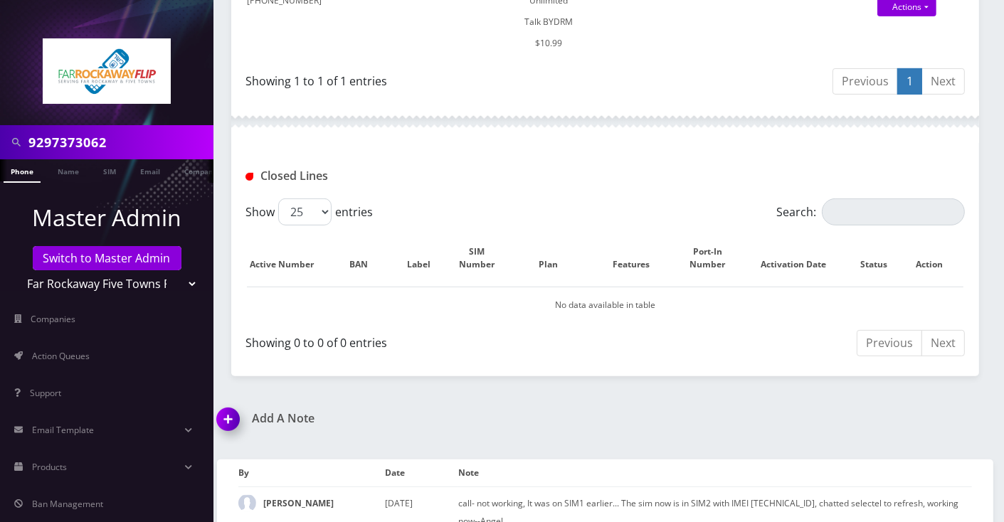
click at [582, 68] on div "Showing 1 to 1 of 1 entries" at bounding box center [421, 78] width 350 height 23
click at [397, 27] on td at bounding box center [397, 11] width 42 height 100
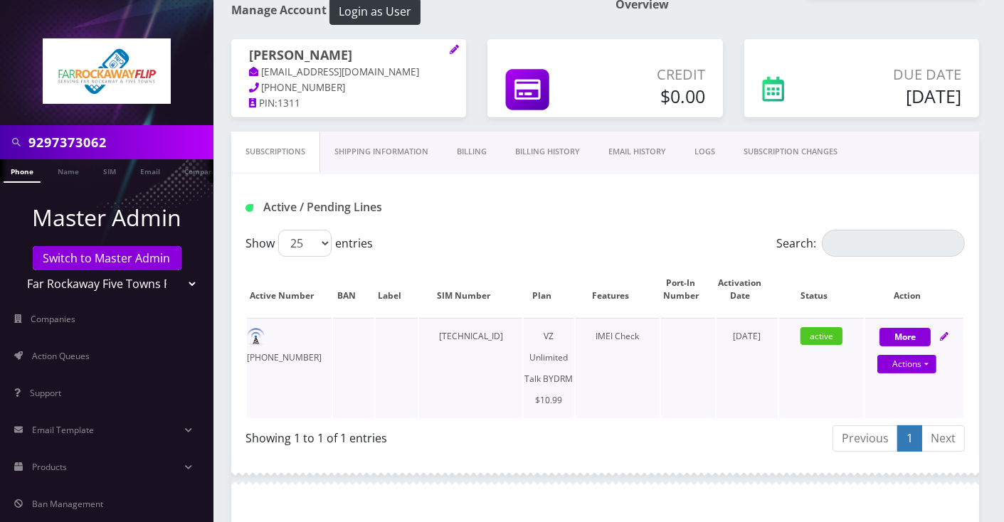
scroll to position [53, 0]
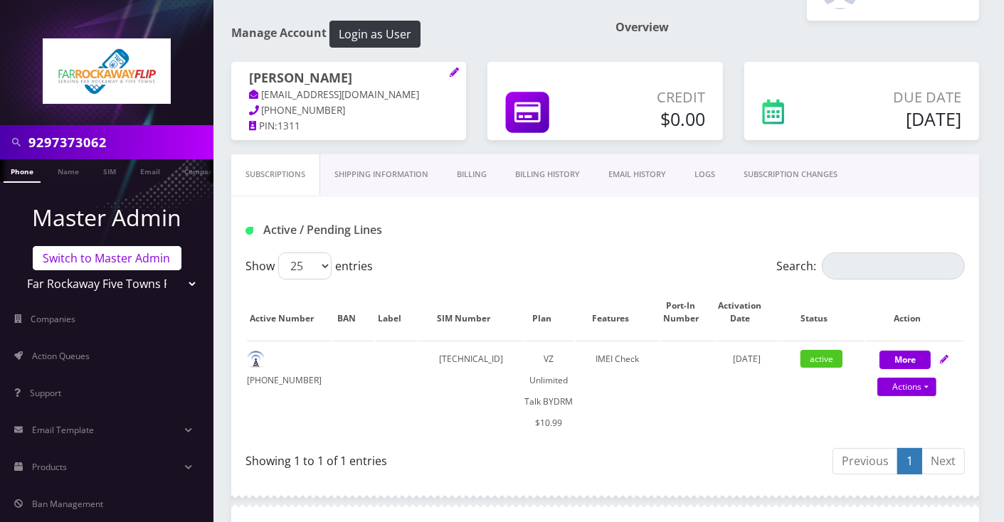
click at [123, 265] on link "Switch to Master Admin" at bounding box center [107, 258] width 149 height 24
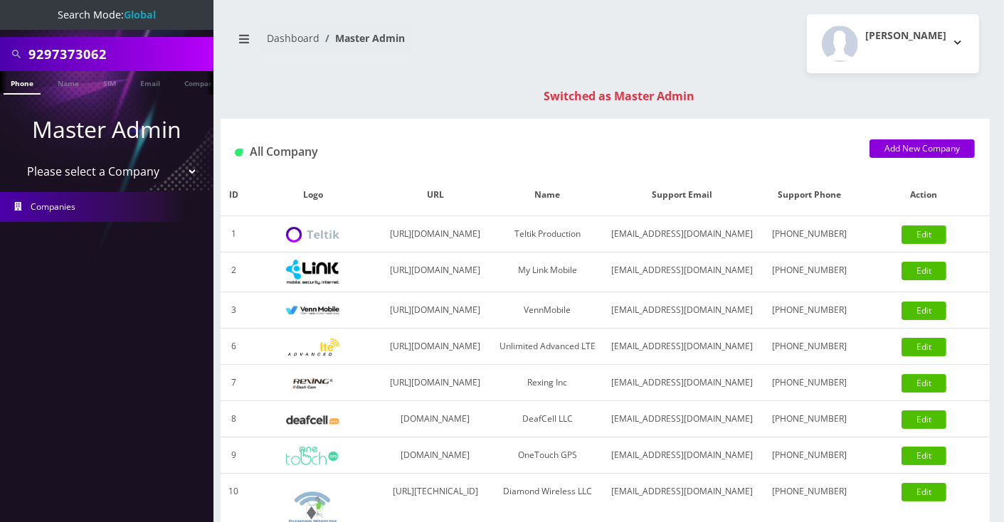
click at [80, 51] on input "9297373062" at bounding box center [119, 54] width 182 height 27
paste input "443932280"
type input "4439322802"
click at [18, 88] on link "Phone" at bounding box center [22, 82] width 37 height 23
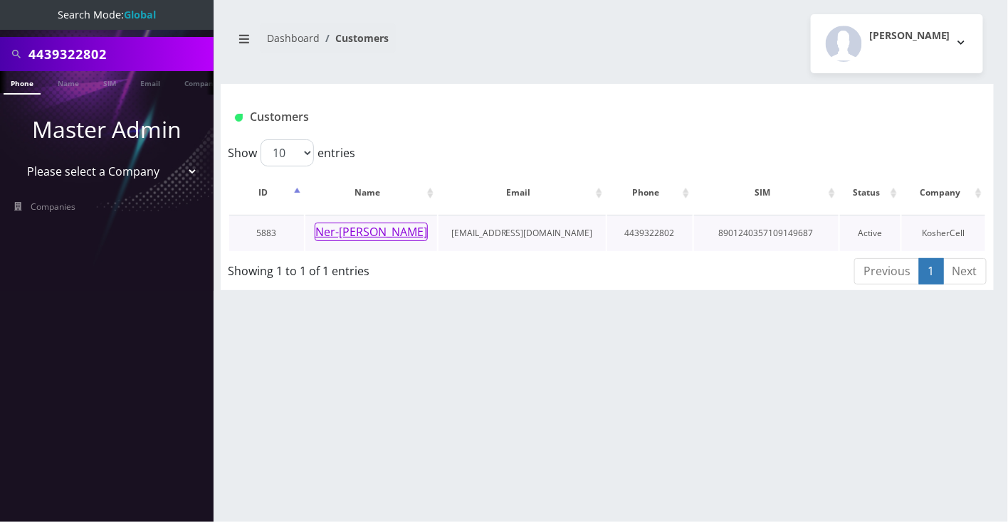
click at [348, 223] on button "Ner-[PERSON_NAME]" at bounding box center [371, 232] width 113 height 19
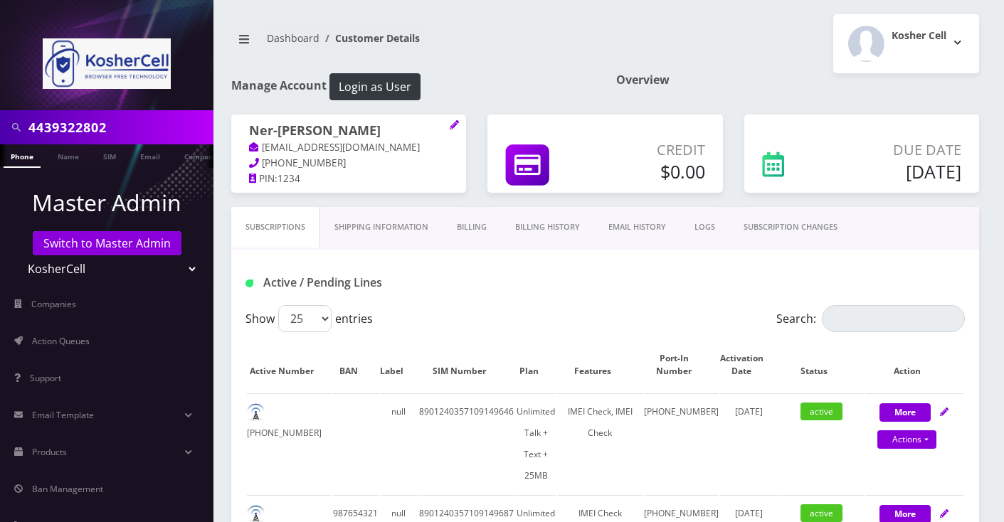
scroll to position [569, 0]
